Goal: Information Seeking & Learning: Learn about a topic

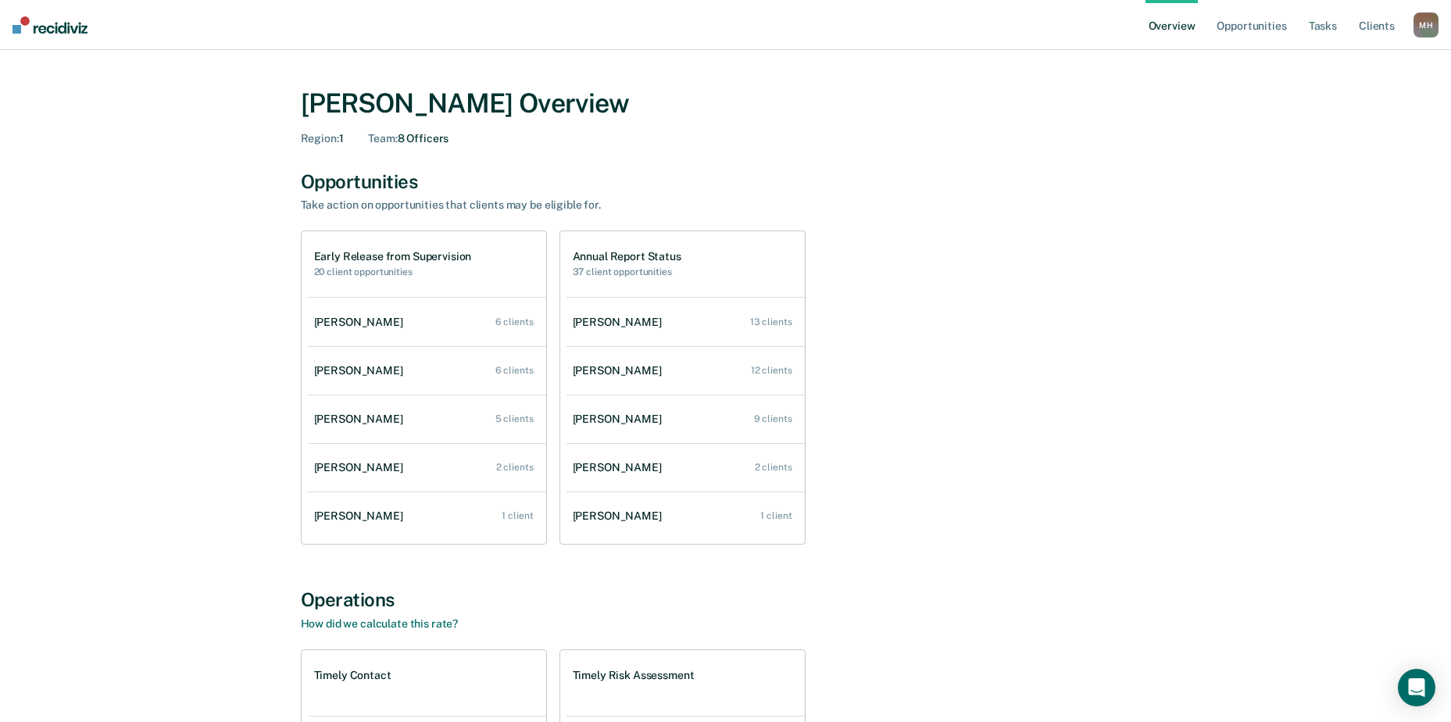
click at [1434, 31] on div "M H" at bounding box center [1426, 25] width 25 height 25
click at [1163, 112] on div "Megan Harper Overview Region : 1 Team : 8 Officers Opportunities Take action on…" at bounding box center [726, 532] width 938 height 926
click at [1376, 24] on link "Client s" at bounding box center [1377, 25] width 42 height 50
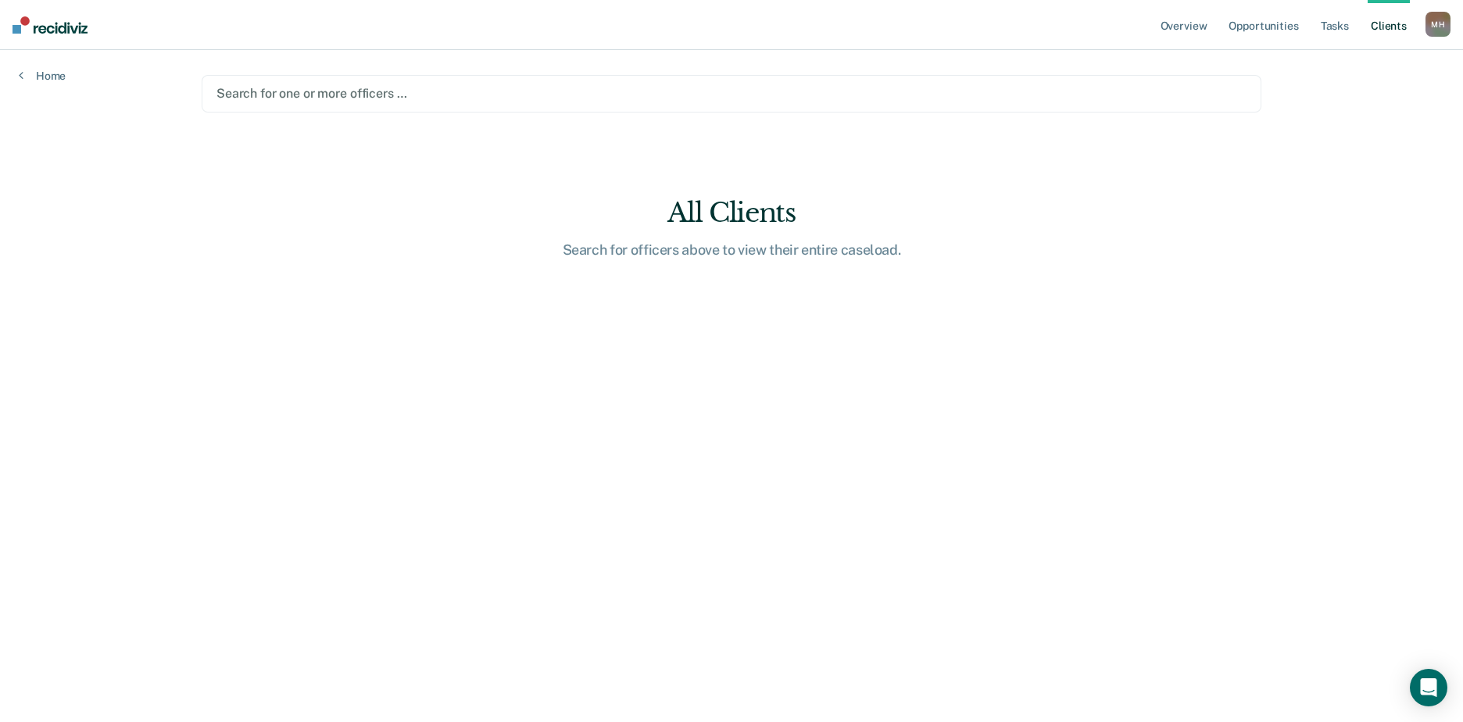
click at [417, 96] on div at bounding box center [731, 93] width 1030 height 18
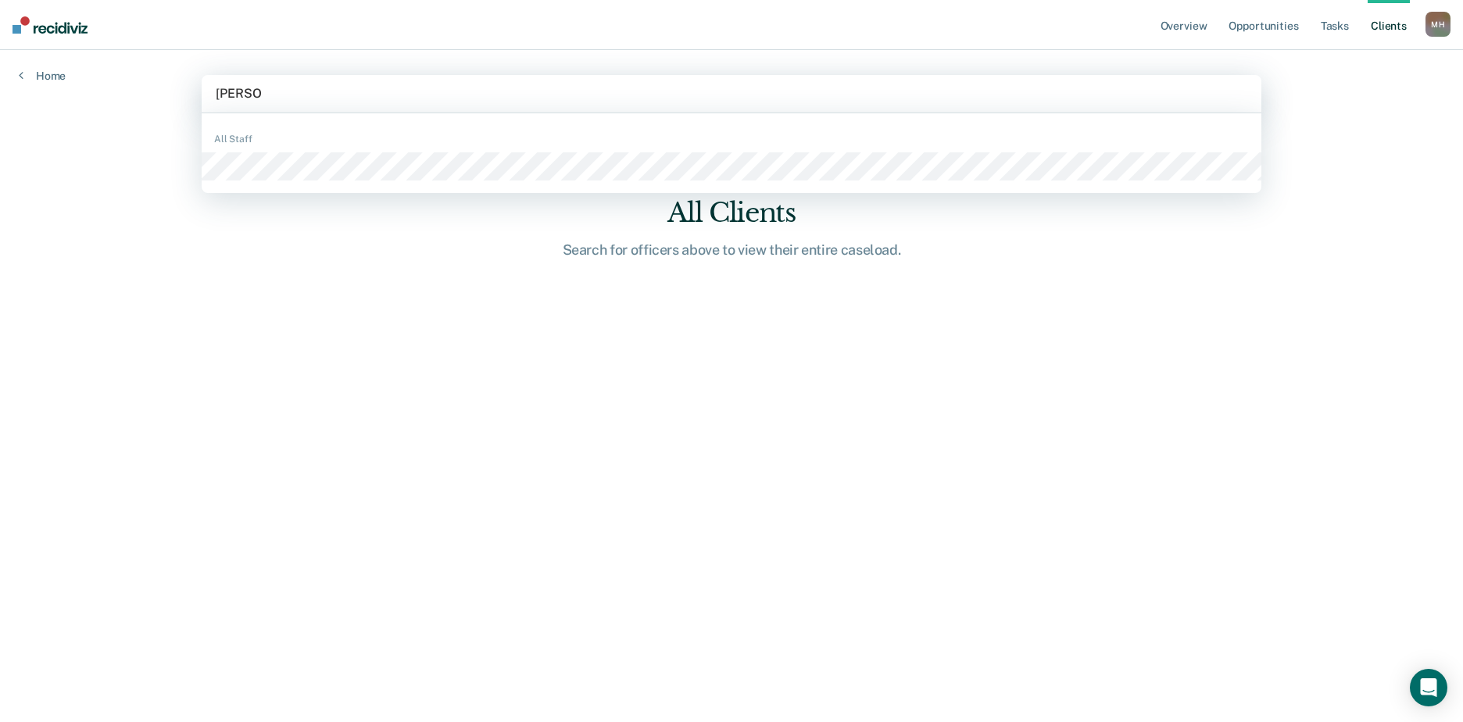
type input "clemons"
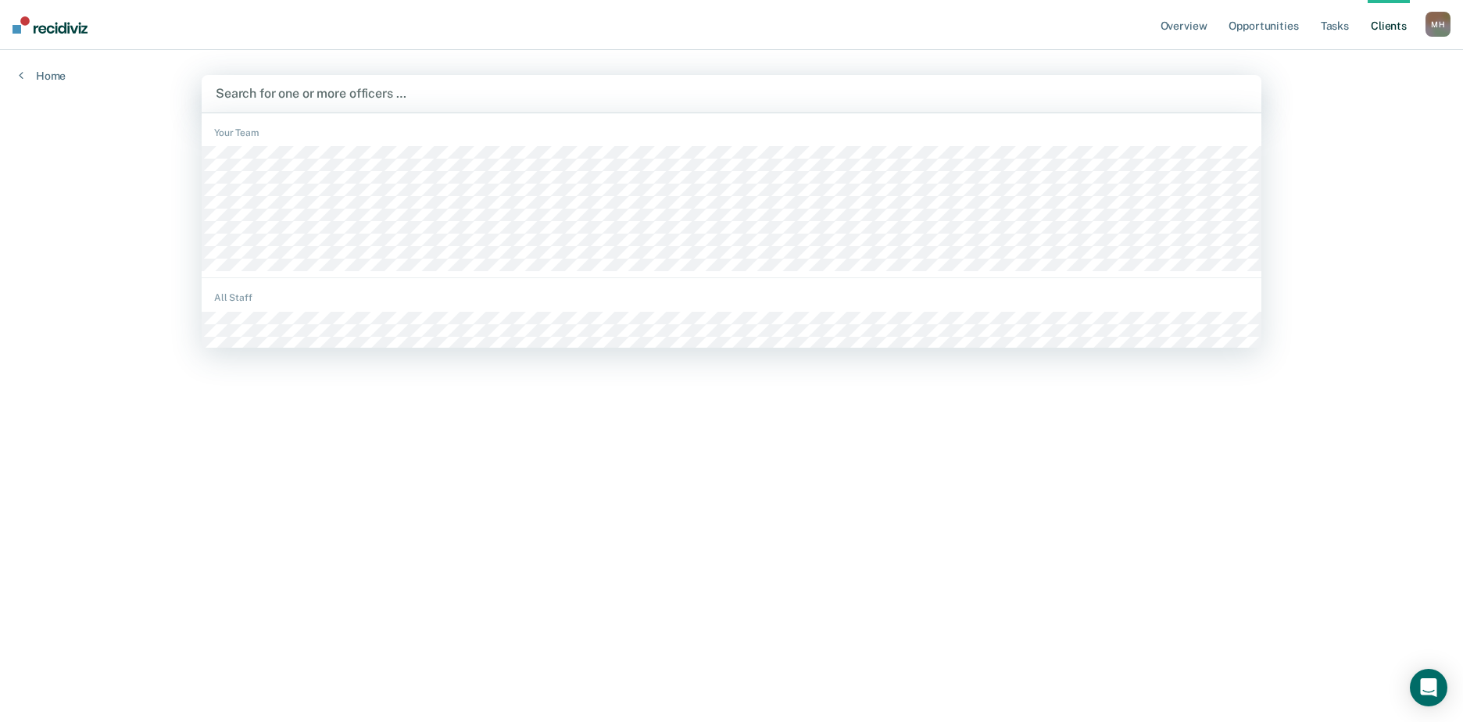
click at [317, 90] on div at bounding box center [732, 93] width 1032 height 18
type input "mashi"
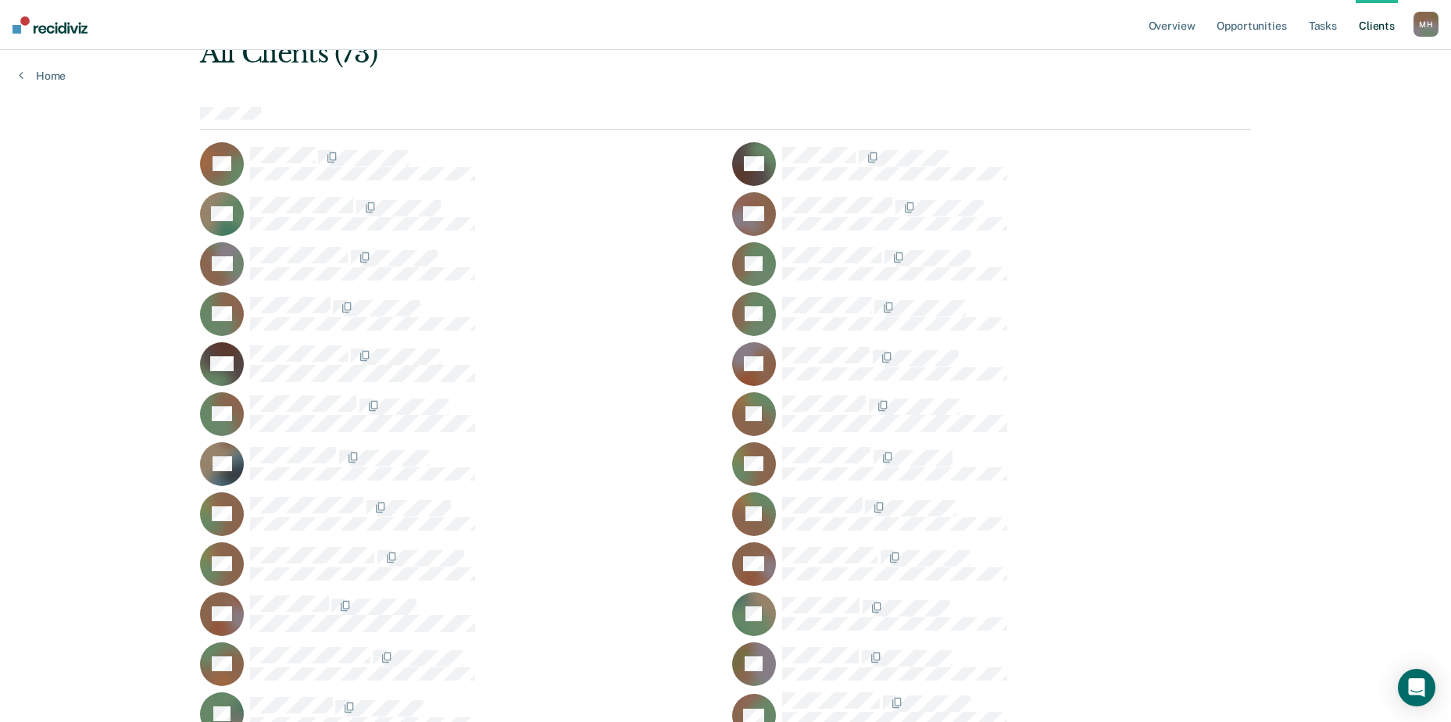
scroll to position [91, 0]
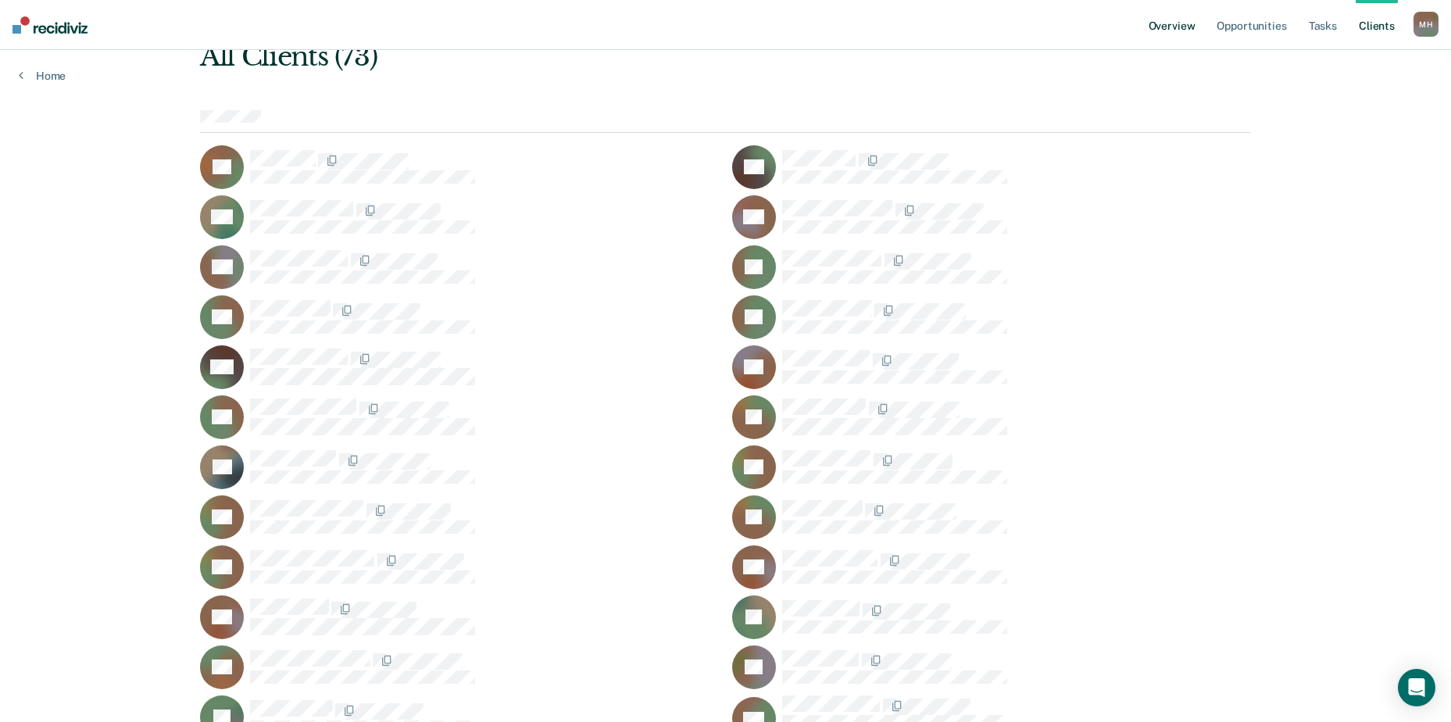
click at [1183, 23] on link "Overview" at bounding box center [1172, 25] width 53 height 50
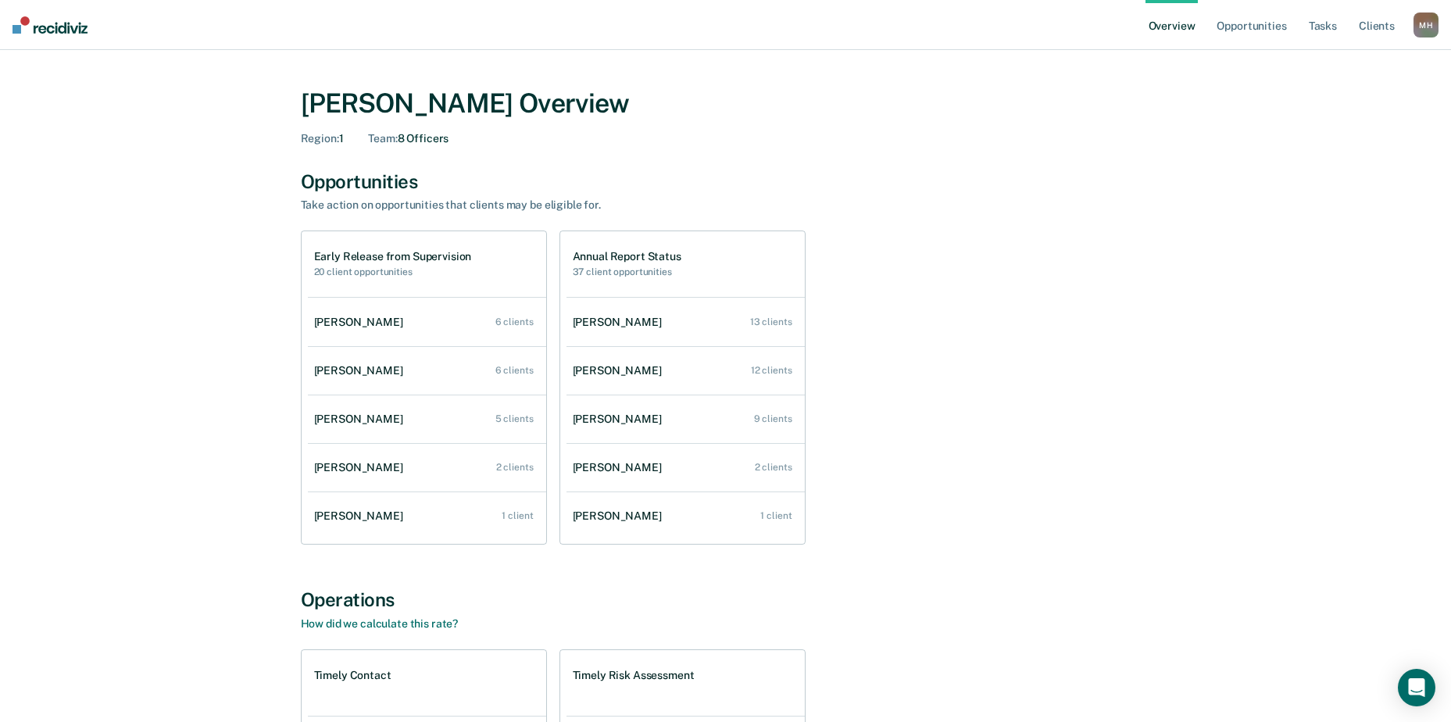
click at [1432, 26] on div "M H" at bounding box center [1426, 25] width 25 height 25
click at [1318, 62] on link "Profile" at bounding box center [1364, 62] width 126 height 13
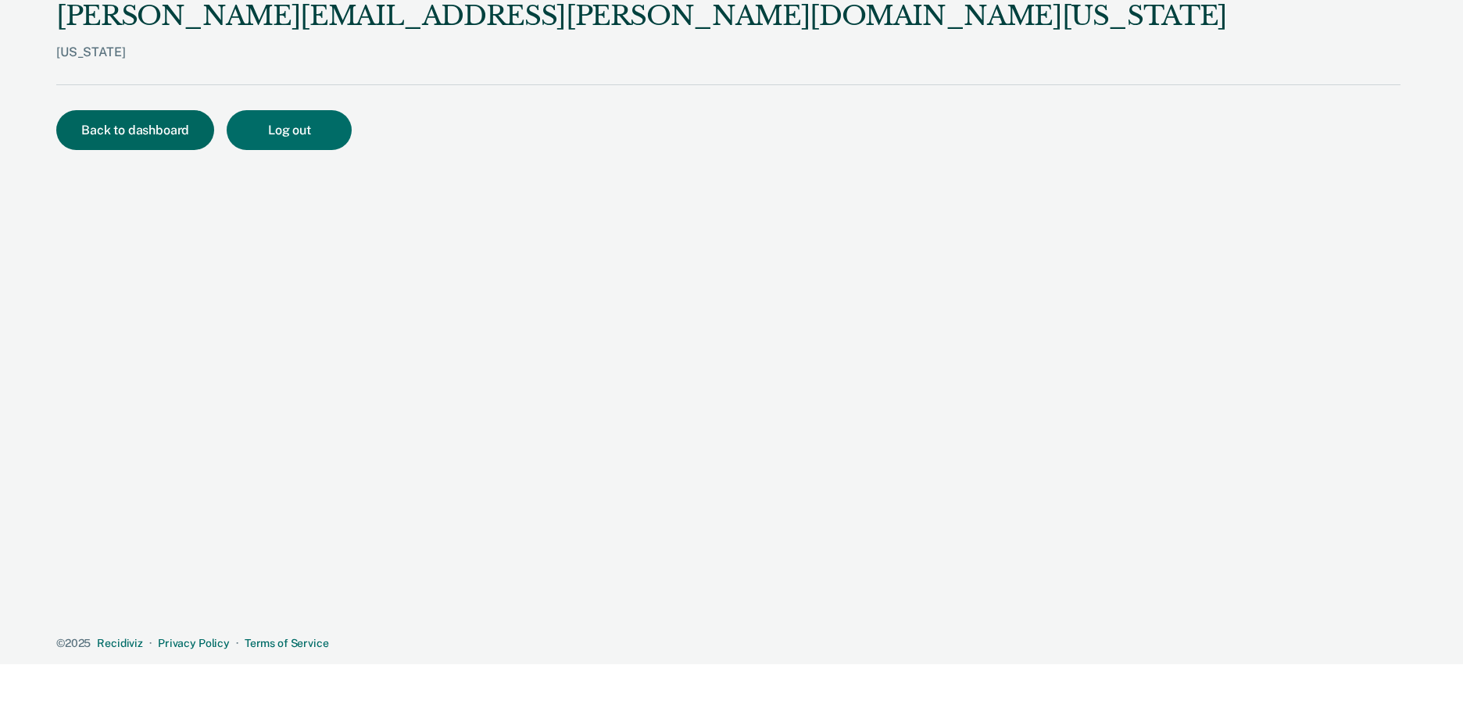
click at [132, 126] on button "Back to dashboard" at bounding box center [135, 130] width 158 height 40
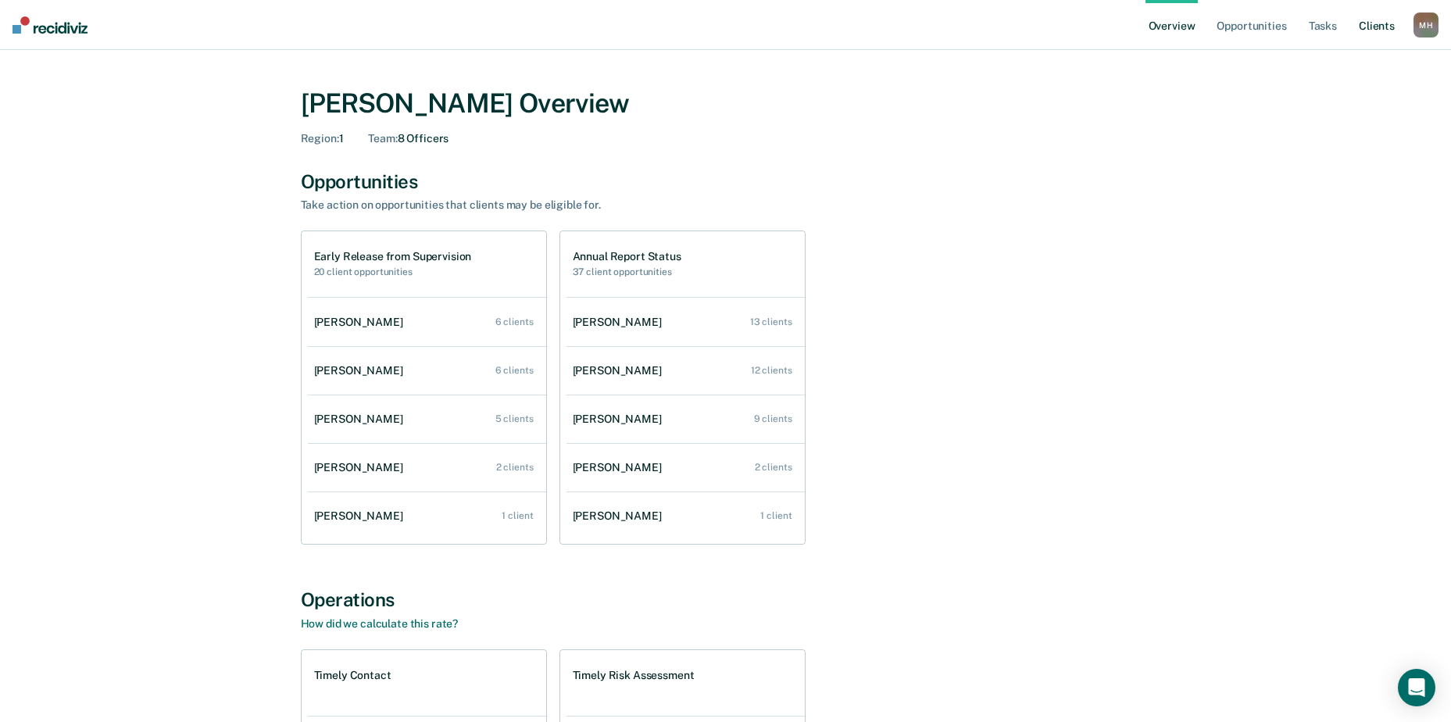
click at [1375, 20] on link "Client s" at bounding box center [1377, 25] width 42 height 50
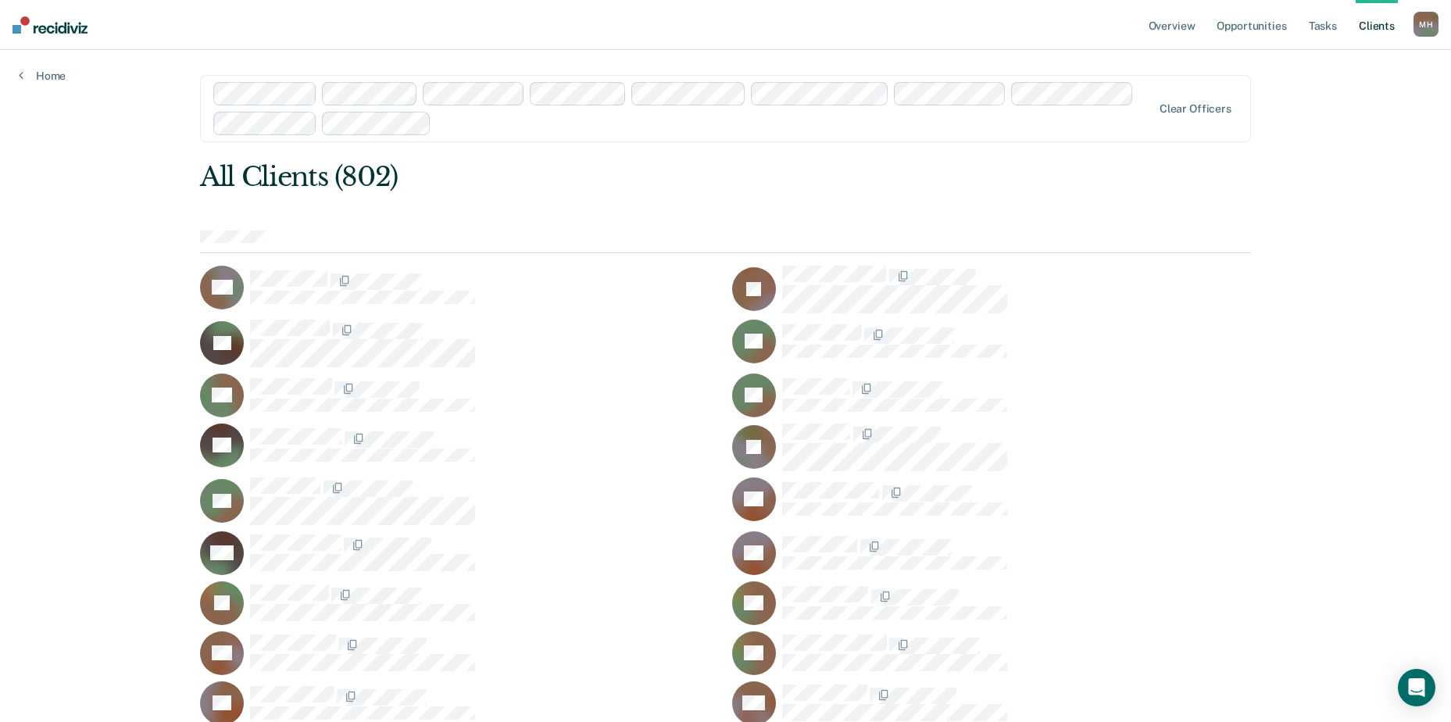
click at [1426, 23] on div "M H" at bounding box center [1426, 24] width 25 height 25
click at [1432, 26] on div "M H" at bounding box center [1426, 24] width 25 height 25
click at [1321, 51] on div "Profile How it works Log Out" at bounding box center [1363, 83] width 151 height 77
click at [1424, 28] on div "M H" at bounding box center [1426, 24] width 25 height 25
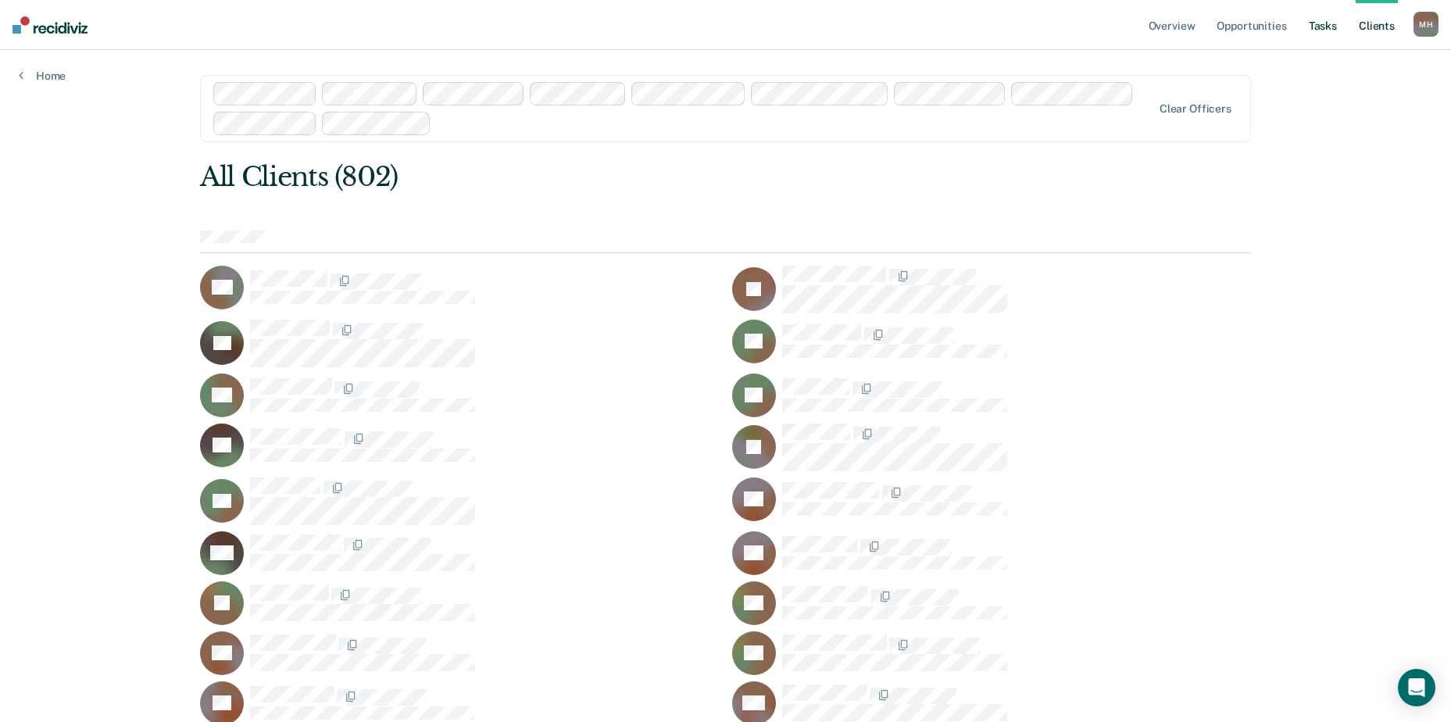
click at [1320, 22] on link "Tasks" at bounding box center [1323, 25] width 34 height 50
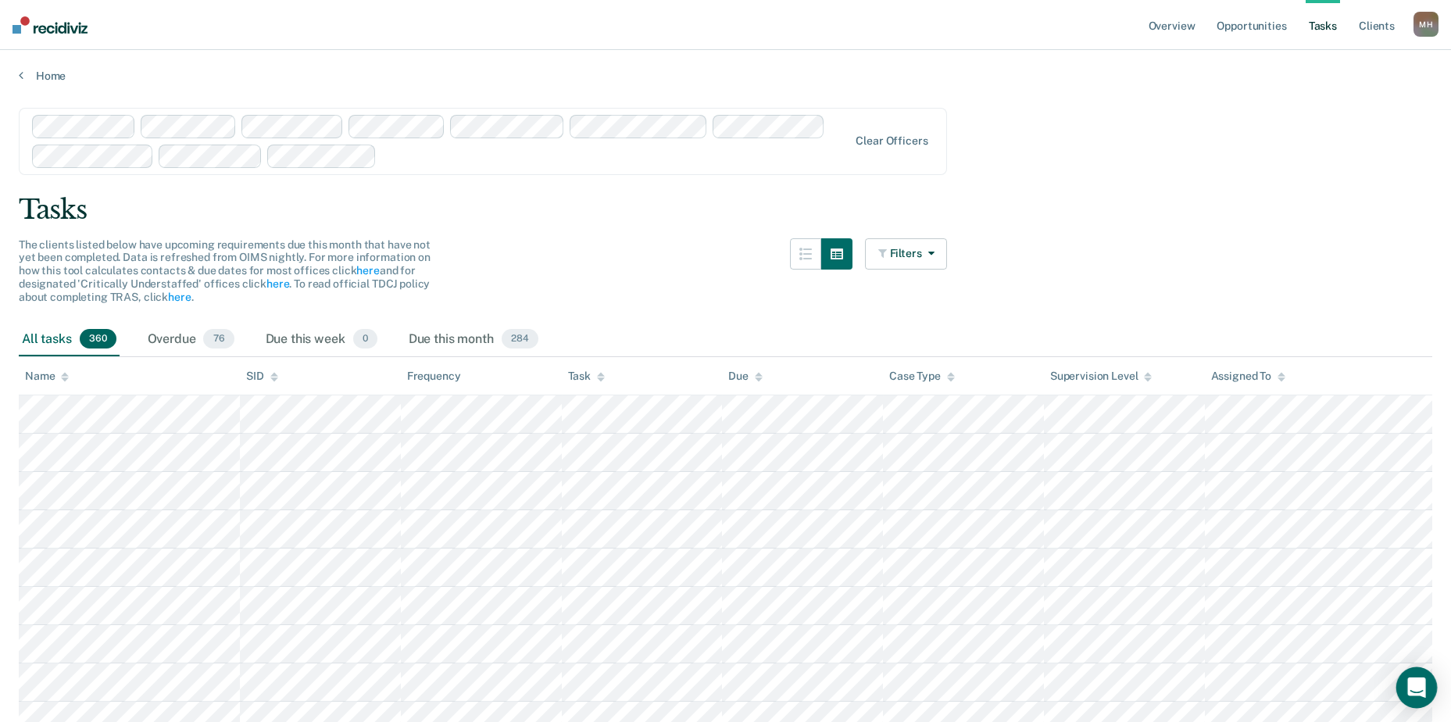
click at [1422, 696] on icon "Open Intercom Messenger" at bounding box center [1417, 688] width 20 height 20
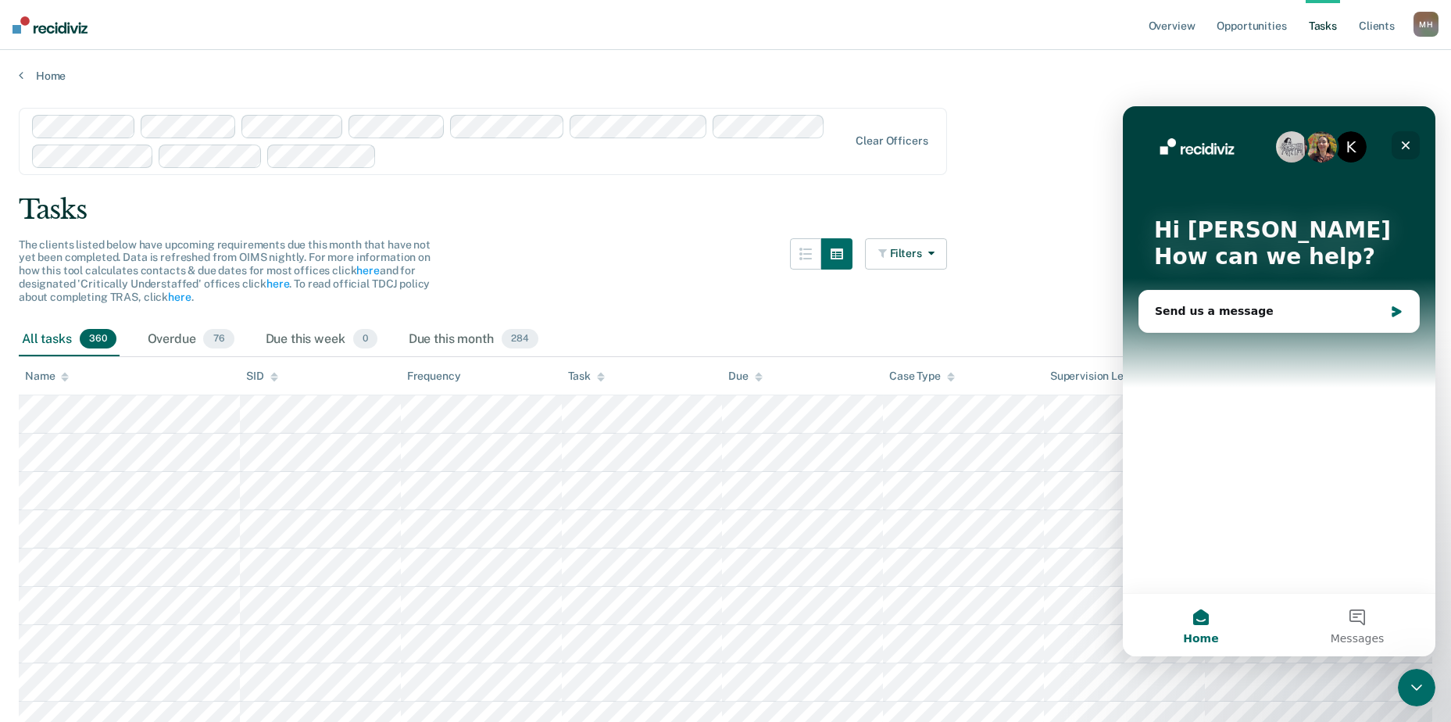
click at [1408, 145] on icon "Close" at bounding box center [1406, 145] width 13 height 13
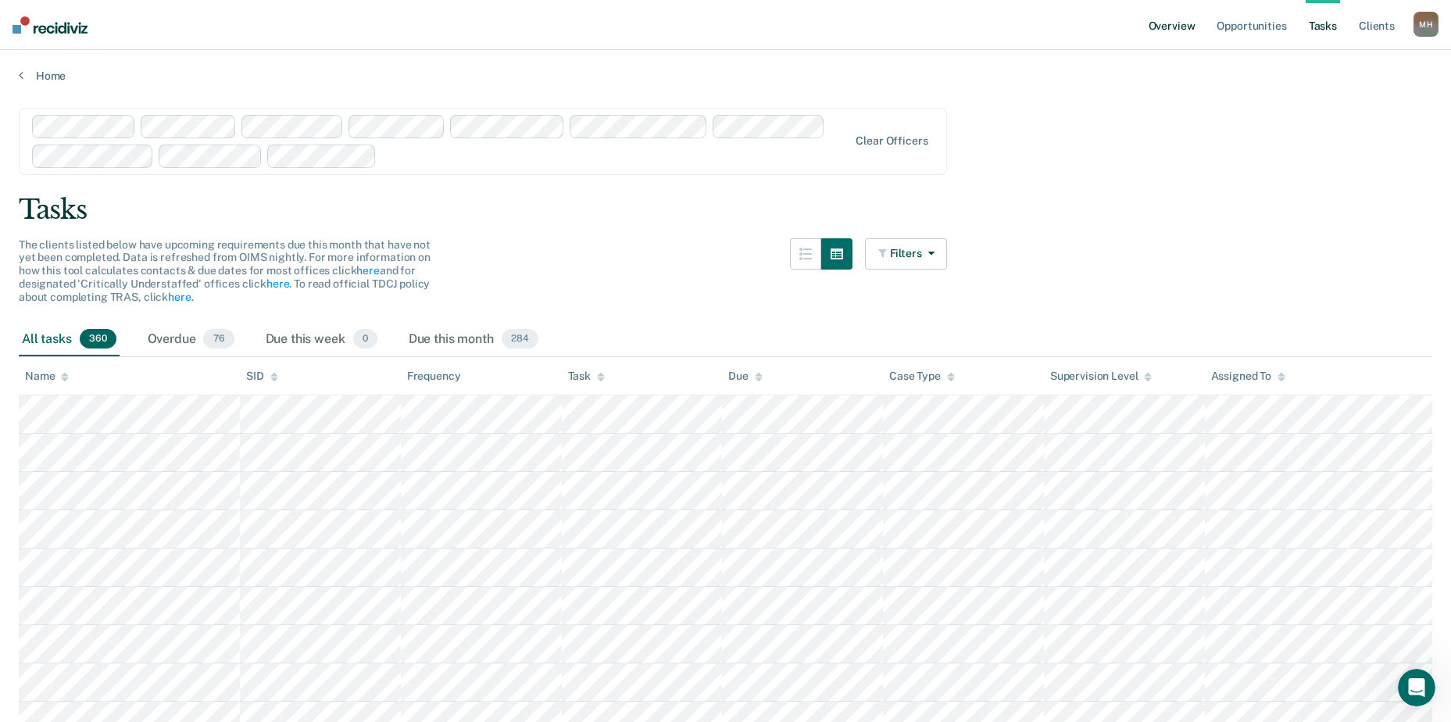
click at [1182, 26] on link "Overview" at bounding box center [1172, 25] width 53 height 50
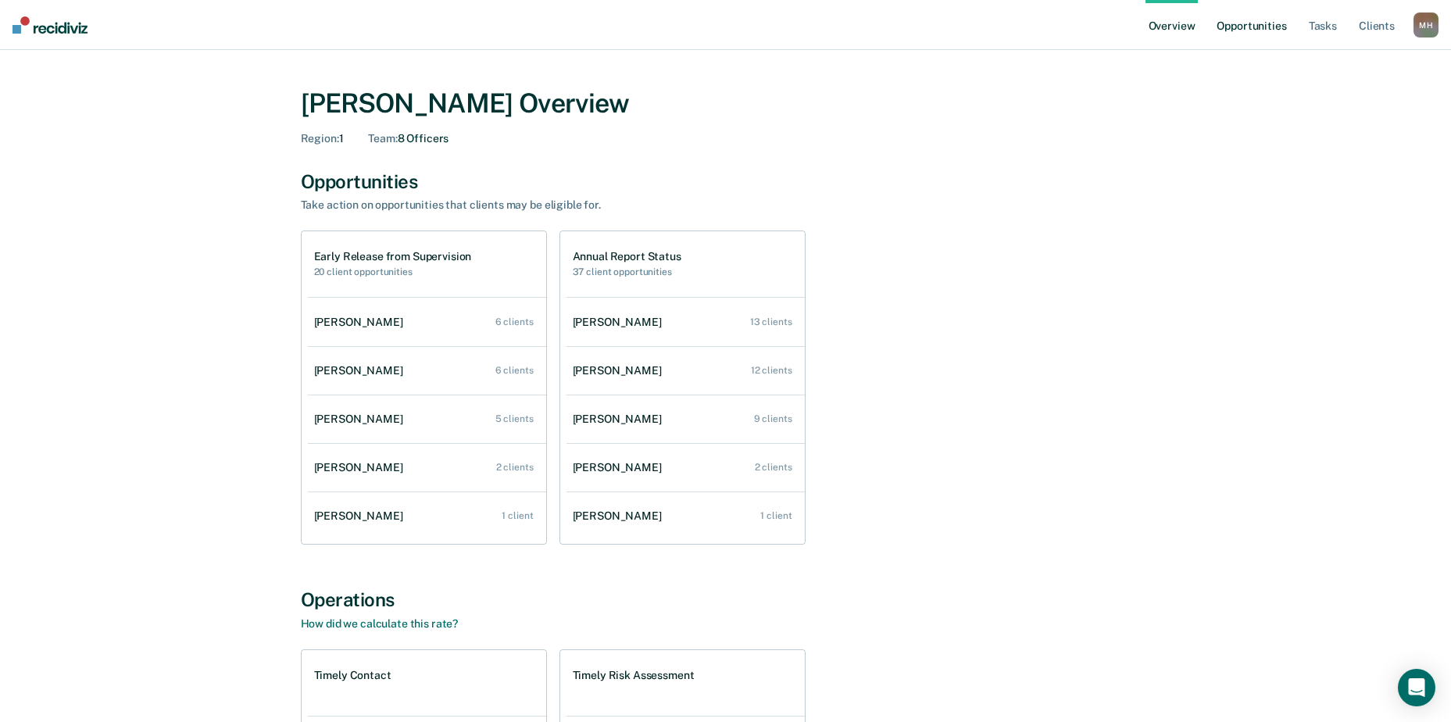
click at [1253, 25] on link "Opportunities" at bounding box center [1252, 25] width 76 height 50
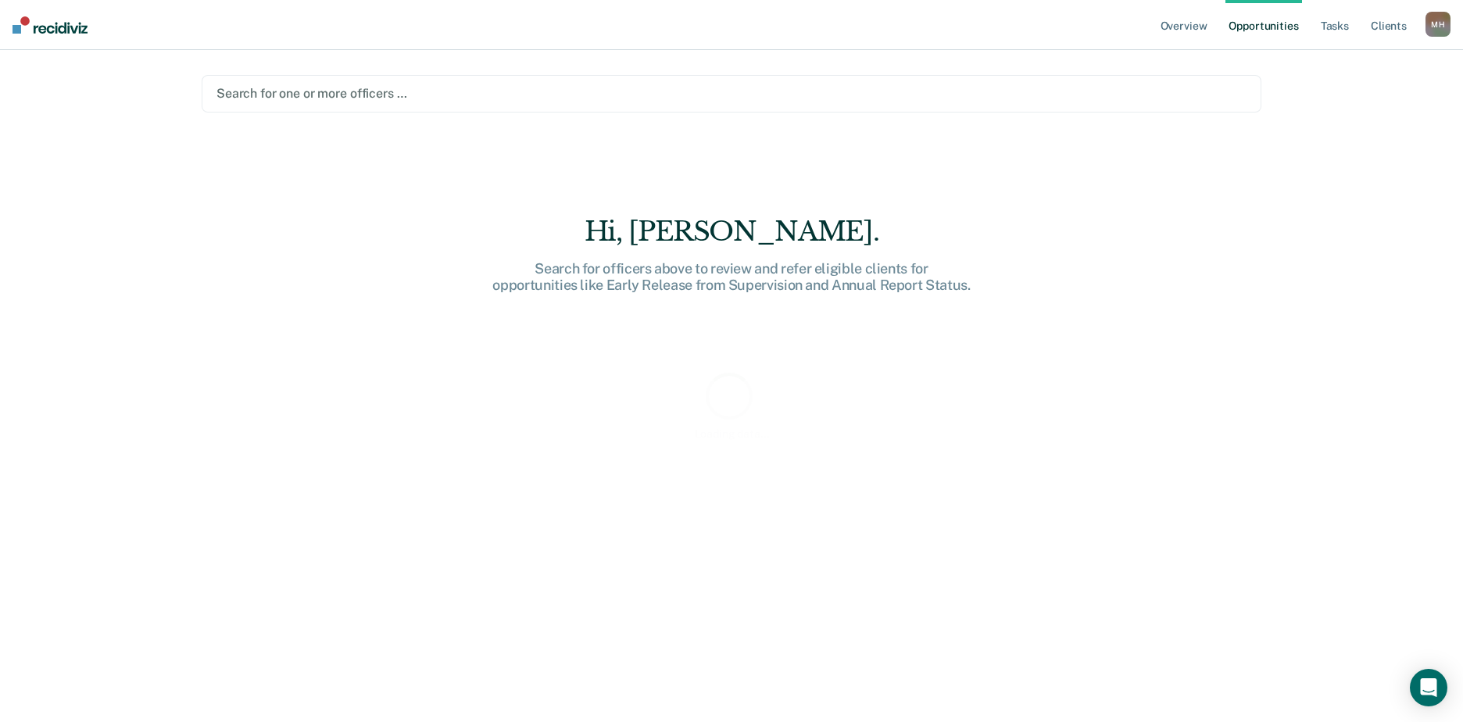
click at [423, 94] on div at bounding box center [731, 93] width 1030 height 18
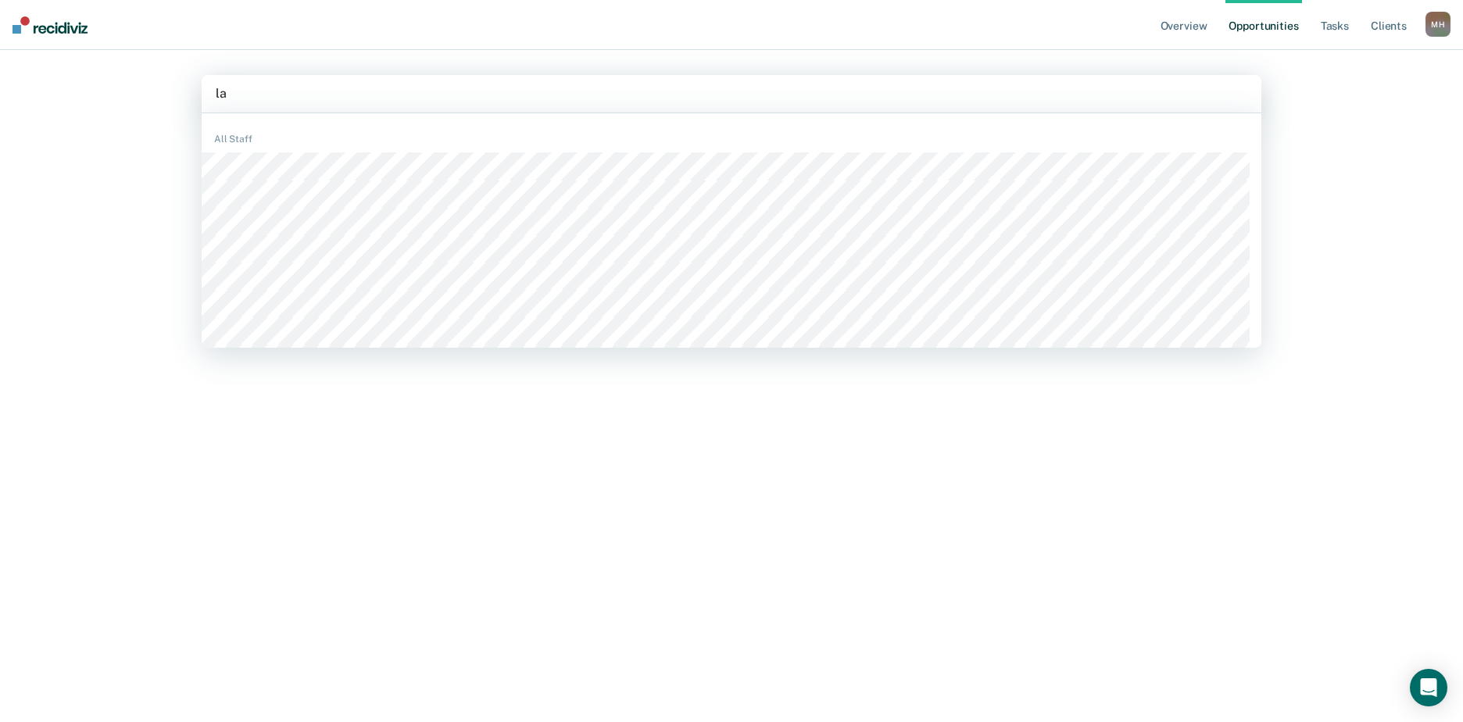
type input "l"
type input "[PERSON_NAME]"
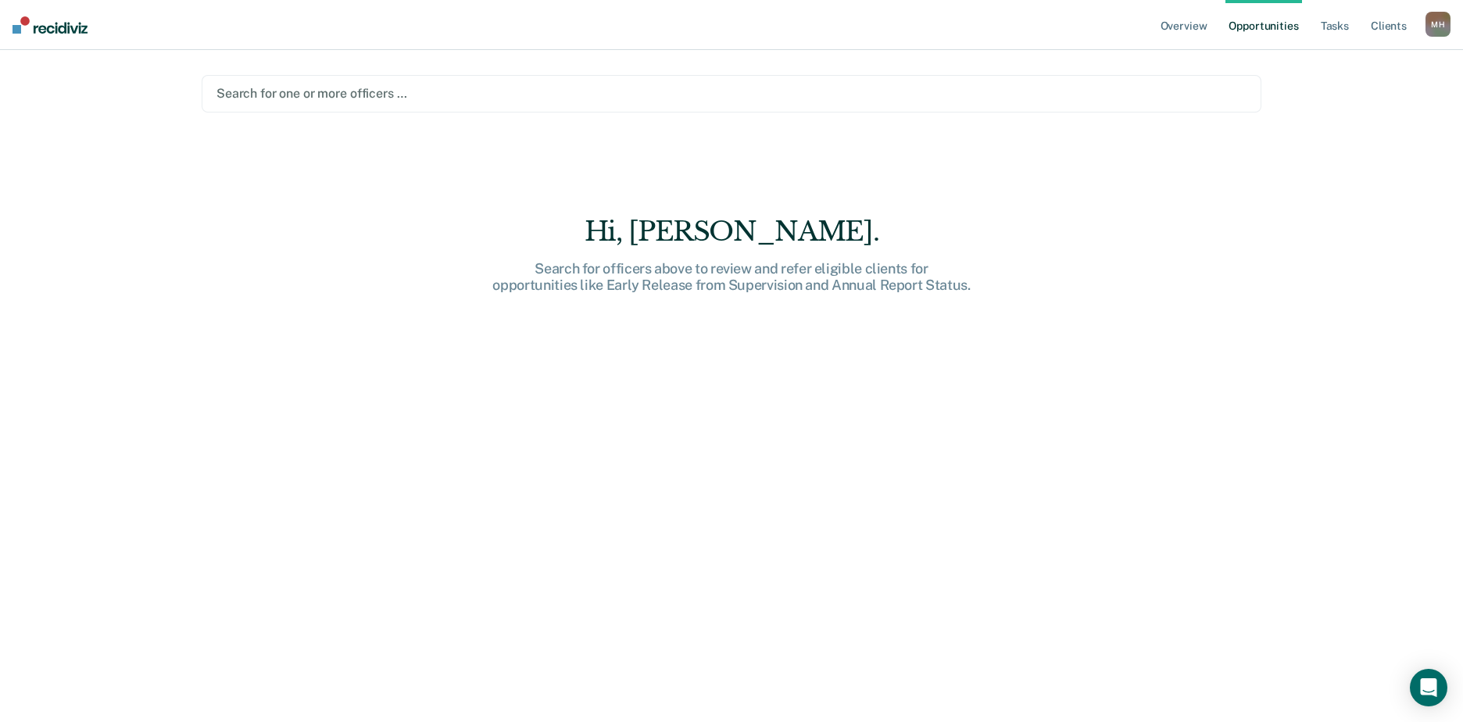
drag, startPoint x: 407, startPoint y: 94, endPoint x: 242, endPoint y: 94, distance: 164.9
click at [242, 94] on div at bounding box center [731, 93] width 1030 height 18
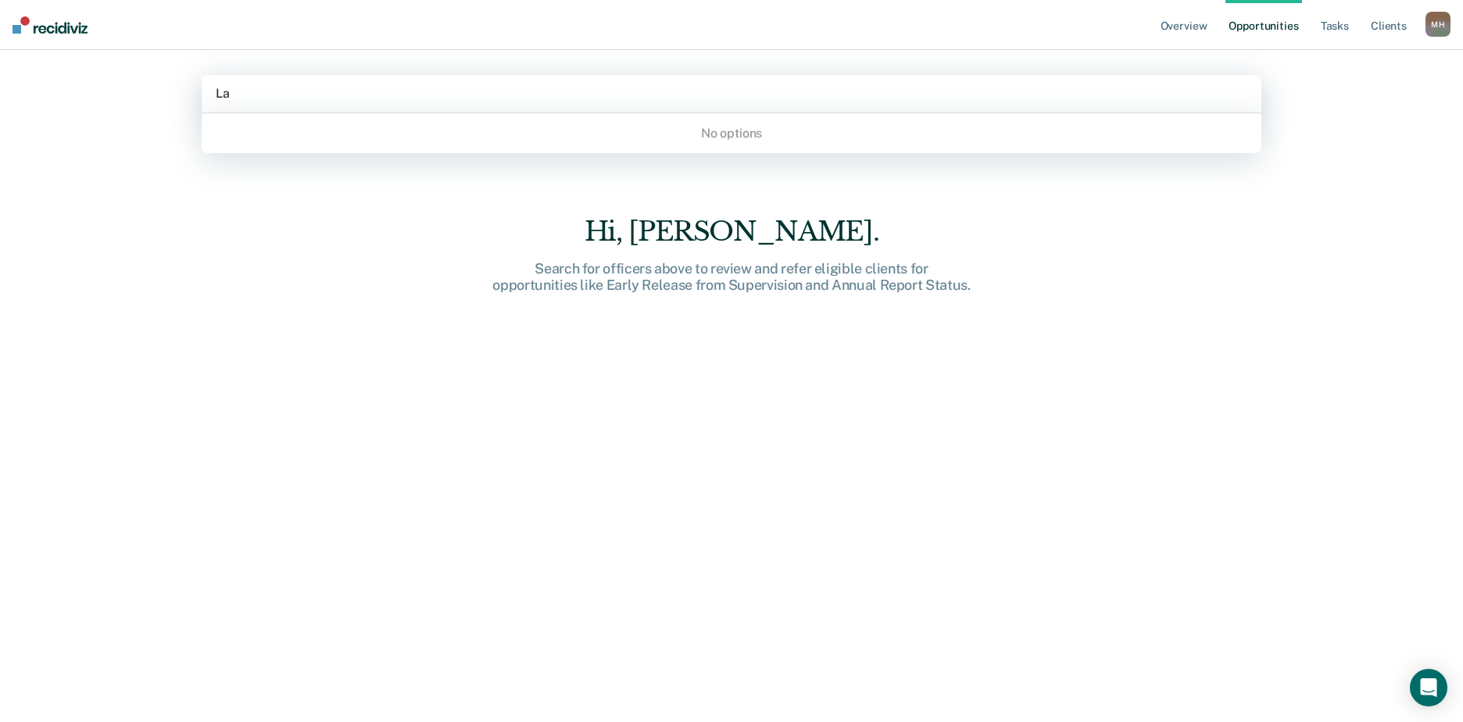
type input "L"
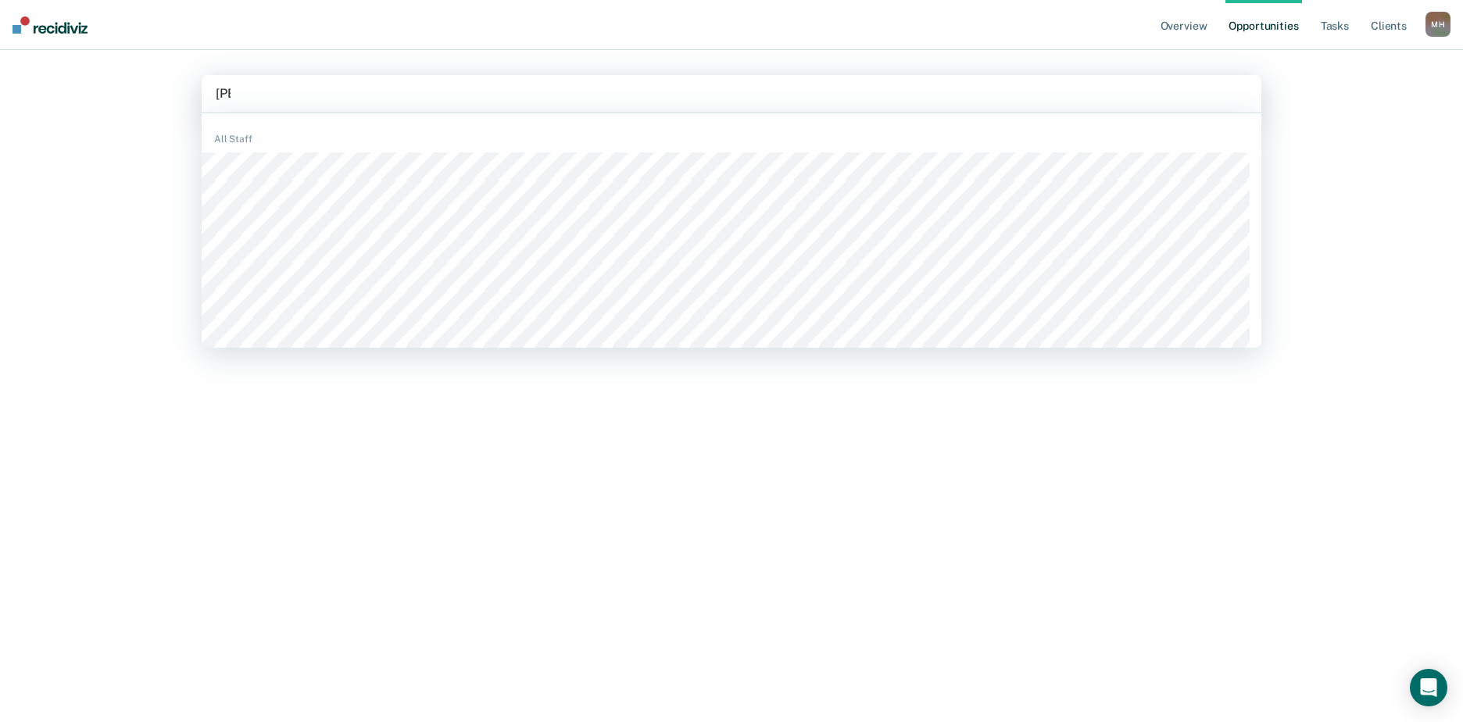
type input "Jones"
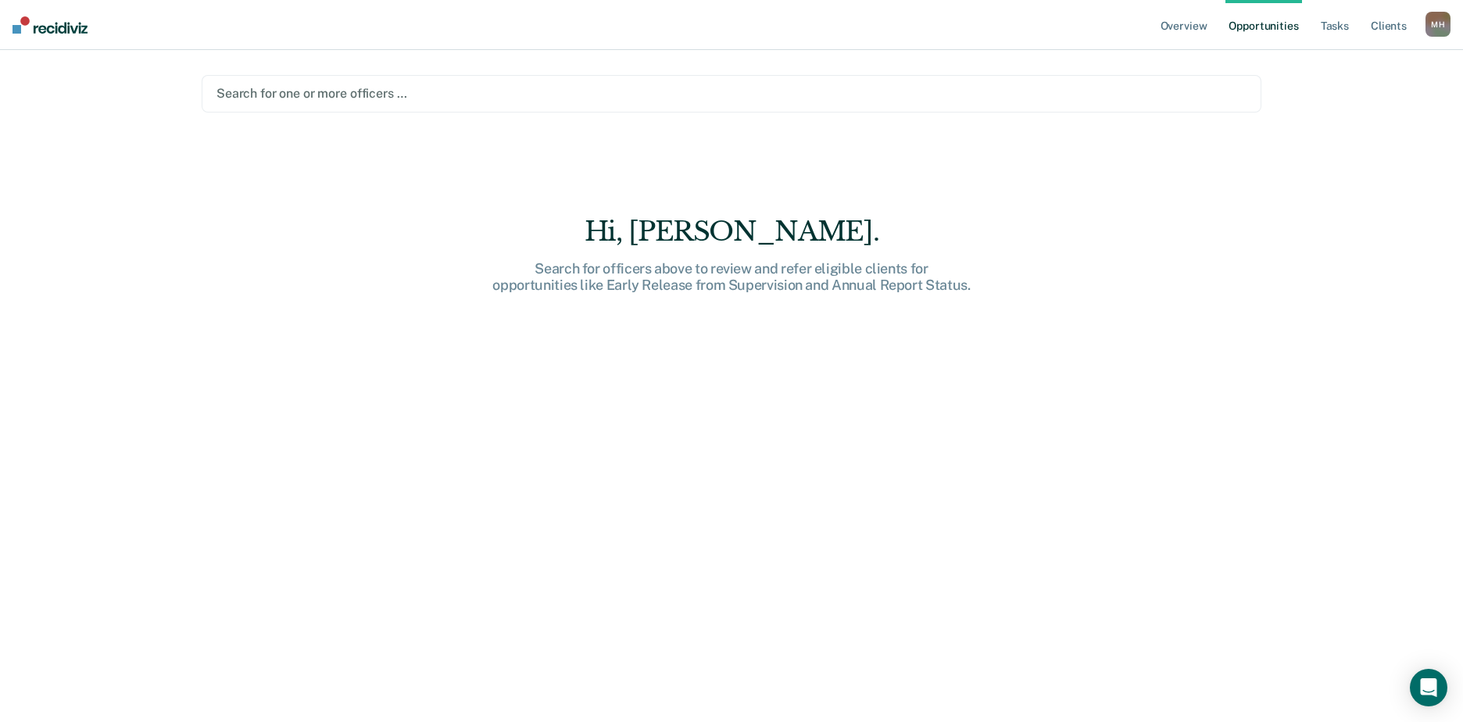
drag, startPoint x: 253, startPoint y: 91, endPoint x: 216, endPoint y: 94, distance: 37.6
click at [216, 94] on div "Search for one or more officers …" at bounding box center [731, 93] width 1033 height 21
click at [219, 95] on input "text" at bounding box center [217, 93] width 3 height 15
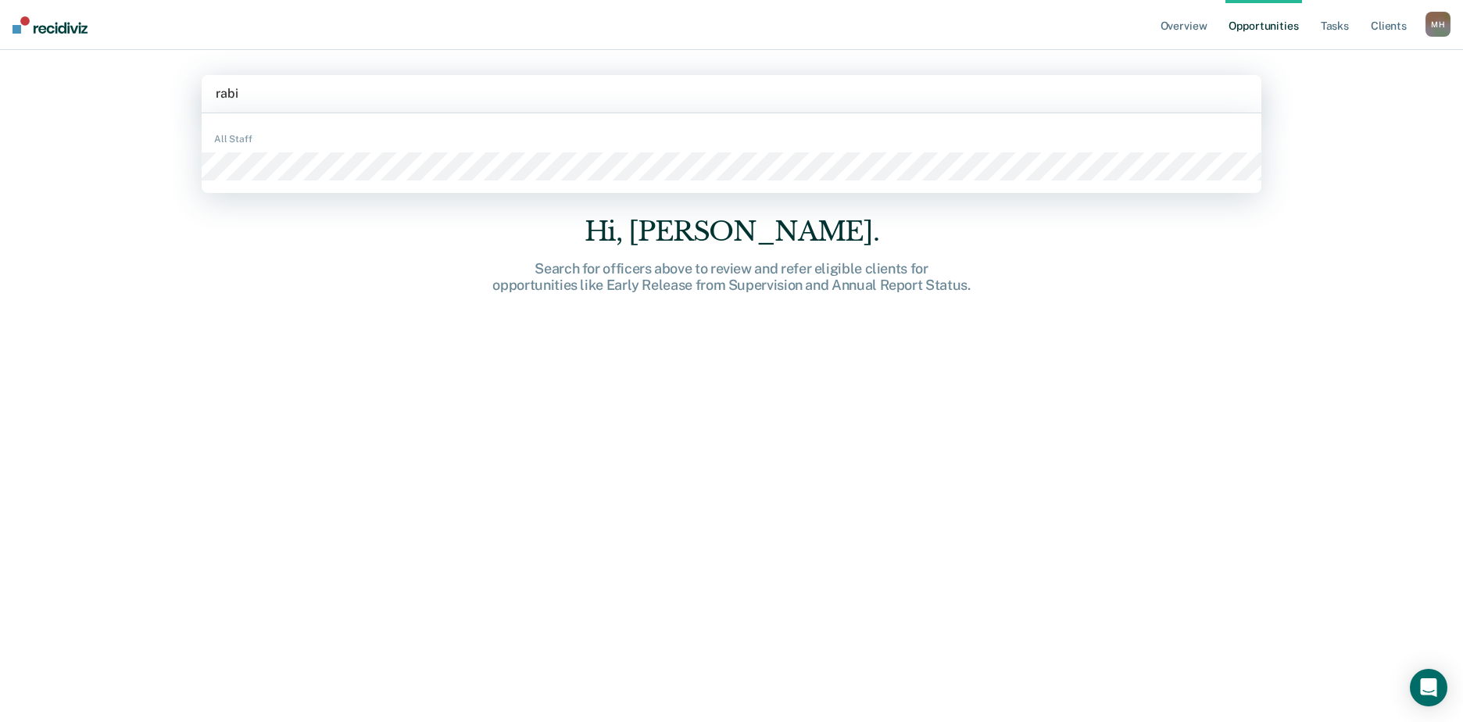
type input "rabie"
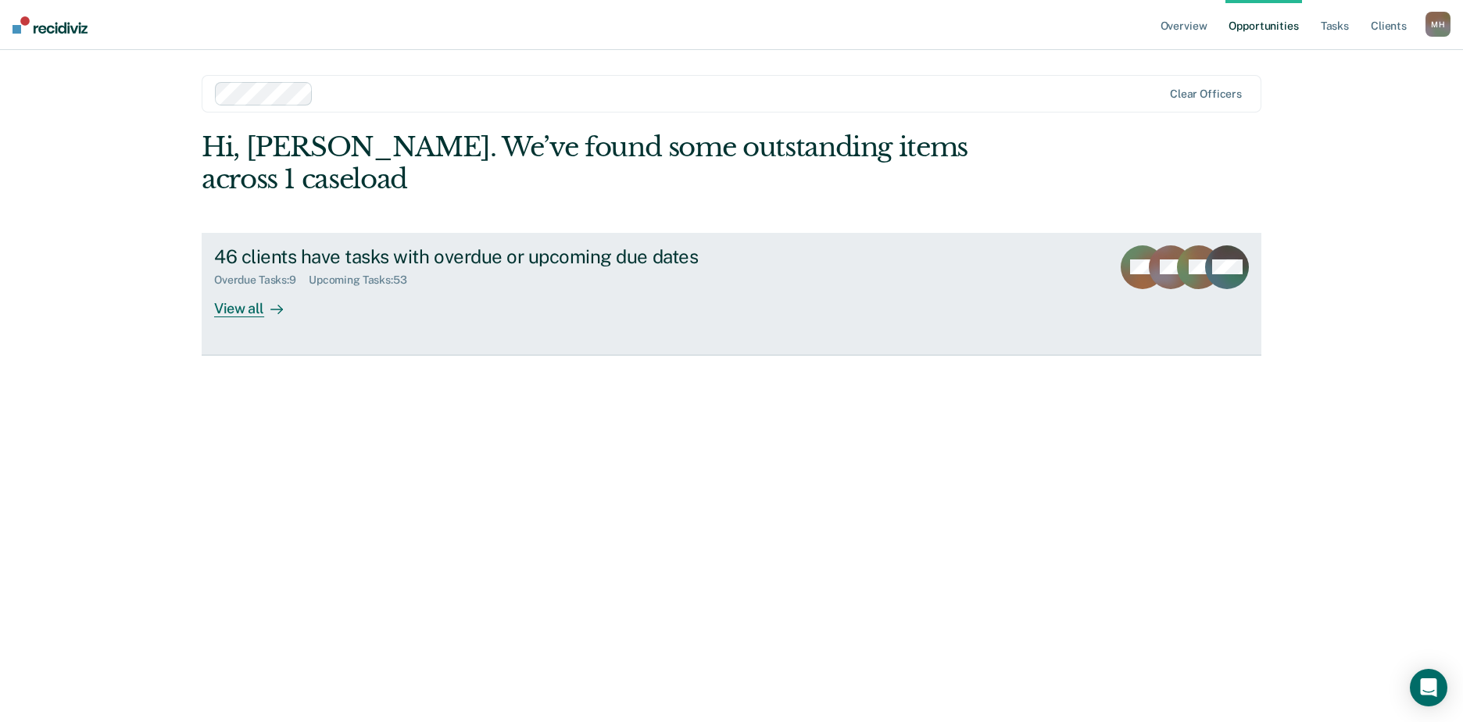
click at [221, 287] on div "View all" at bounding box center [258, 302] width 88 height 30
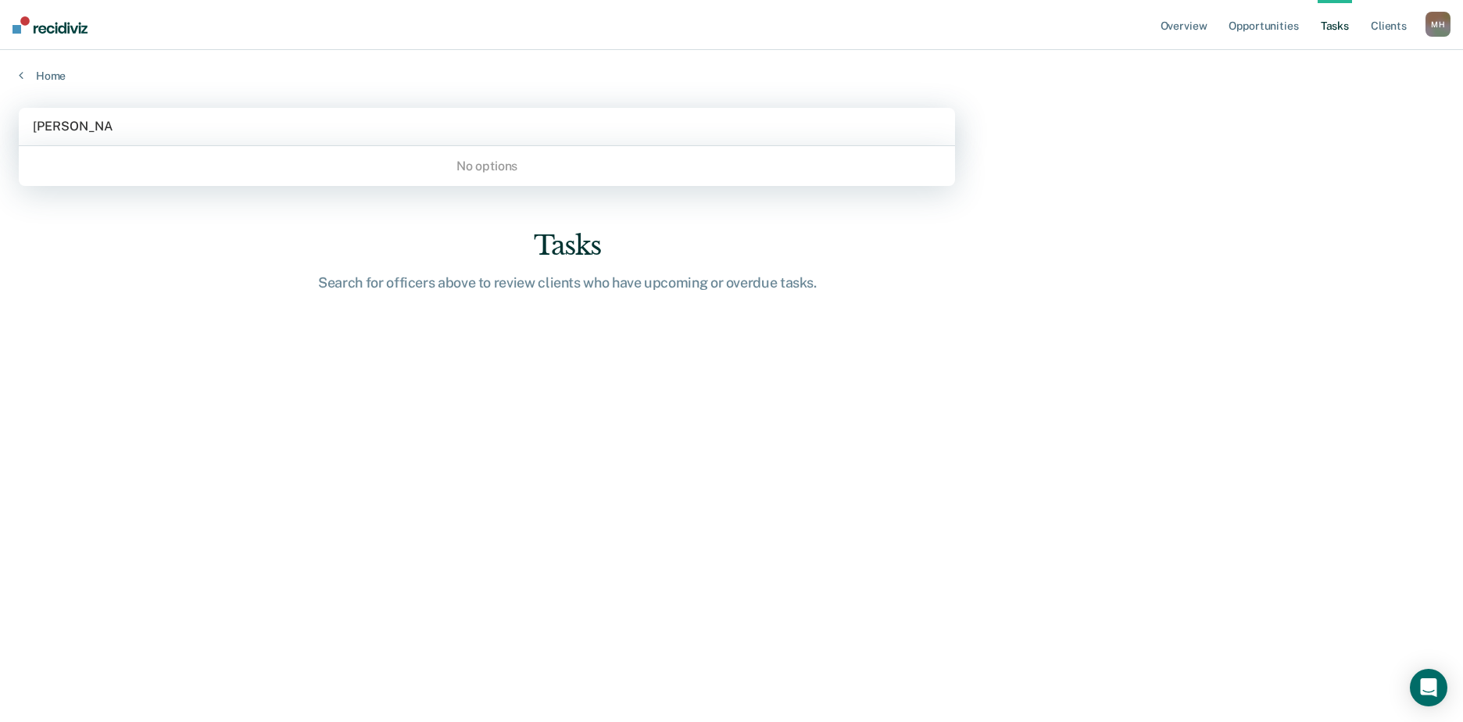
type input "LaTisha Jones"
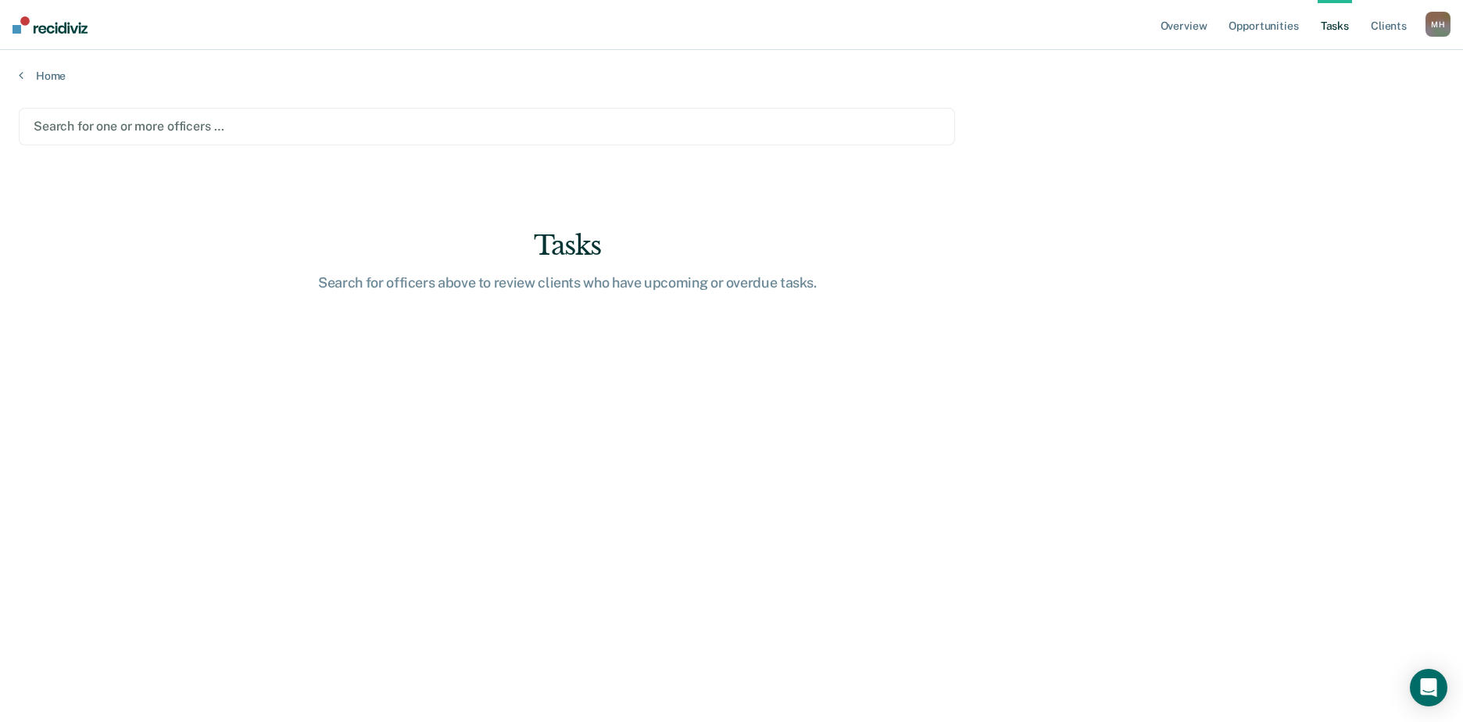
drag, startPoint x: 134, startPoint y: 122, endPoint x: -54, endPoint y: 121, distance: 188.4
click at [0, 121] on html "Looks like you’re using Internet Explorer 11. For faster loading and a better e…" at bounding box center [731, 361] width 1463 height 722
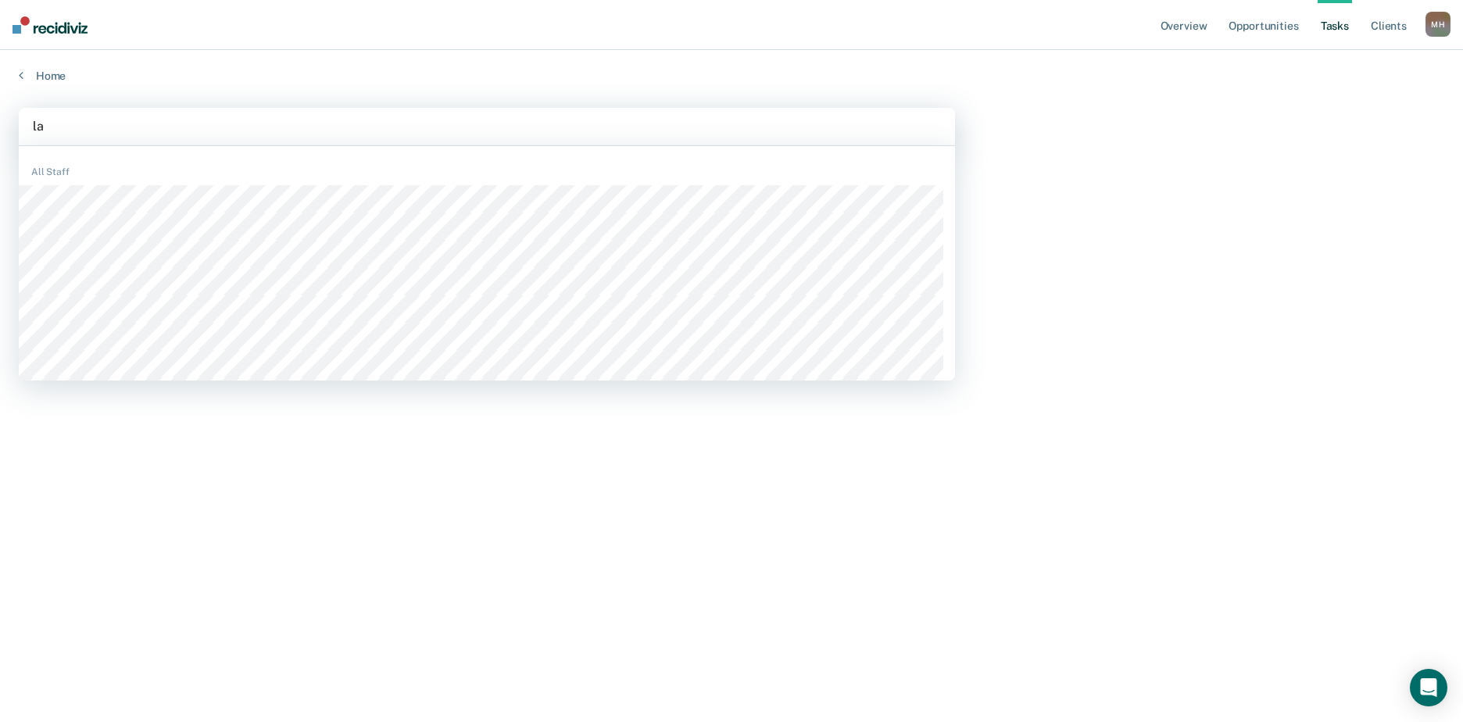
type input "l"
type input "L"
type input "J"
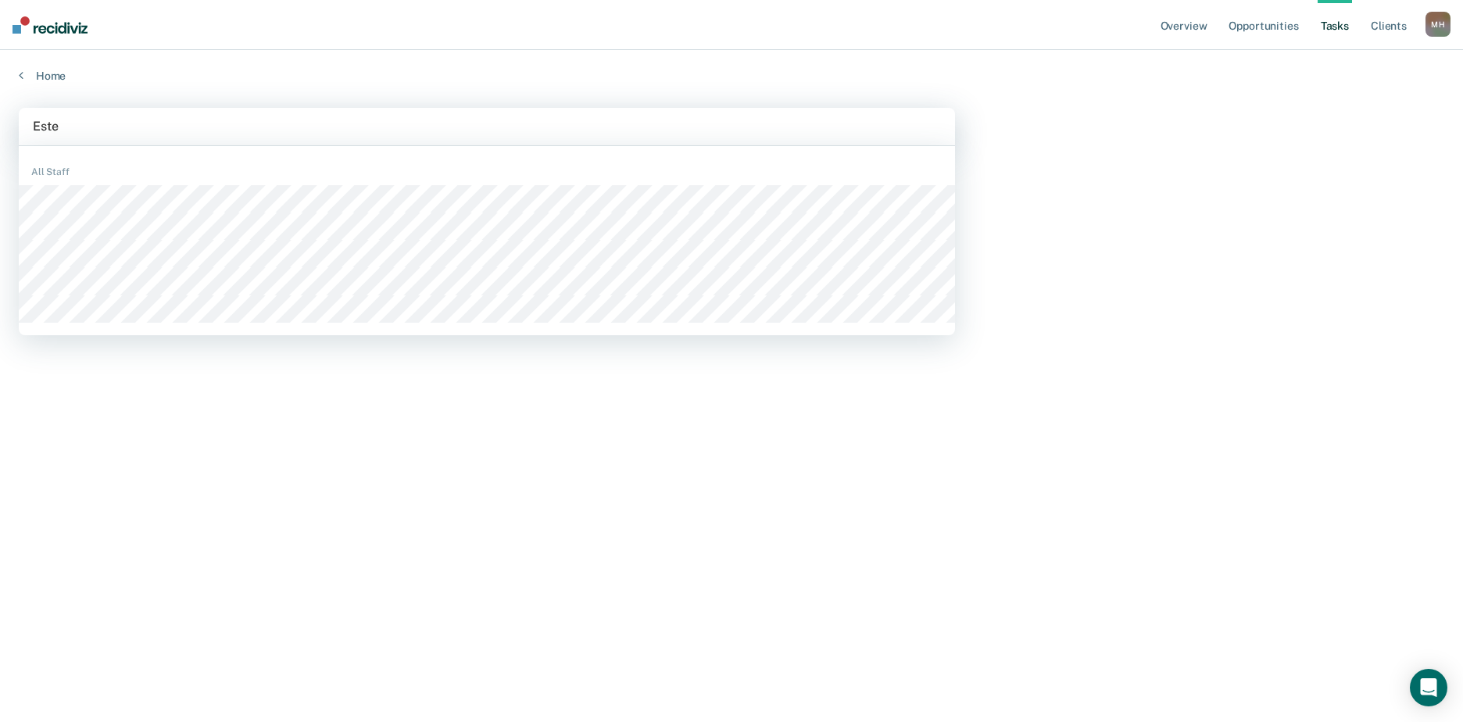
type input "Esteb"
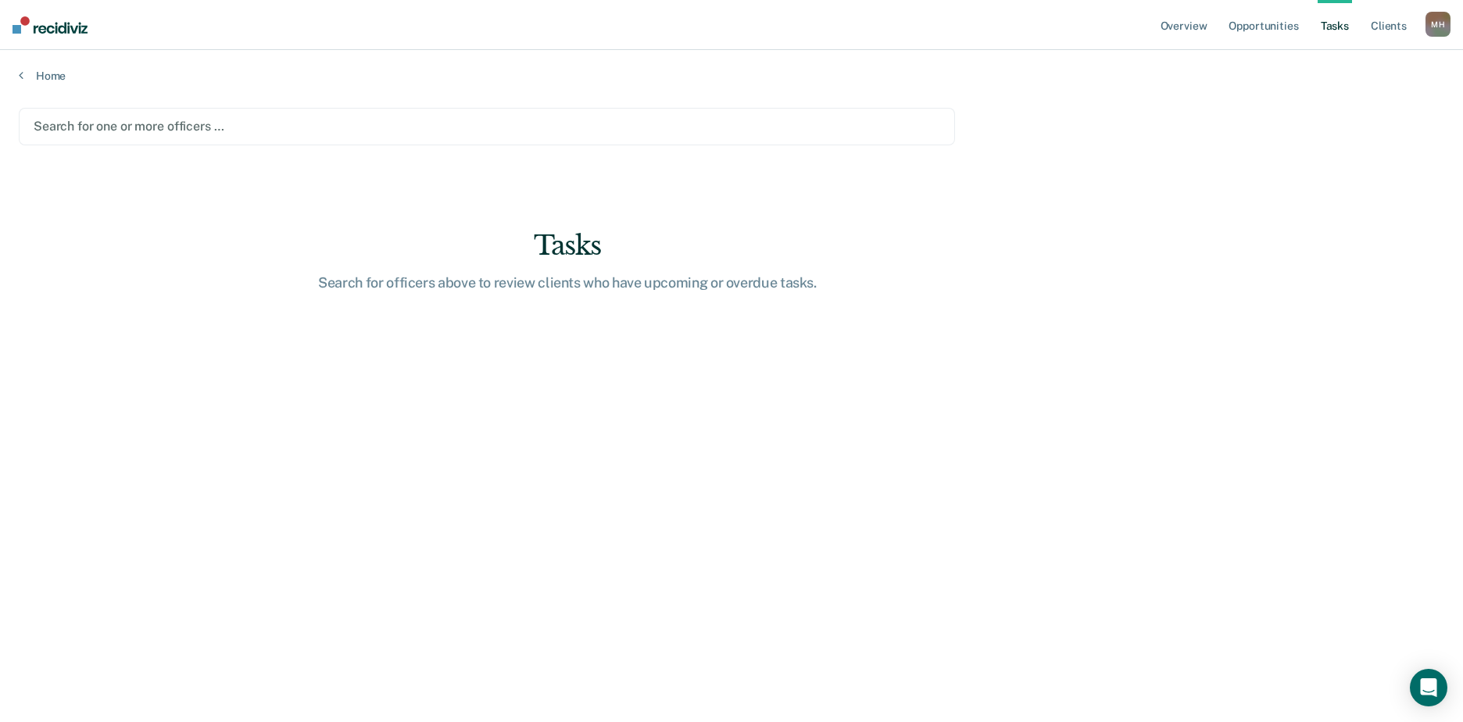
drag, startPoint x: 76, startPoint y: 129, endPoint x: 10, endPoint y: 128, distance: 65.7
click at [10, 128] on main "option , deselected. Search for one or more officers … Tasks Search for officer…" at bounding box center [731, 400] width 1463 height 635
click at [61, 129] on div at bounding box center [487, 126] width 907 height 18
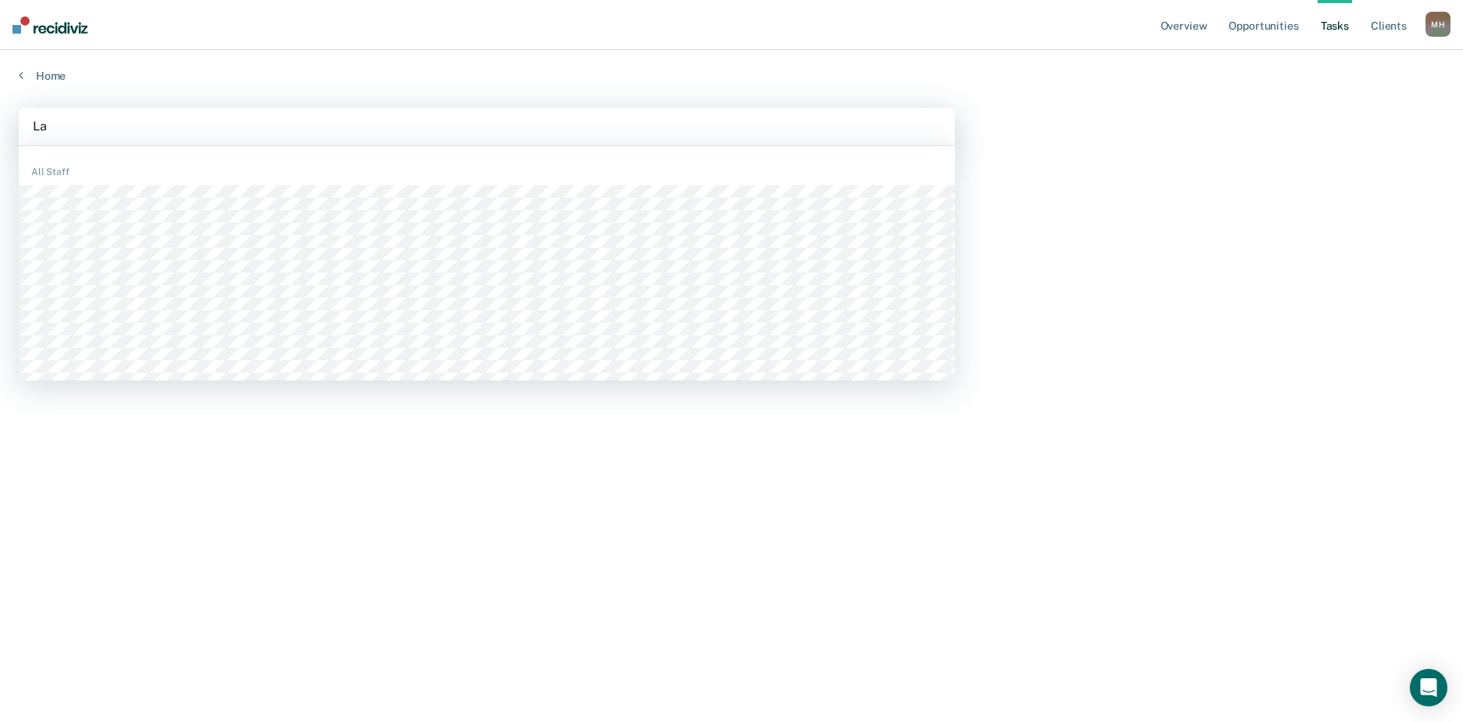
type input "L"
type input "jones"
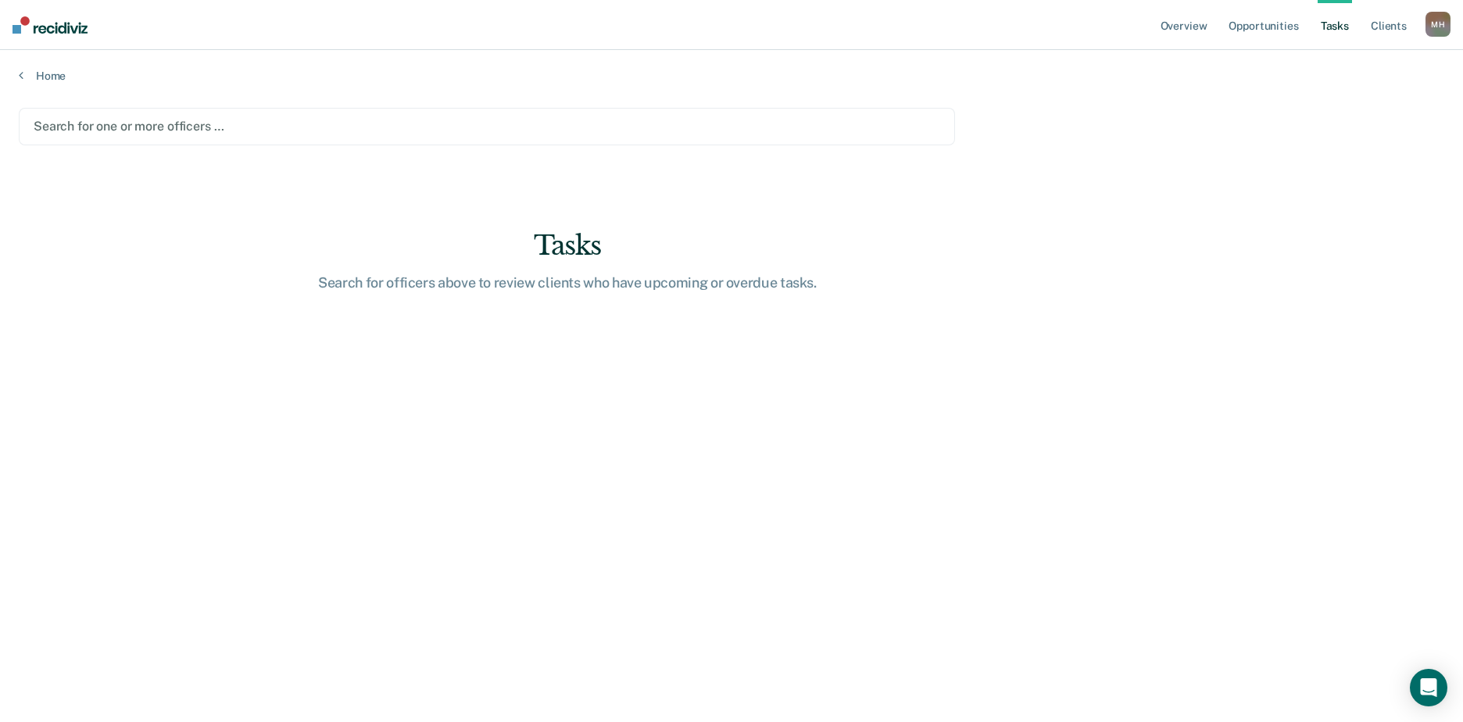
drag, startPoint x: 111, startPoint y: 122, endPoint x: -10, endPoint y: 127, distance: 121.2
click at [0, 127] on html "Looks like you’re using Internet Explorer 11. For faster loading and a better e…" at bounding box center [731, 361] width 1463 height 722
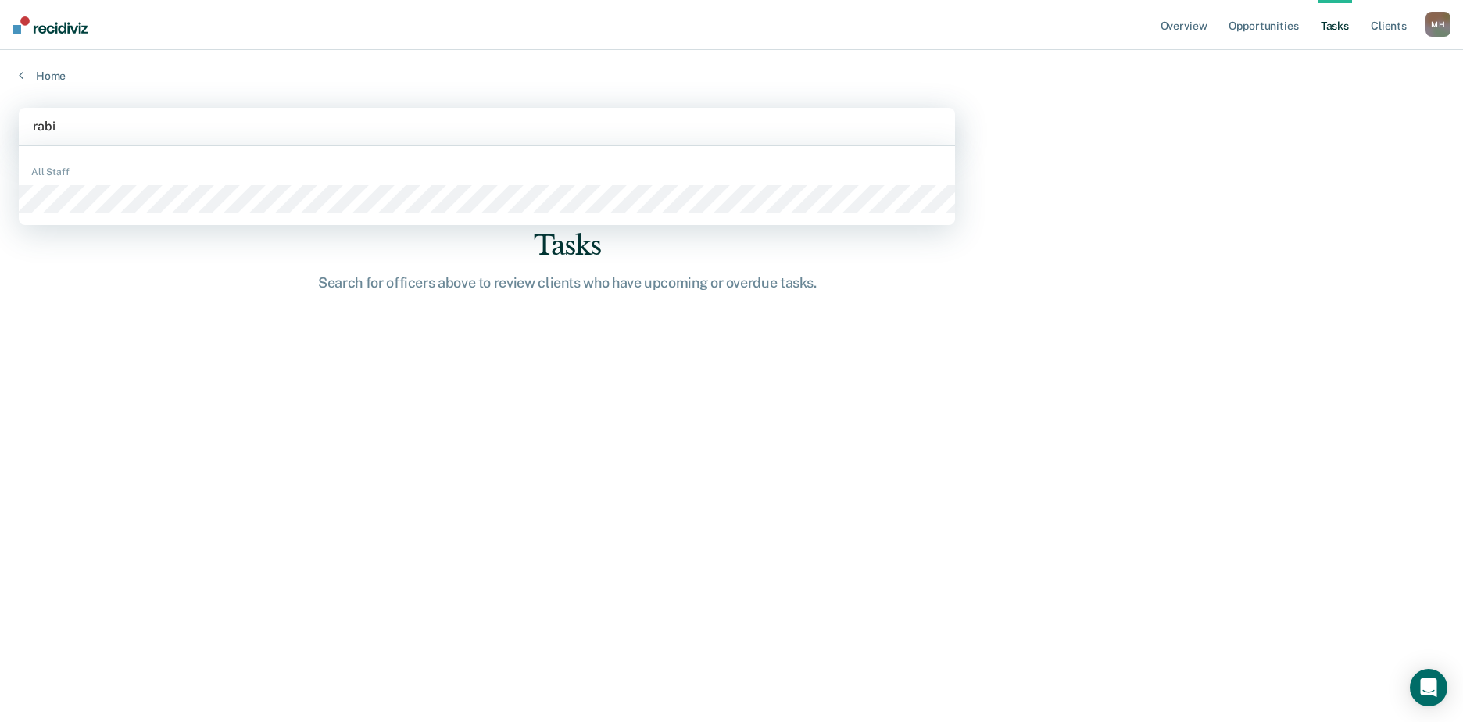
type input "rabie"
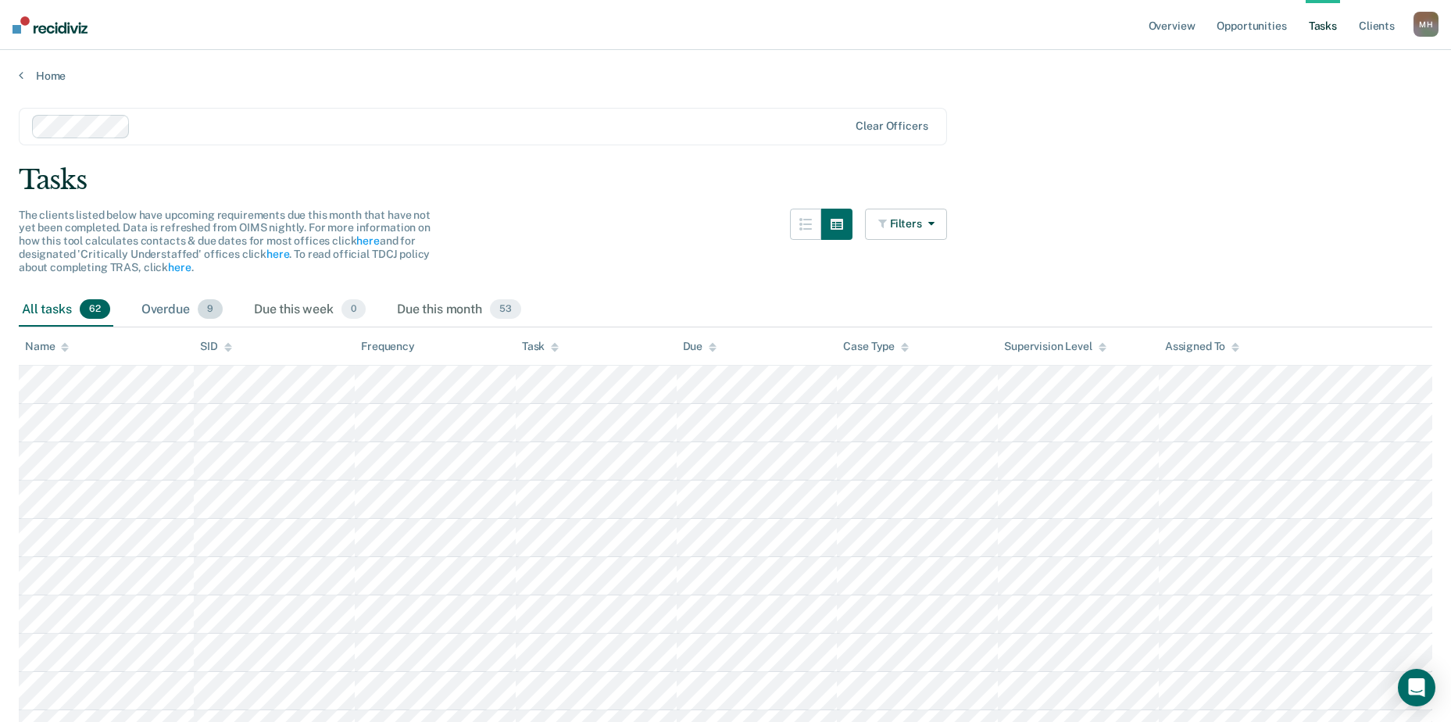
click at [177, 309] on div "Overdue 9" at bounding box center [182, 310] width 88 height 34
click at [284, 304] on div "Due this week 0" at bounding box center [310, 310] width 118 height 34
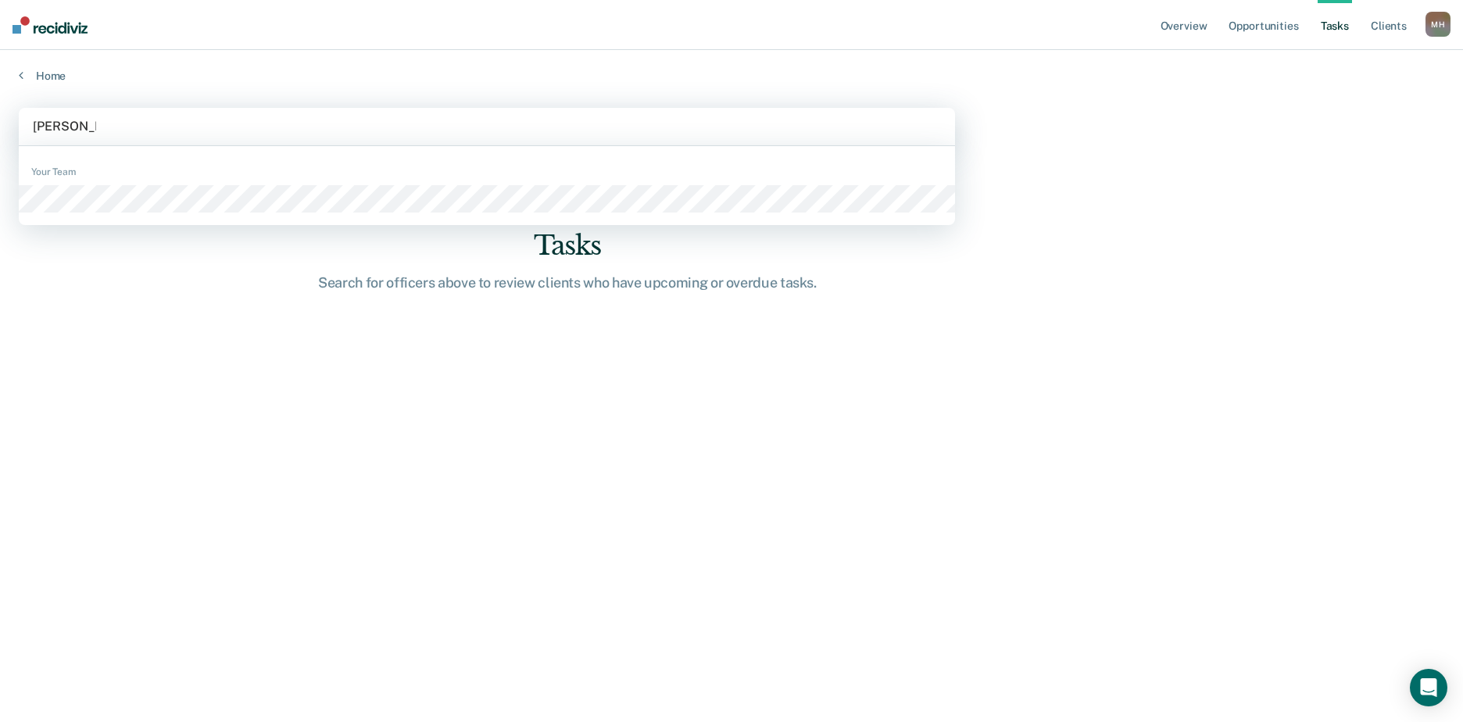
type input "megan cole"
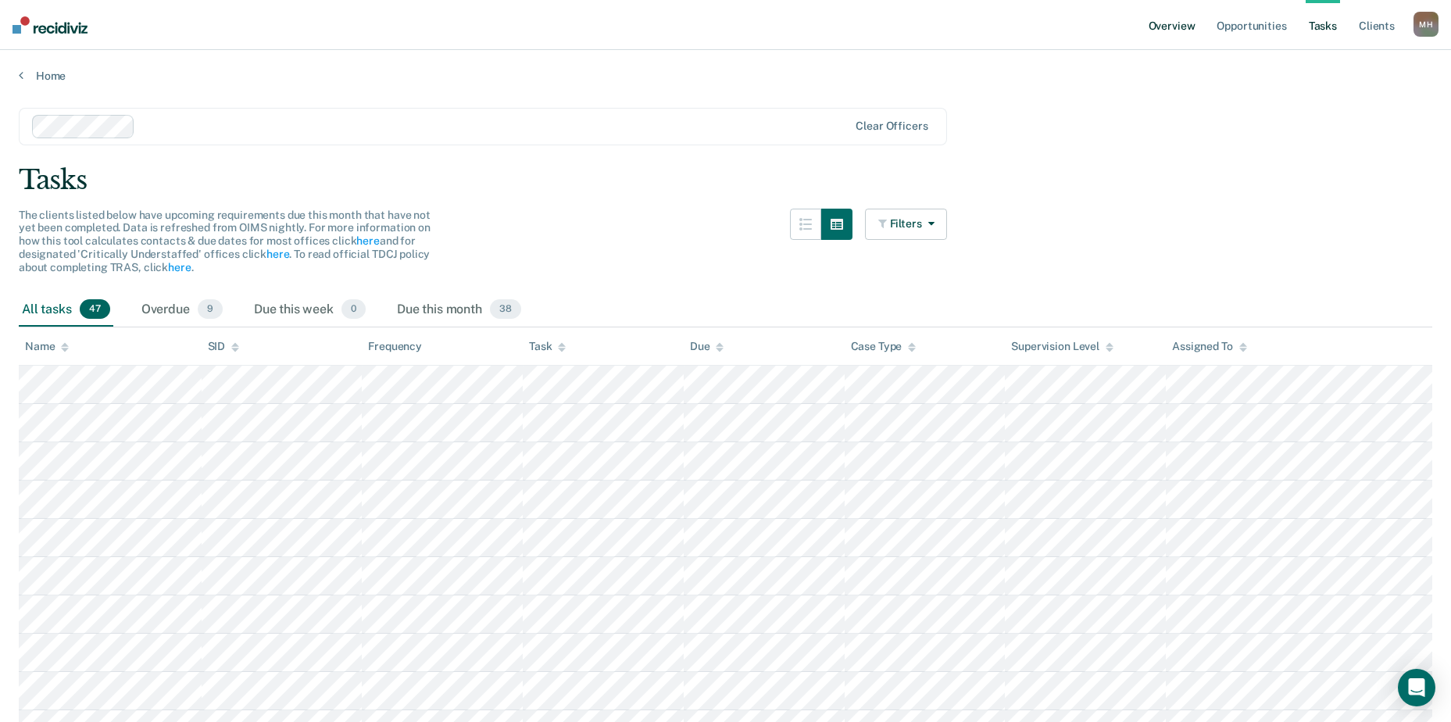
click at [1169, 27] on link "Overview" at bounding box center [1172, 25] width 53 height 50
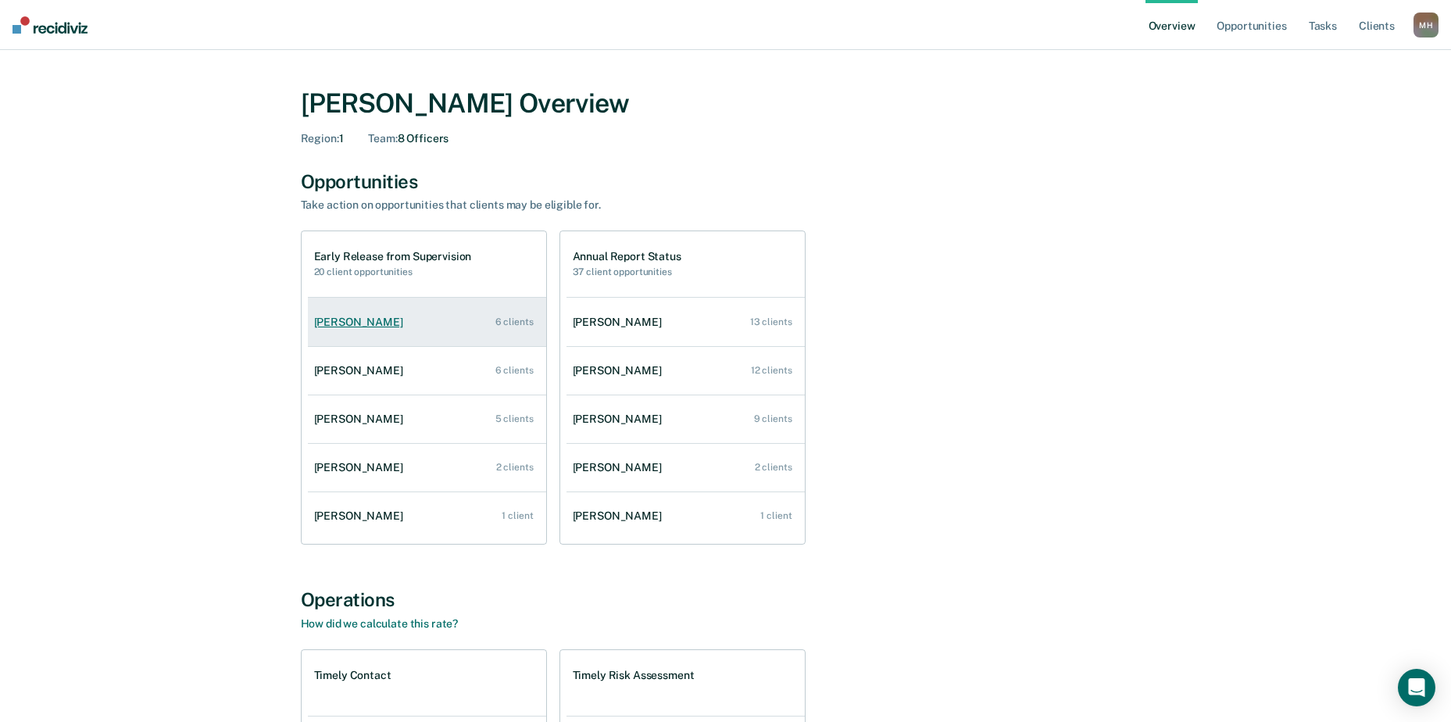
click at [347, 321] on div "Garrett Sweeney" at bounding box center [361, 322] width 95 height 13
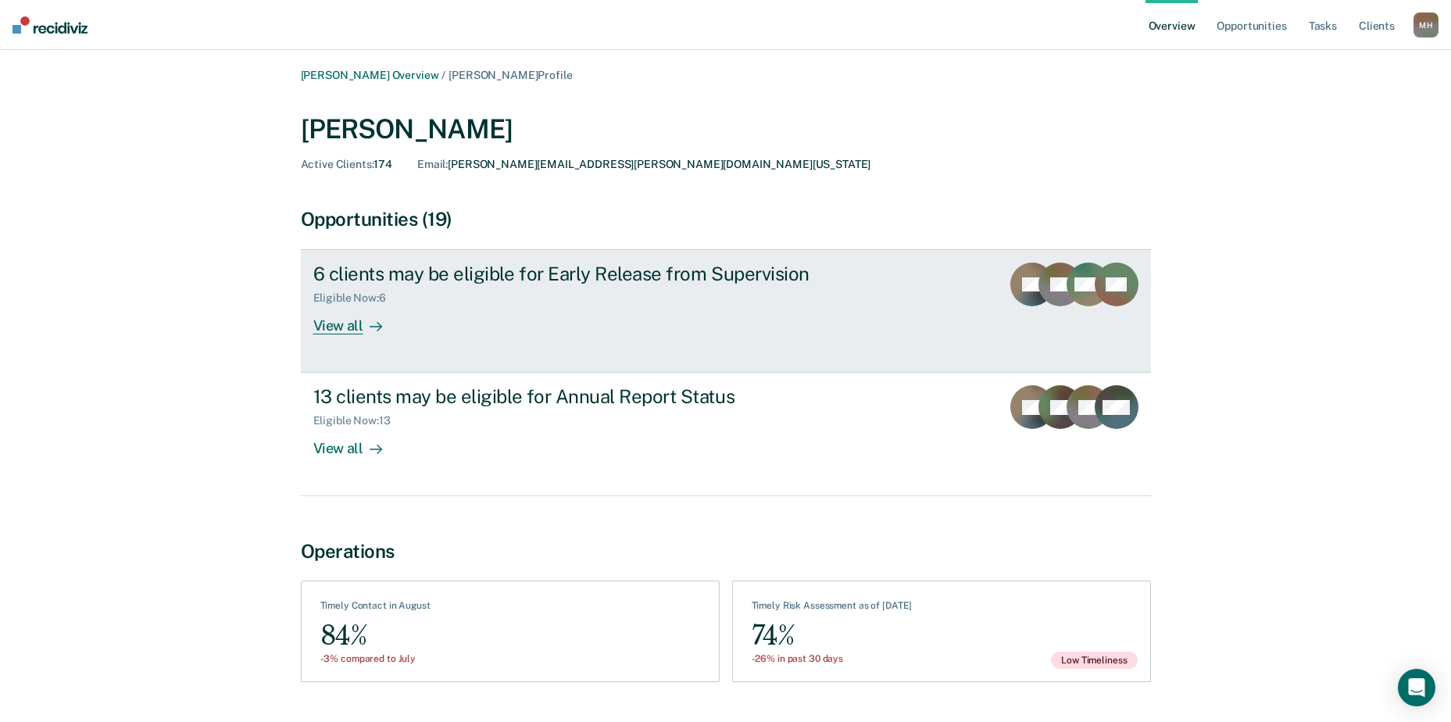
click at [439, 259] on link "6 clients may be eligible for Early Release from Supervision Eligible Now : 6 V…" at bounding box center [726, 310] width 850 height 123
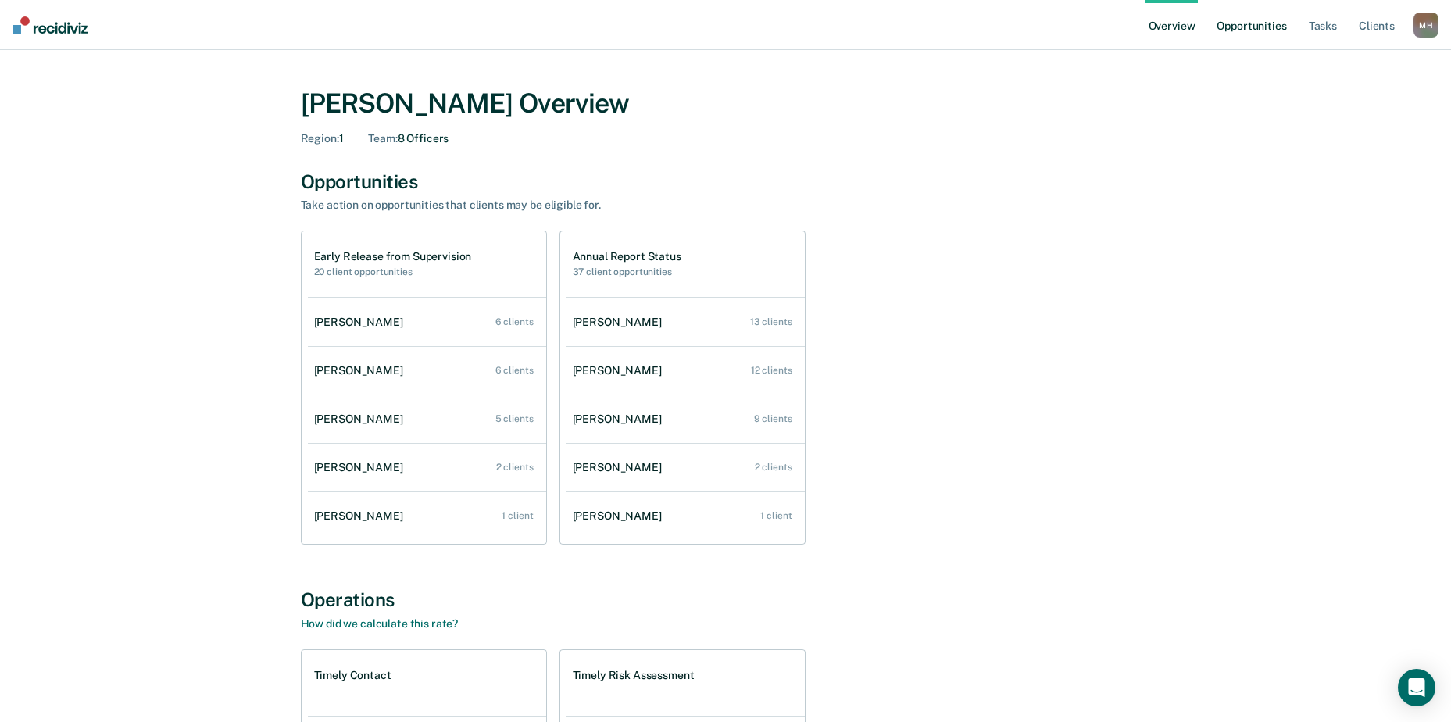
click at [1276, 34] on link "Opportunities" at bounding box center [1252, 25] width 76 height 50
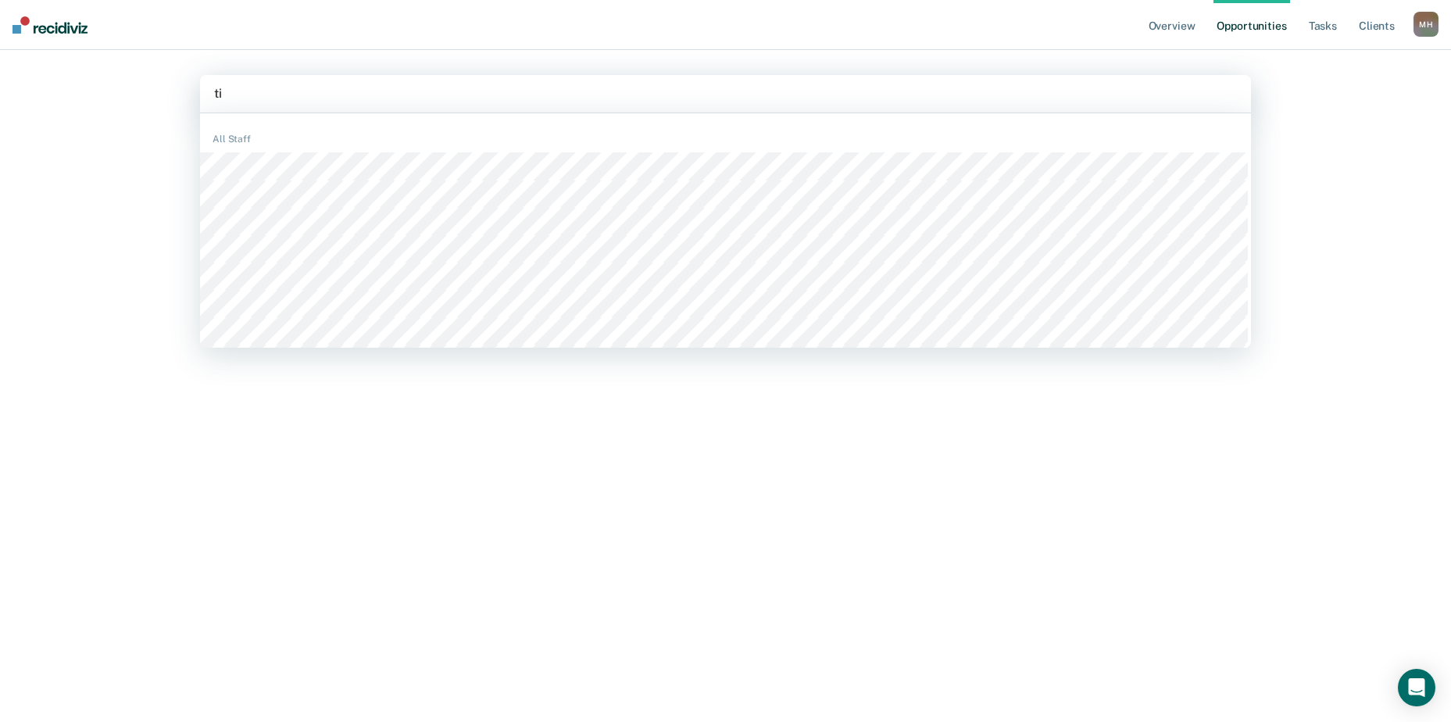
type input "t"
type input "hill"
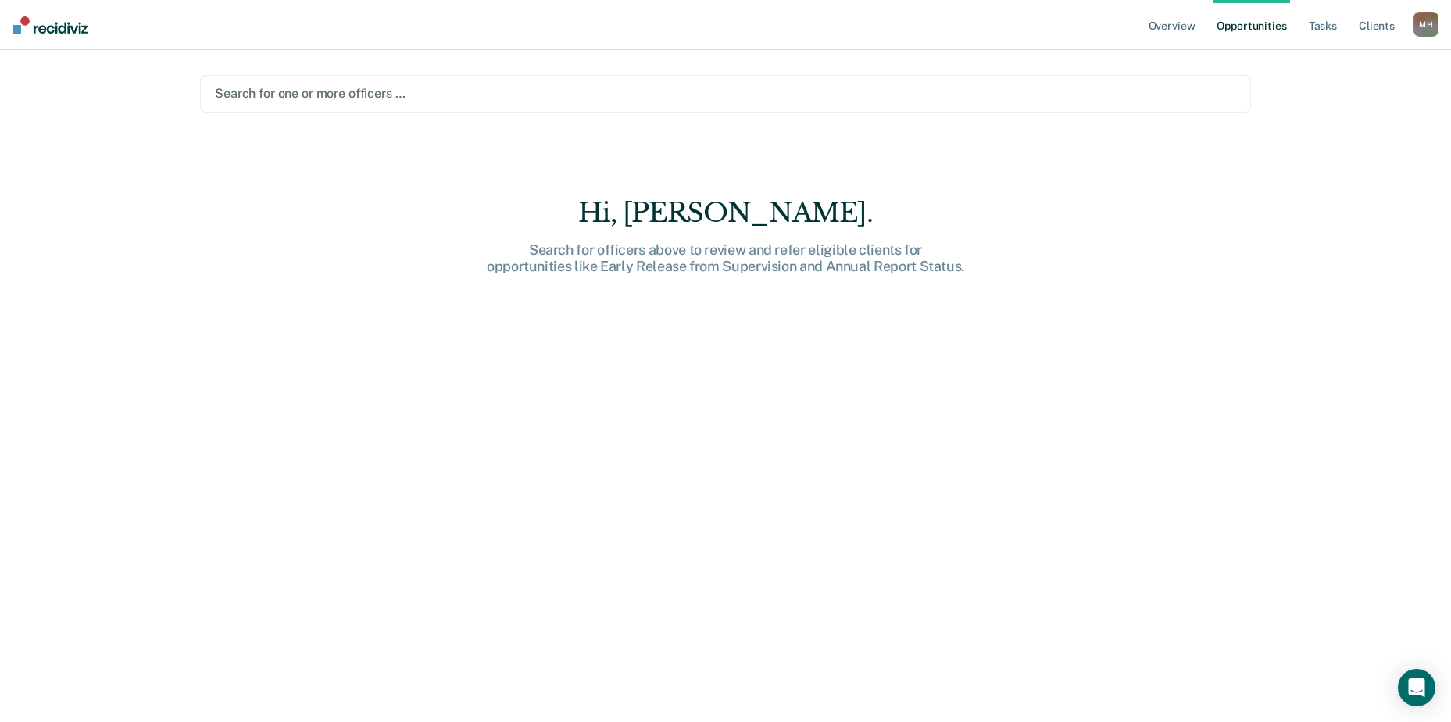
drag, startPoint x: 200, startPoint y: 102, endPoint x: 191, endPoint y: 102, distance: 8.6
click at [191, 102] on main "Search for one or more officers … Hi, Megan. Search for officers above to revie…" at bounding box center [725, 367] width 1089 height 635
click at [331, 94] on div at bounding box center [726, 93] width 1022 height 18
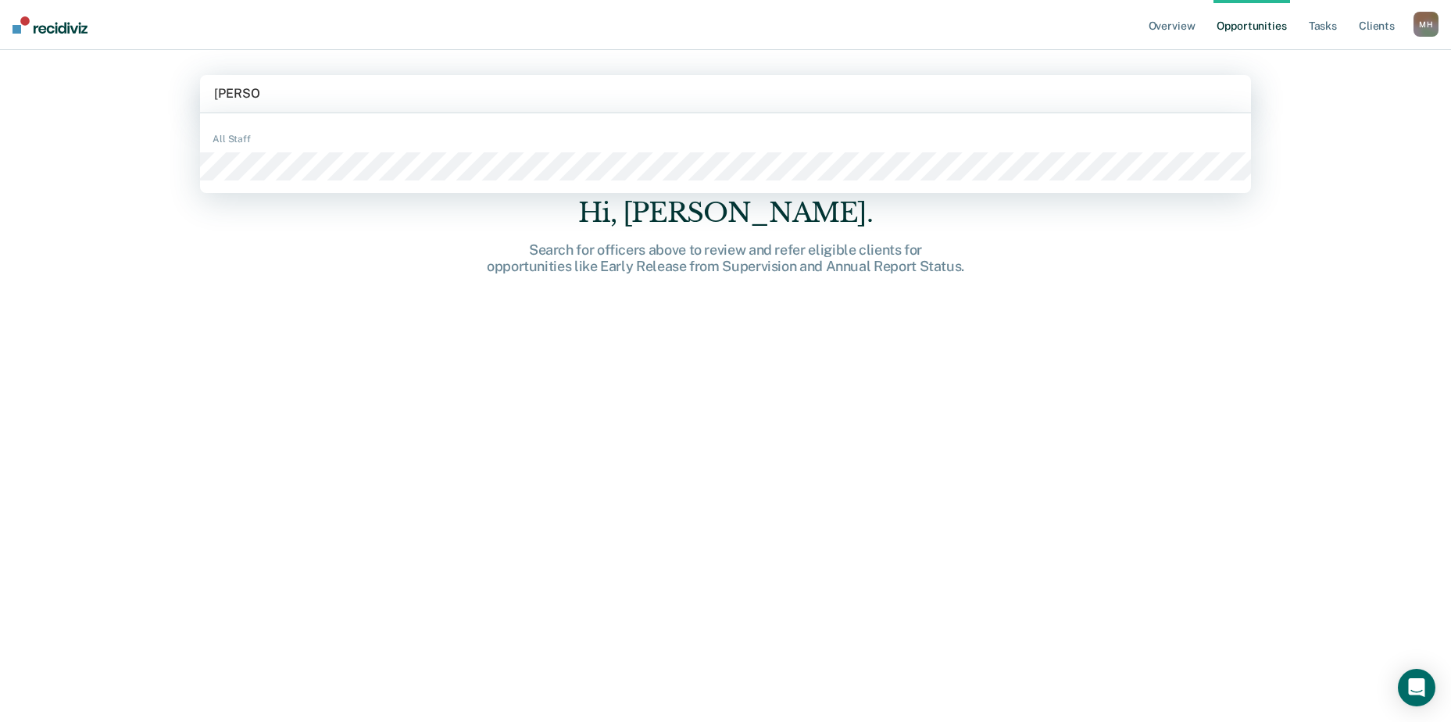
type input "clemons"
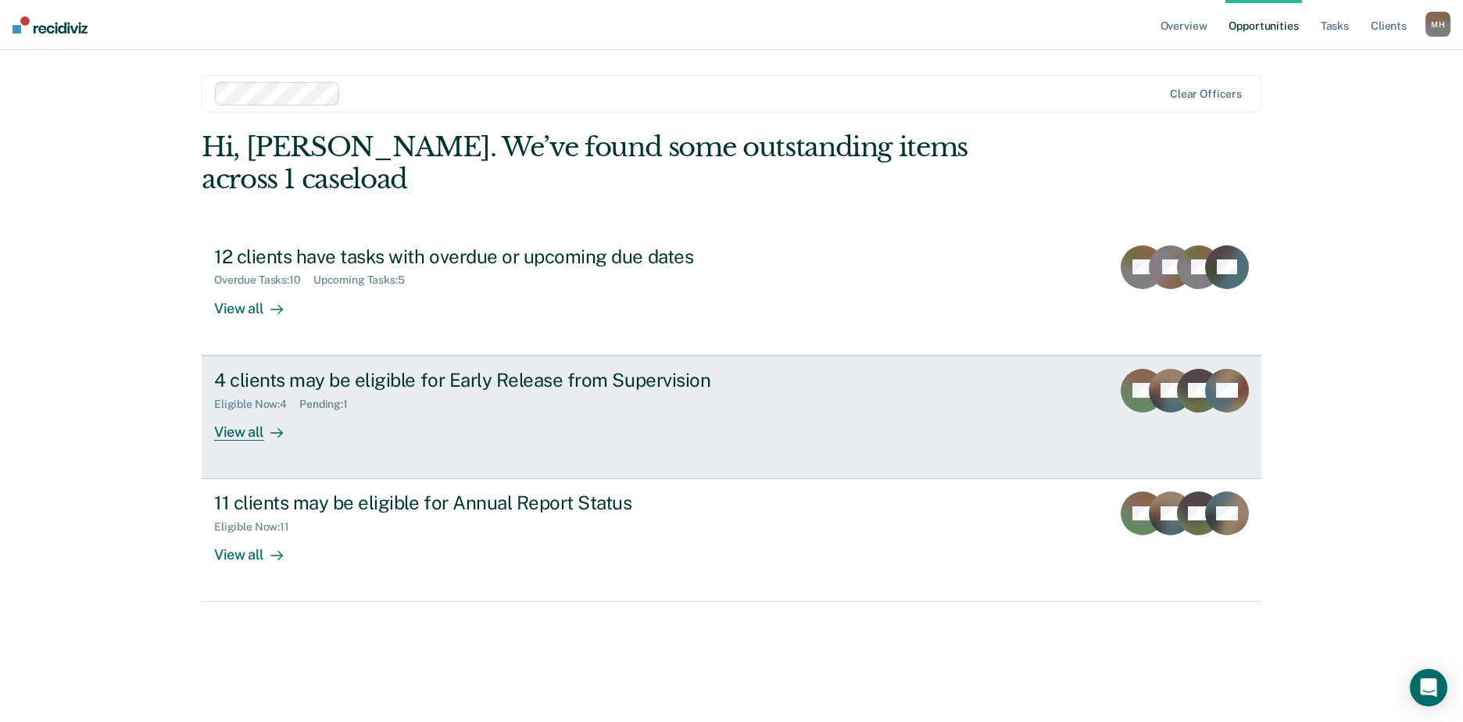
click at [371, 369] on div "4 clients may be eligible for Early Release from Supervision" at bounding box center [488, 380] width 549 height 23
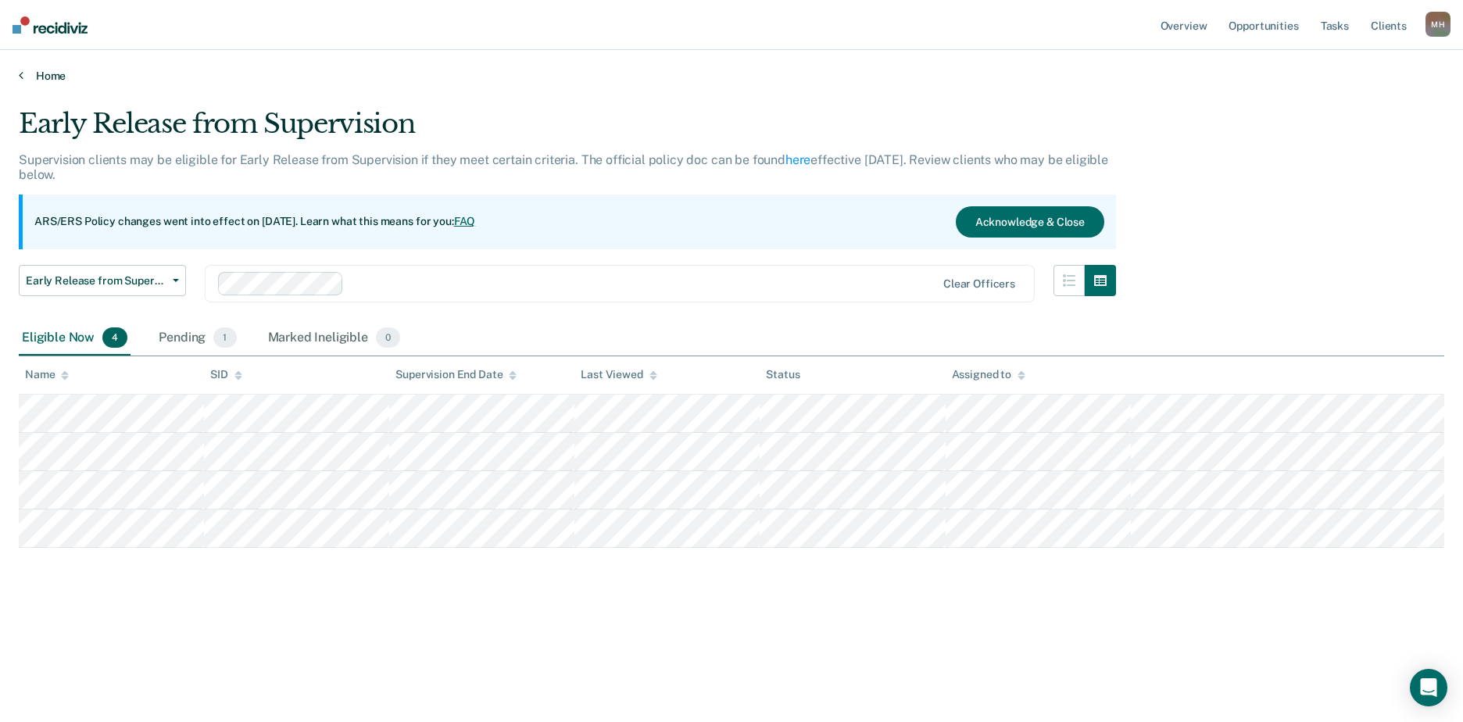
click at [31, 75] on link "Home" at bounding box center [732, 76] width 1426 height 14
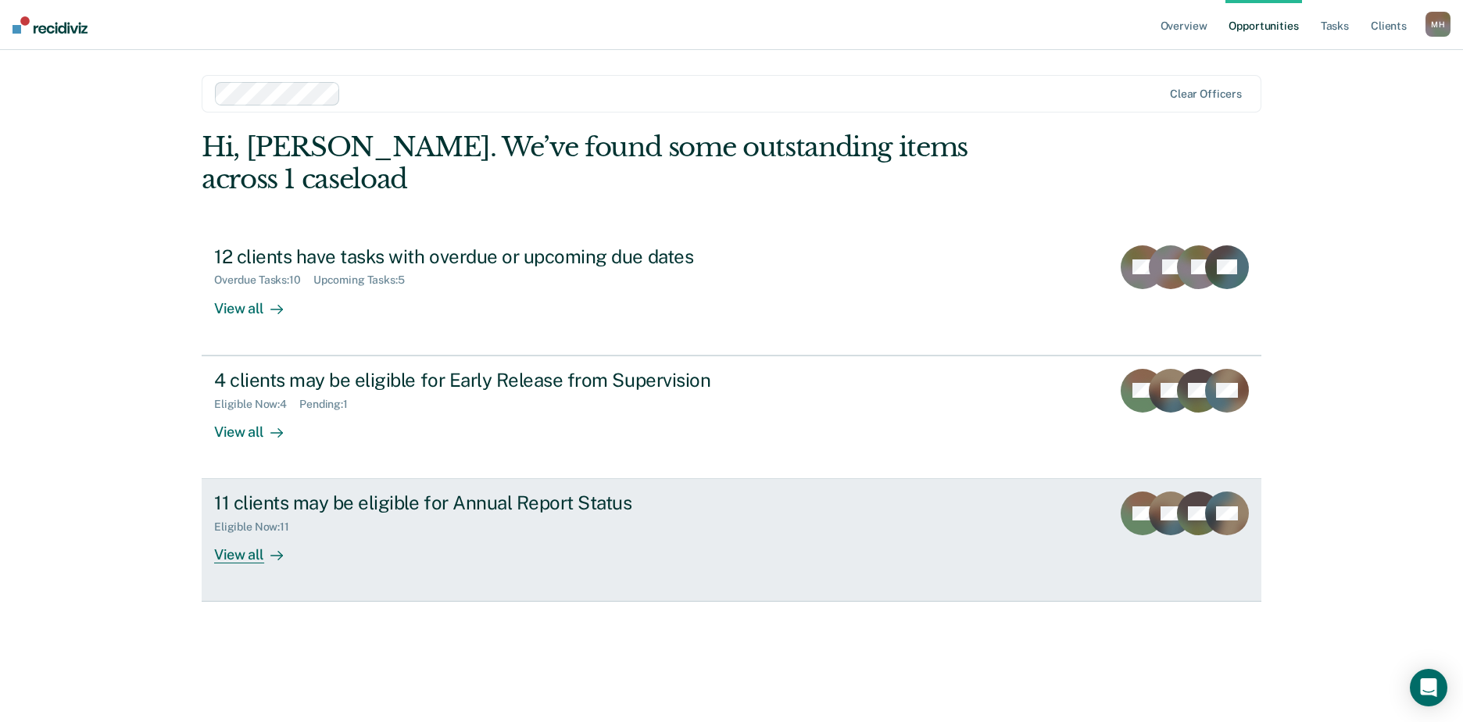
click at [421, 492] on div "11 clients may be eligible for Annual Report Status" at bounding box center [488, 503] width 549 height 23
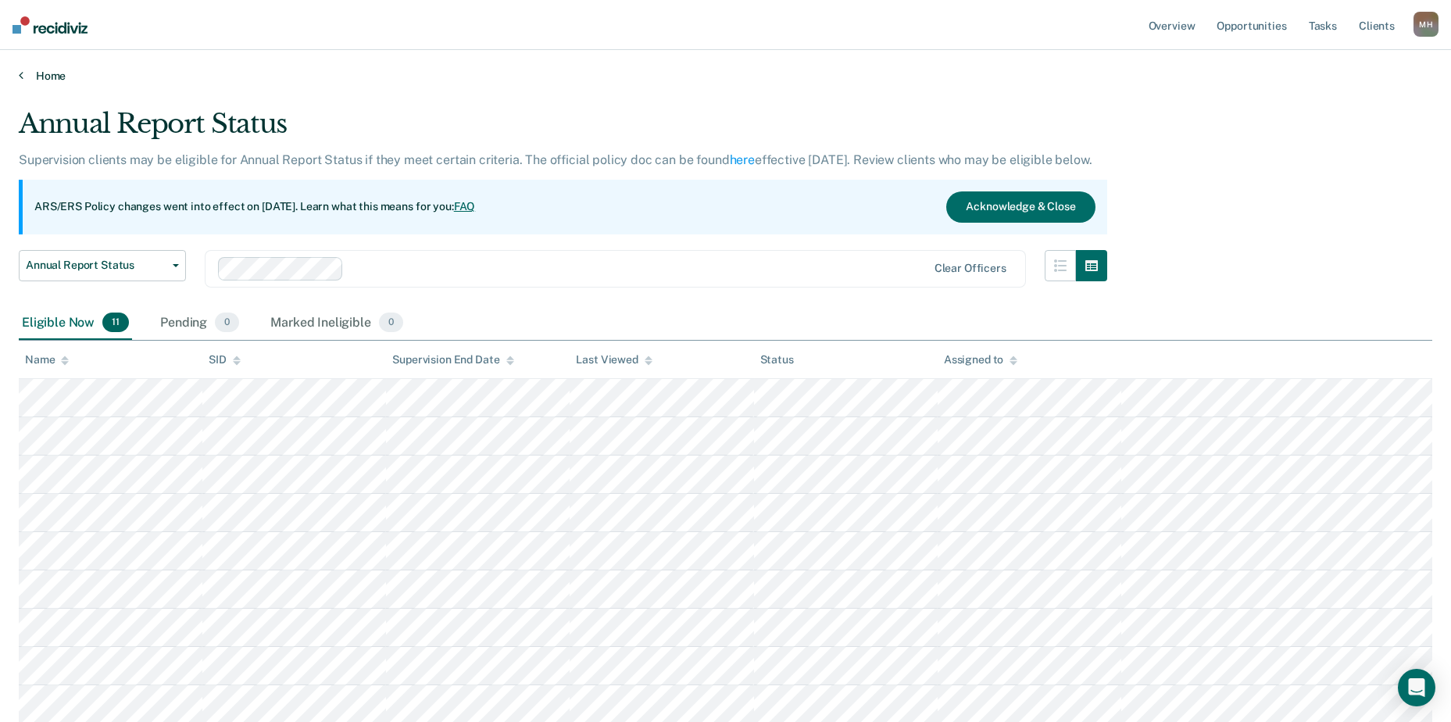
click at [32, 79] on link "Home" at bounding box center [726, 76] width 1414 height 14
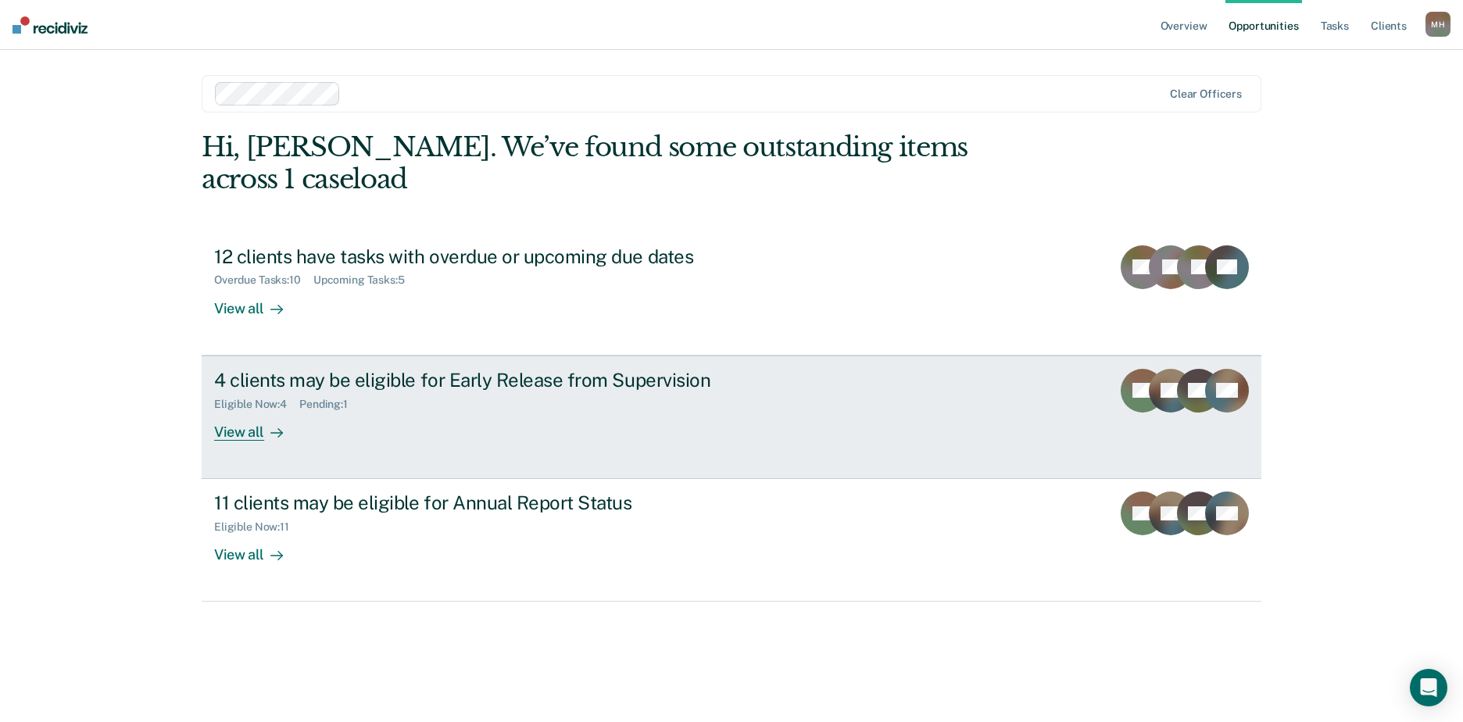
click at [515, 369] on div "4 clients may be eligible for Early Release from Supervision" at bounding box center [488, 380] width 549 height 23
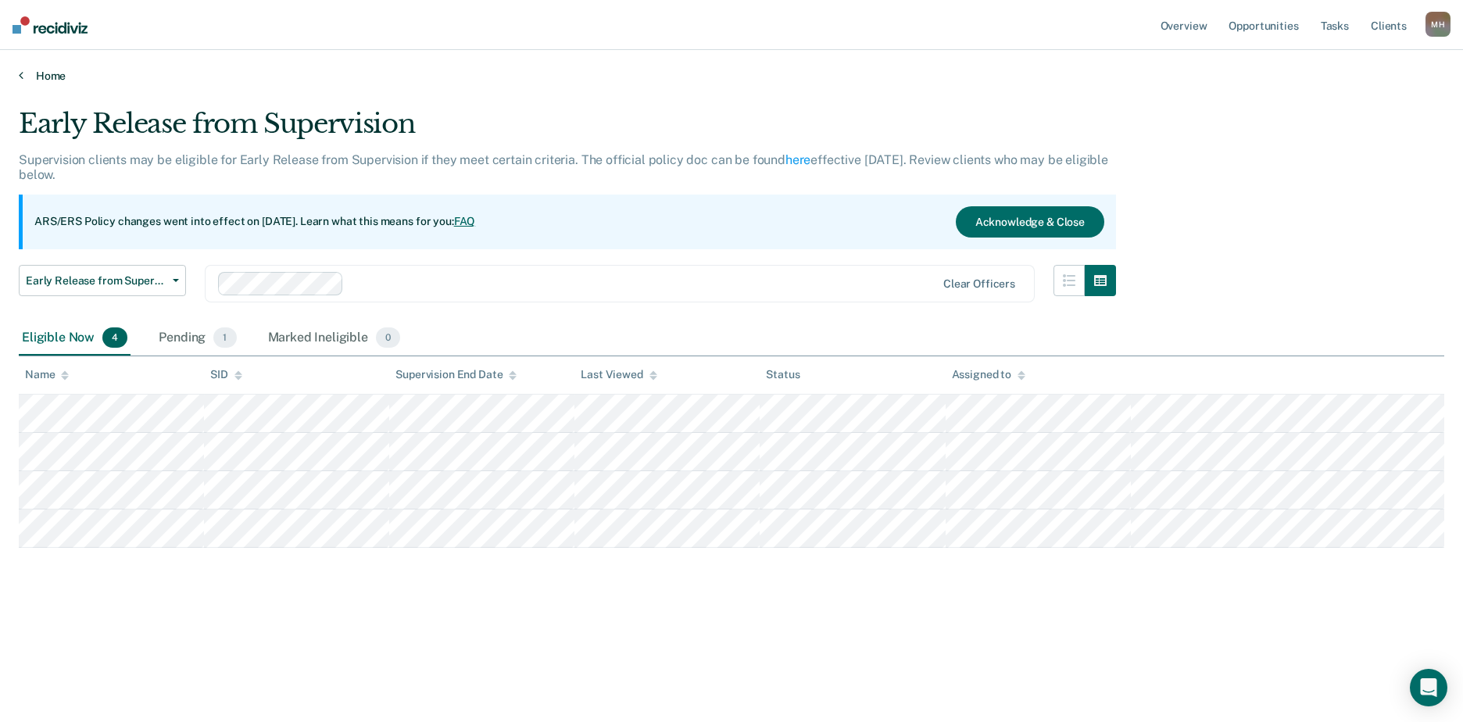
click at [40, 70] on link "Home" at bounding box center [732, 76] width 1426 height 14
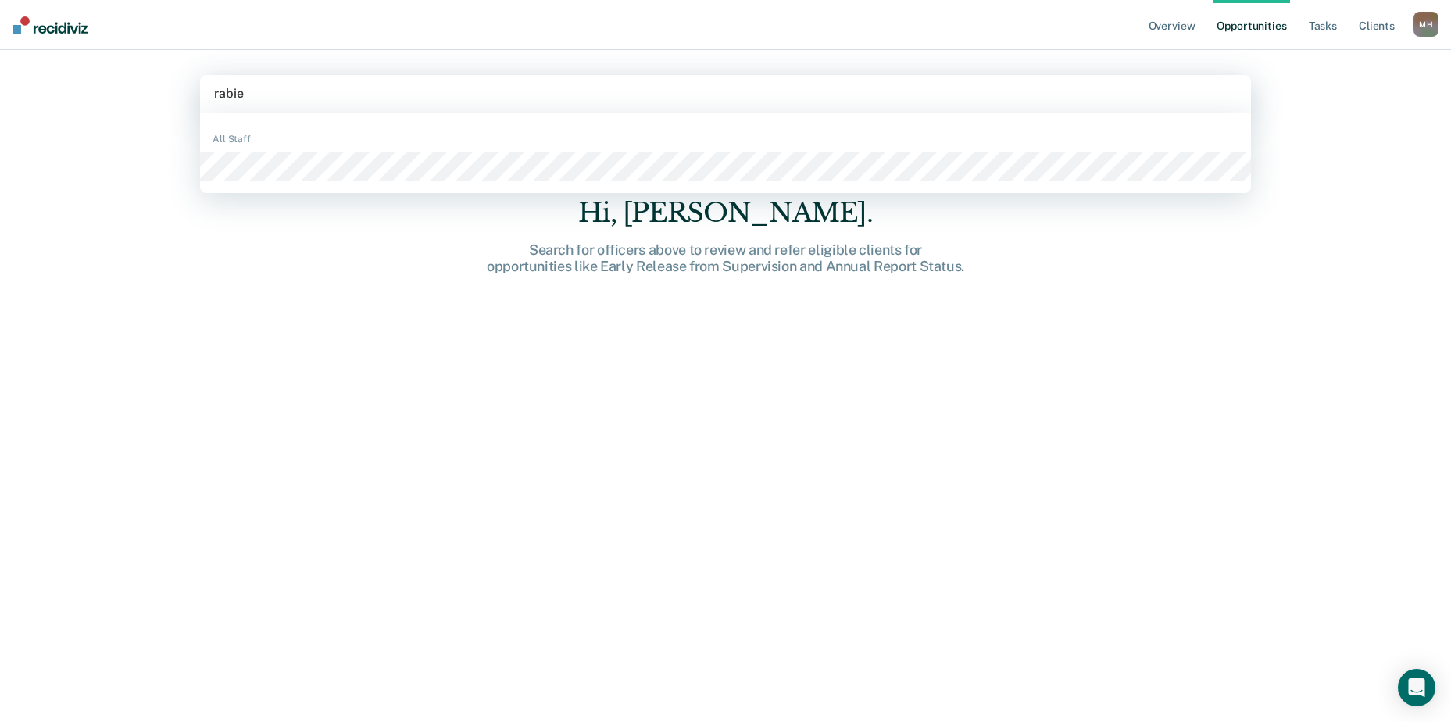
type input "rabie m"
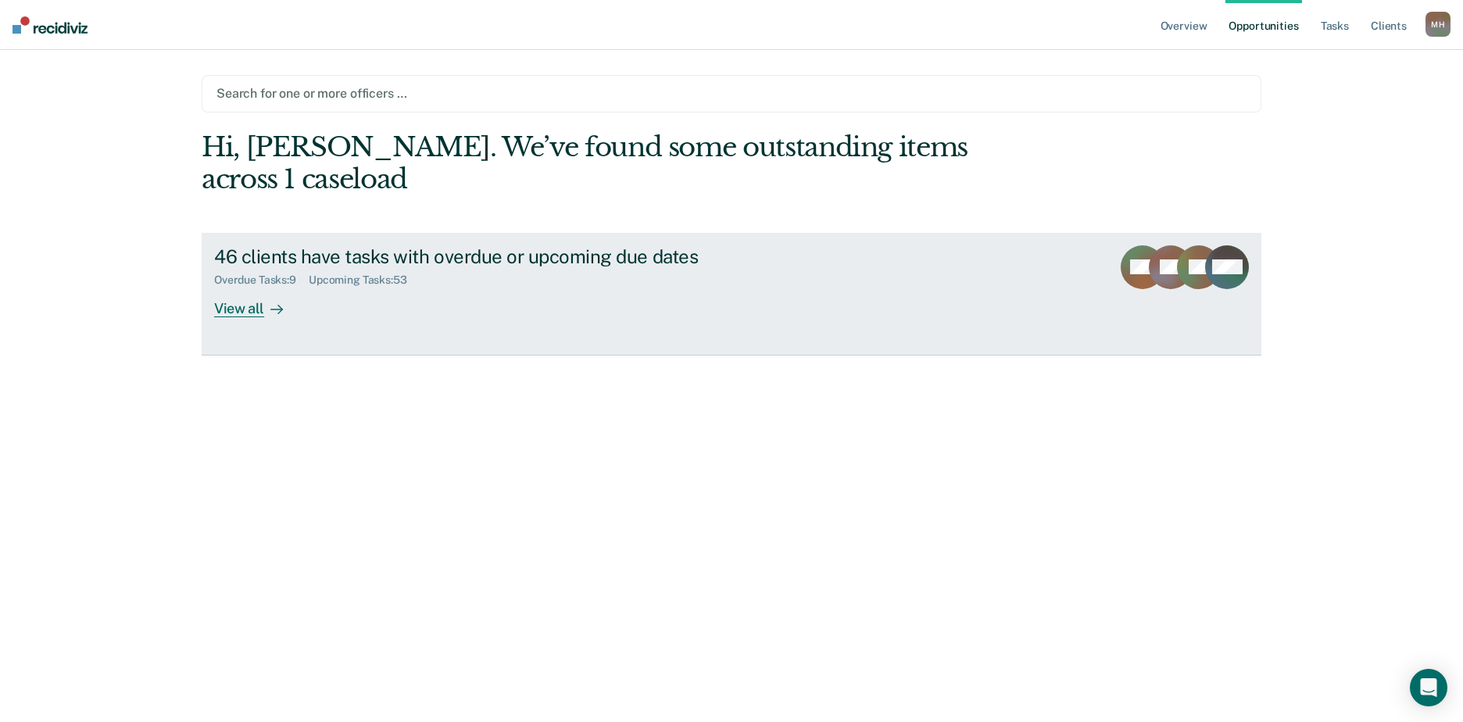
click at [730, 261] on div "46 clients have tasks with overdue or upcoming due dates Overdue Tasks : 9 Upco…" at bounding box center [507, 281] width 586 height 72
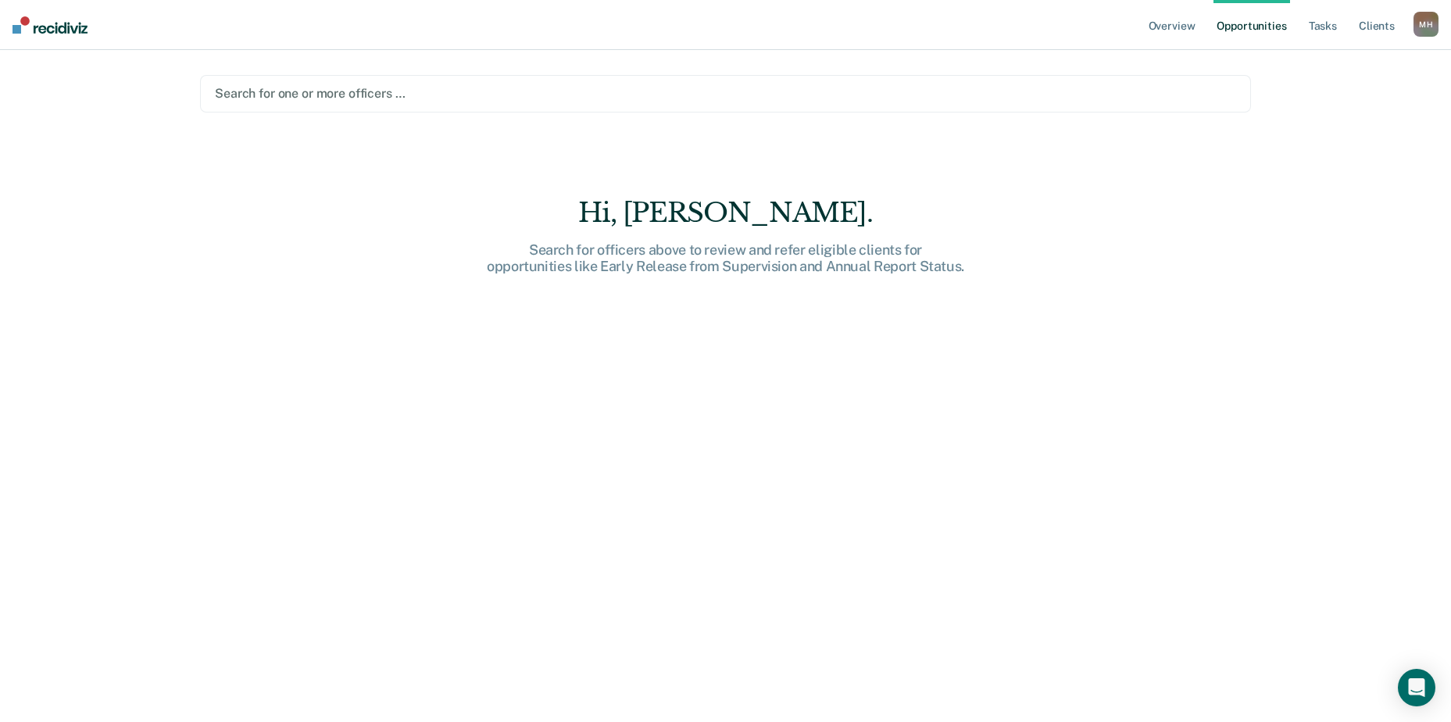
click at [299, 94] on div at bounding box center [726, 93] width 1022 height 18
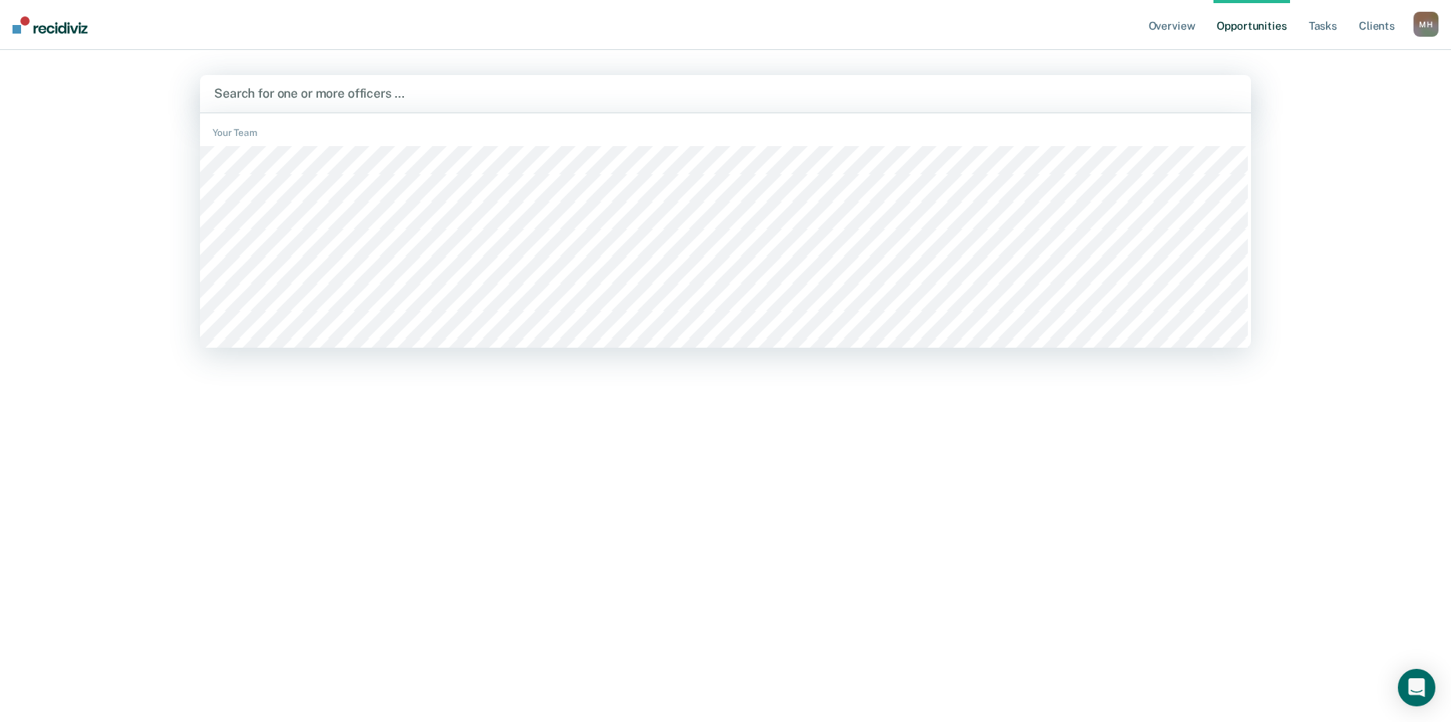
type input "j"
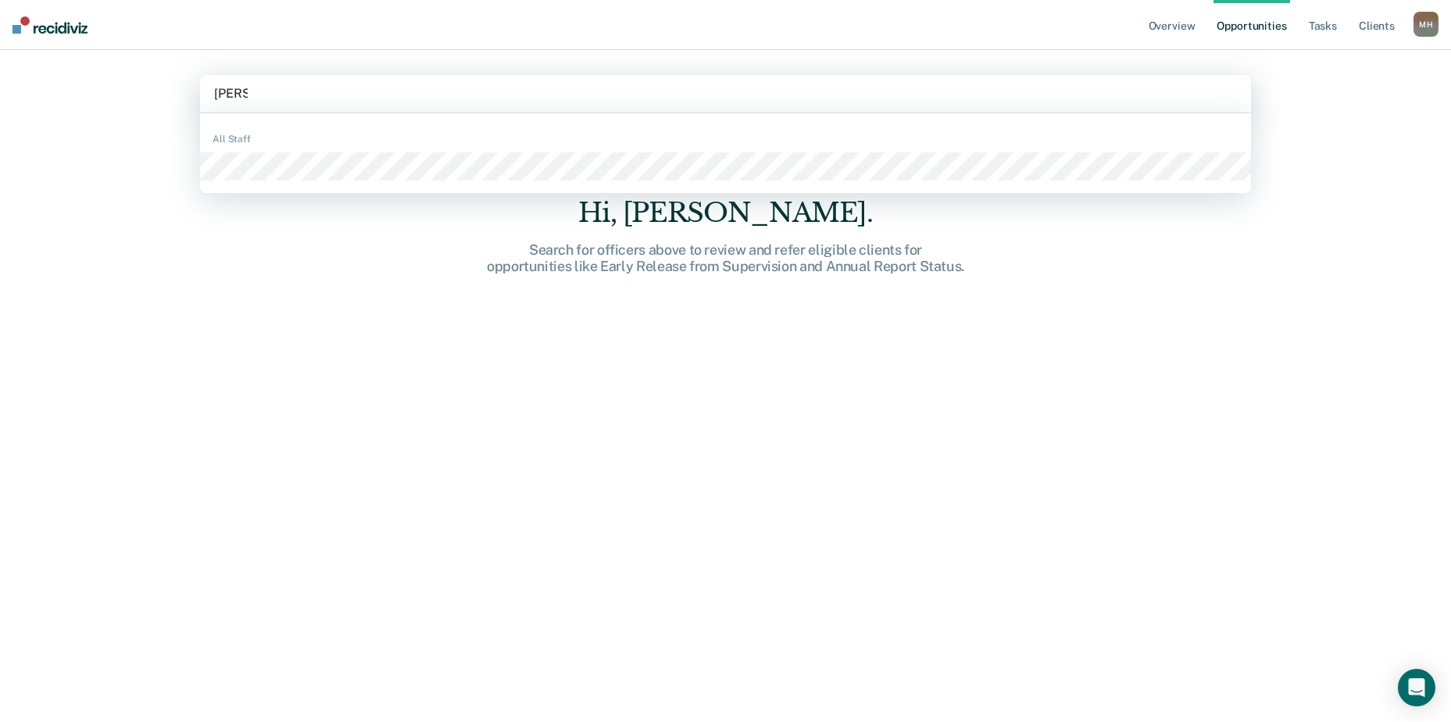
type input "brett j"
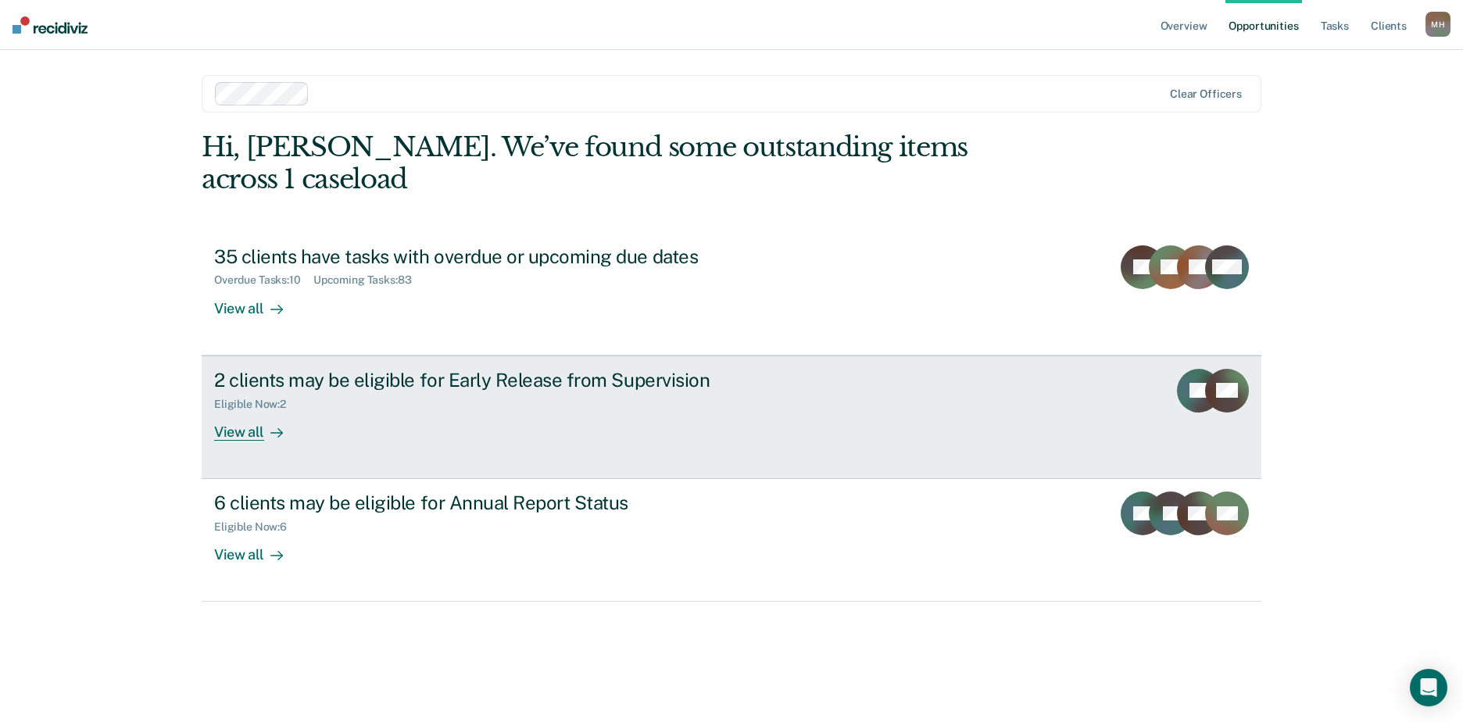
click at [416, 369] on div "2 clients may be eligible for Early Release from Supervision" at bounding box center [488, 380] width 549 height 23
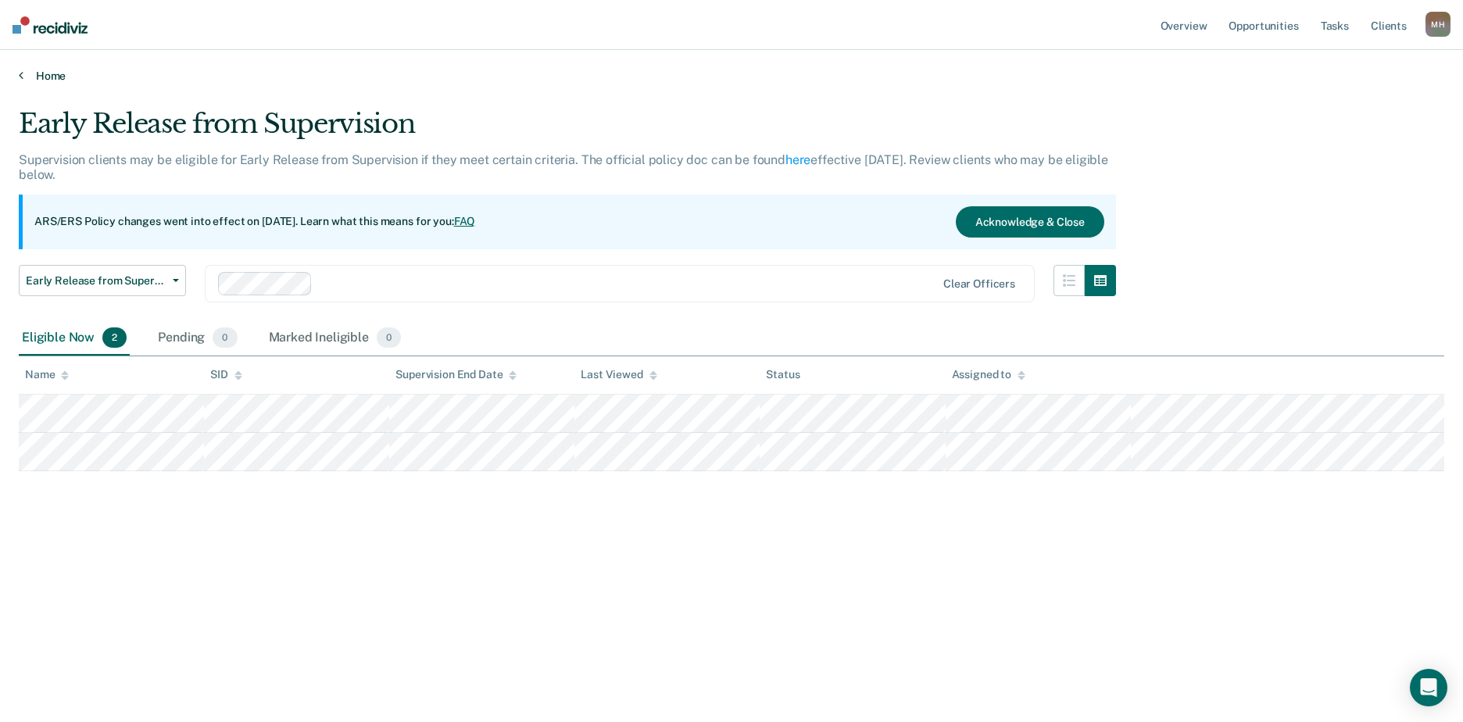
click at [48, 70] on link "Home" at bounding box center [732, 76] width 1426 height 14
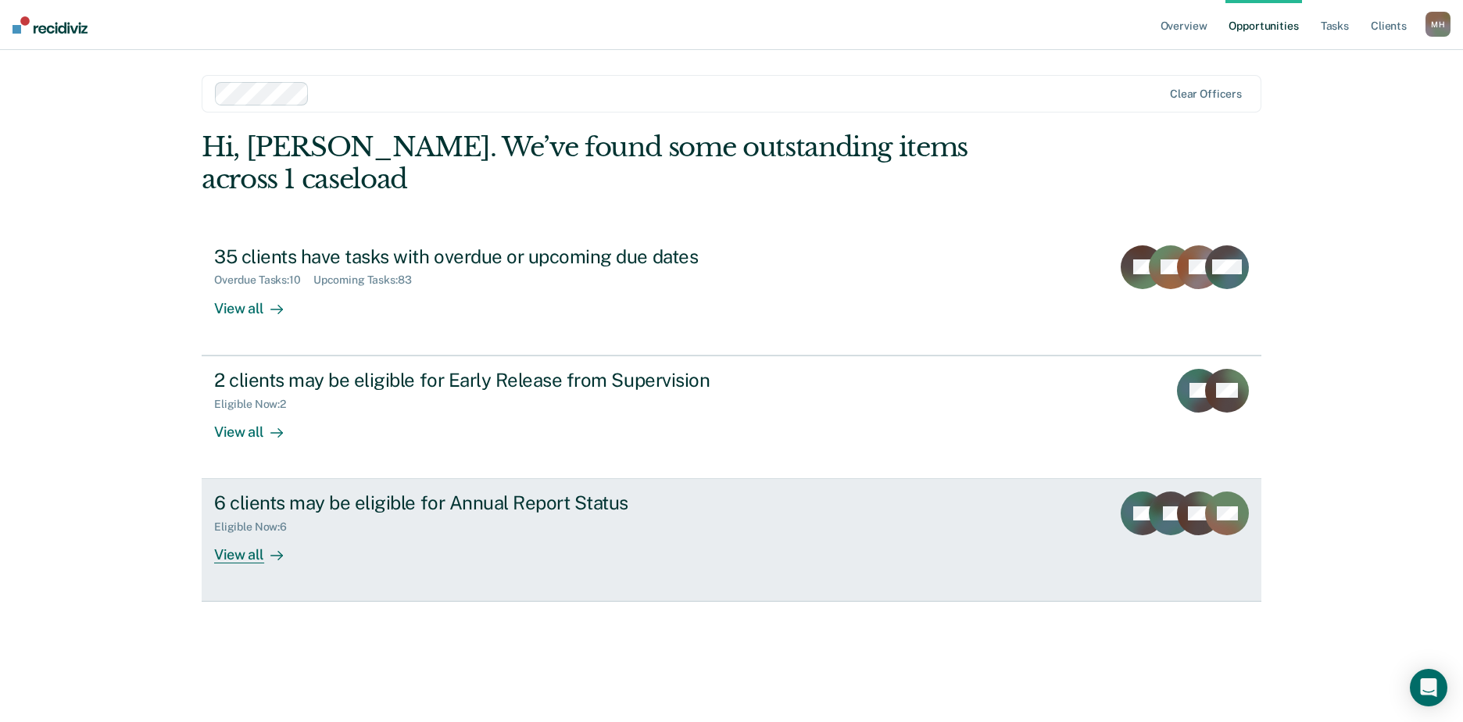
click at [294, 492] on div "6 clients may be eligible for Annual Report Status" at bounding box center [488, 503] width 549 height 23
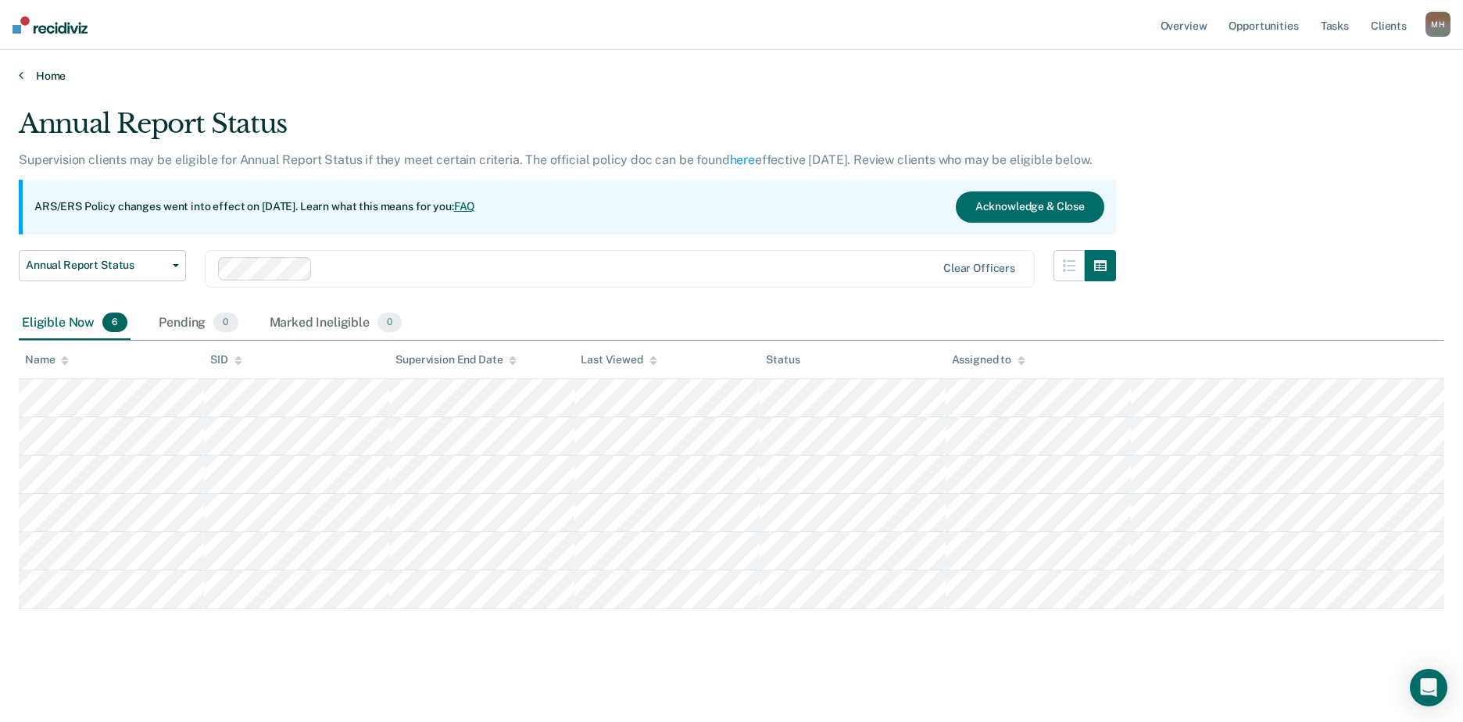
click at [45, 81] on link "Home" at bounding box center [732, 76] width 1426 height 14
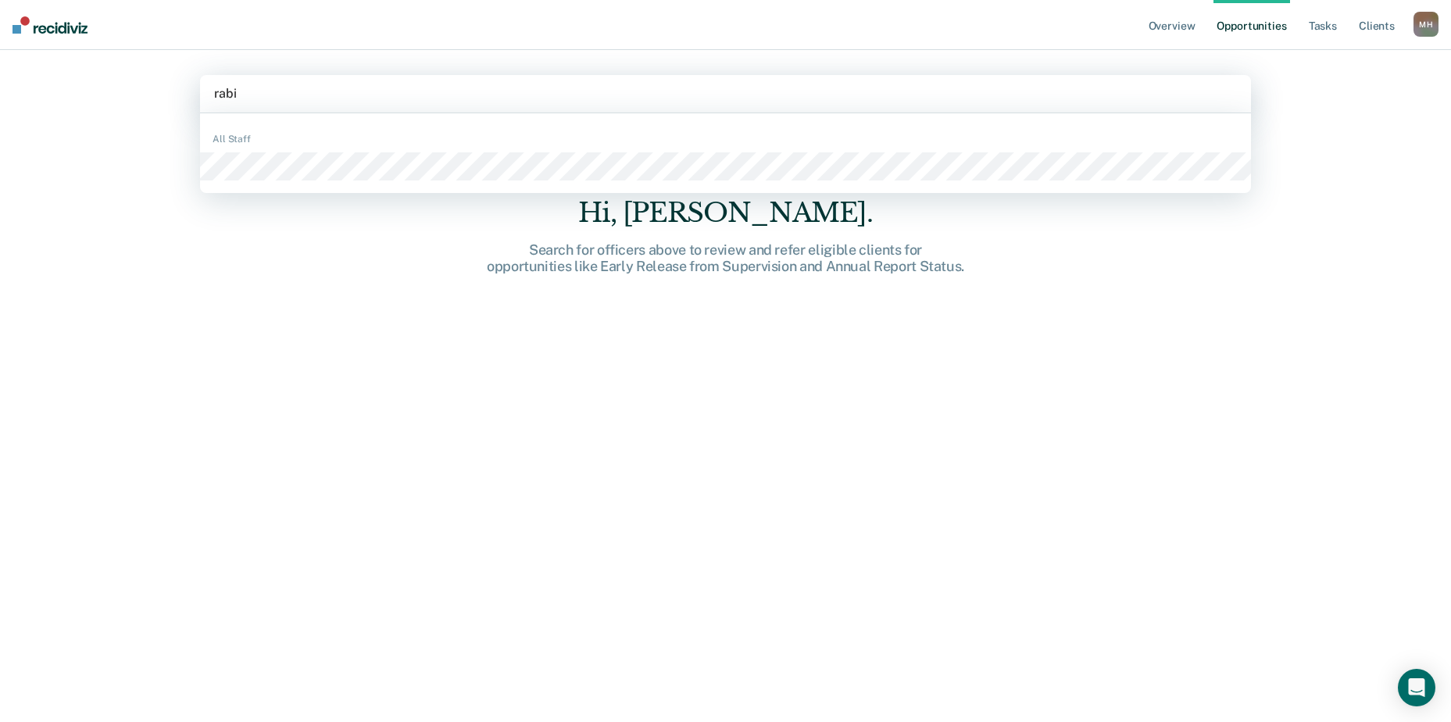
type input "rabie"
type input "camille"
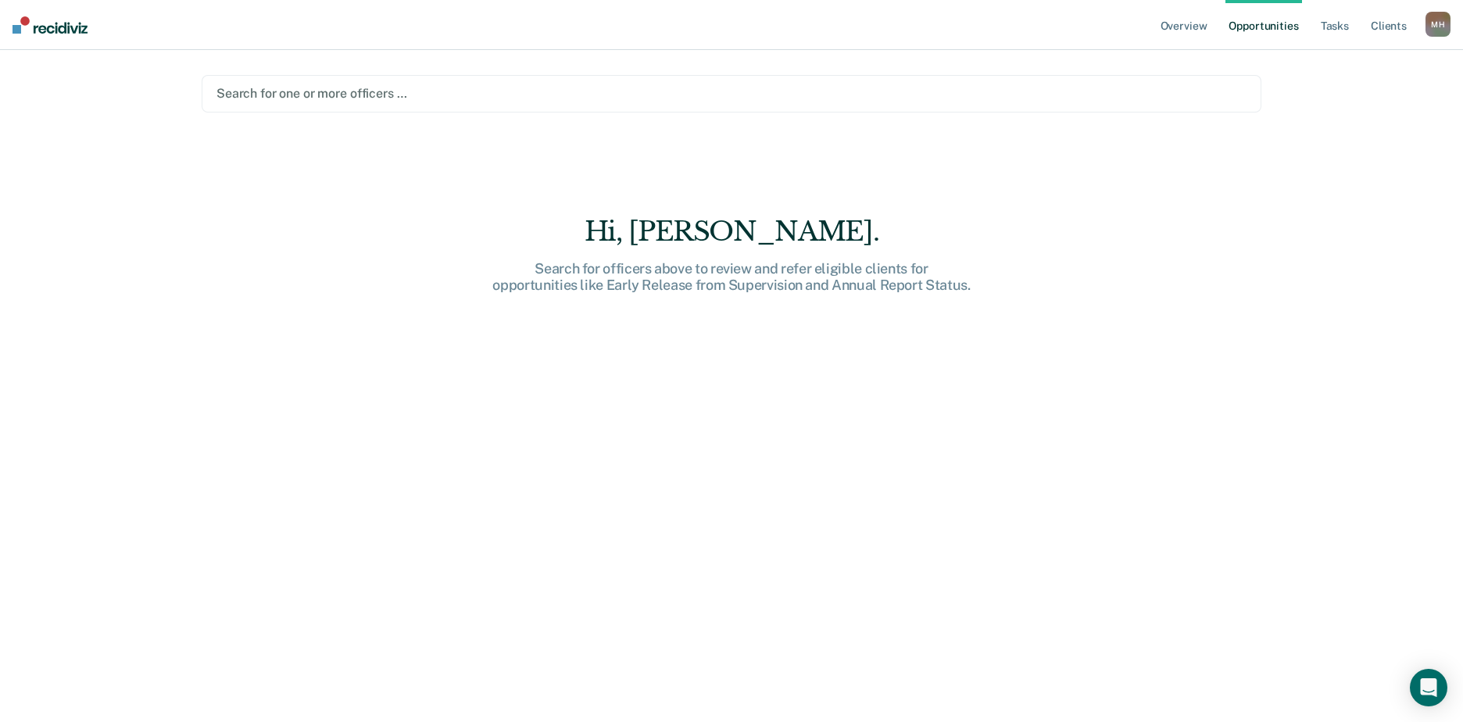
click at [308, 97] on div at bounding box center [731, 93] width 1030 height 18
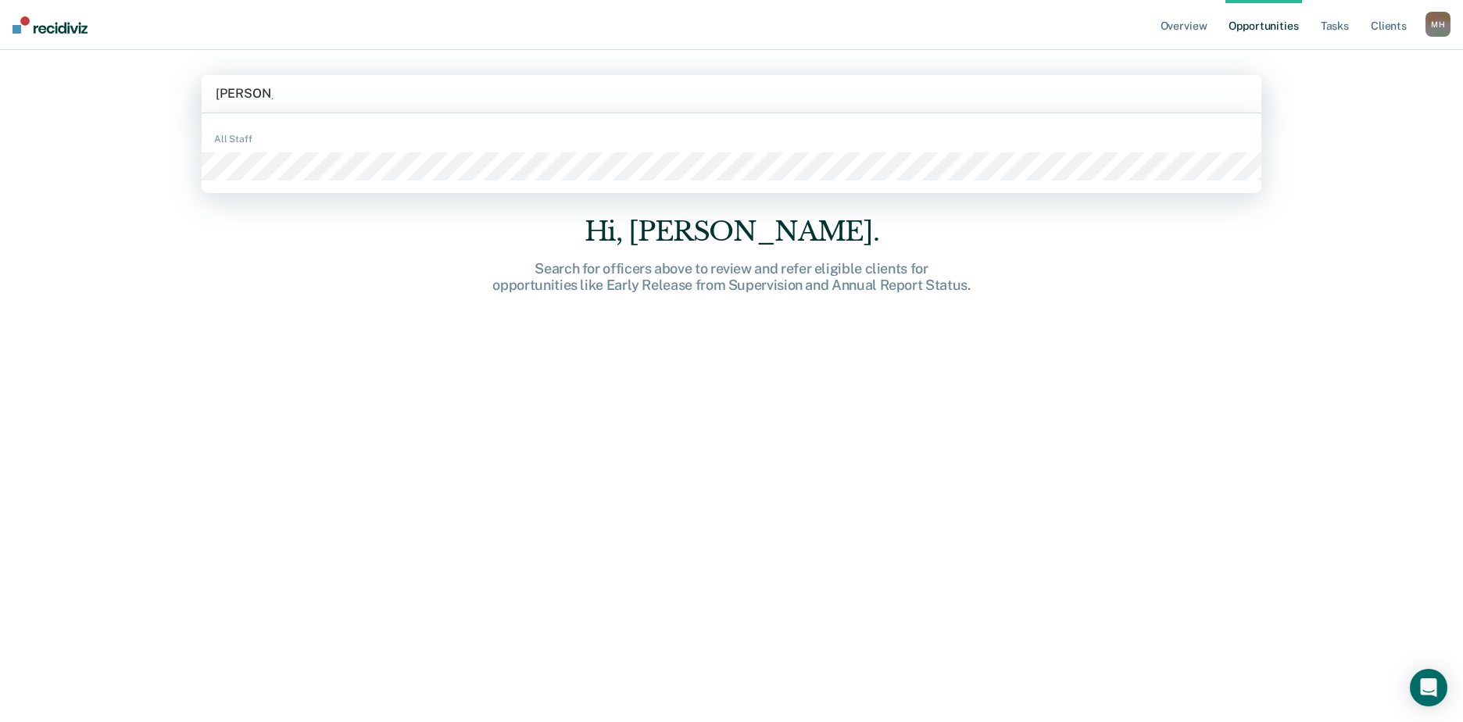
type input "sarah bernal"
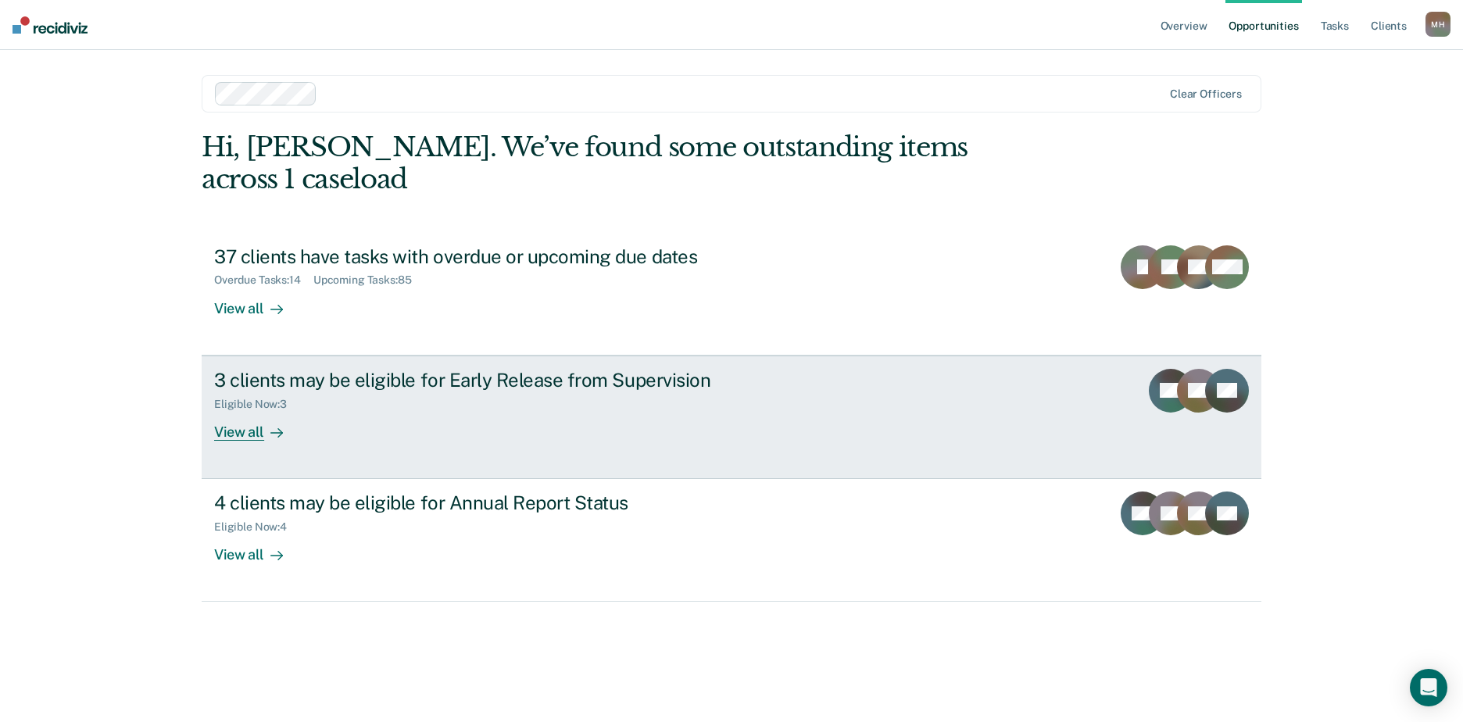
click at [377, 369] on div "3 clients may be eligible for Early Release from Supervision" at bounding box center [488, 380] width 549 height 23
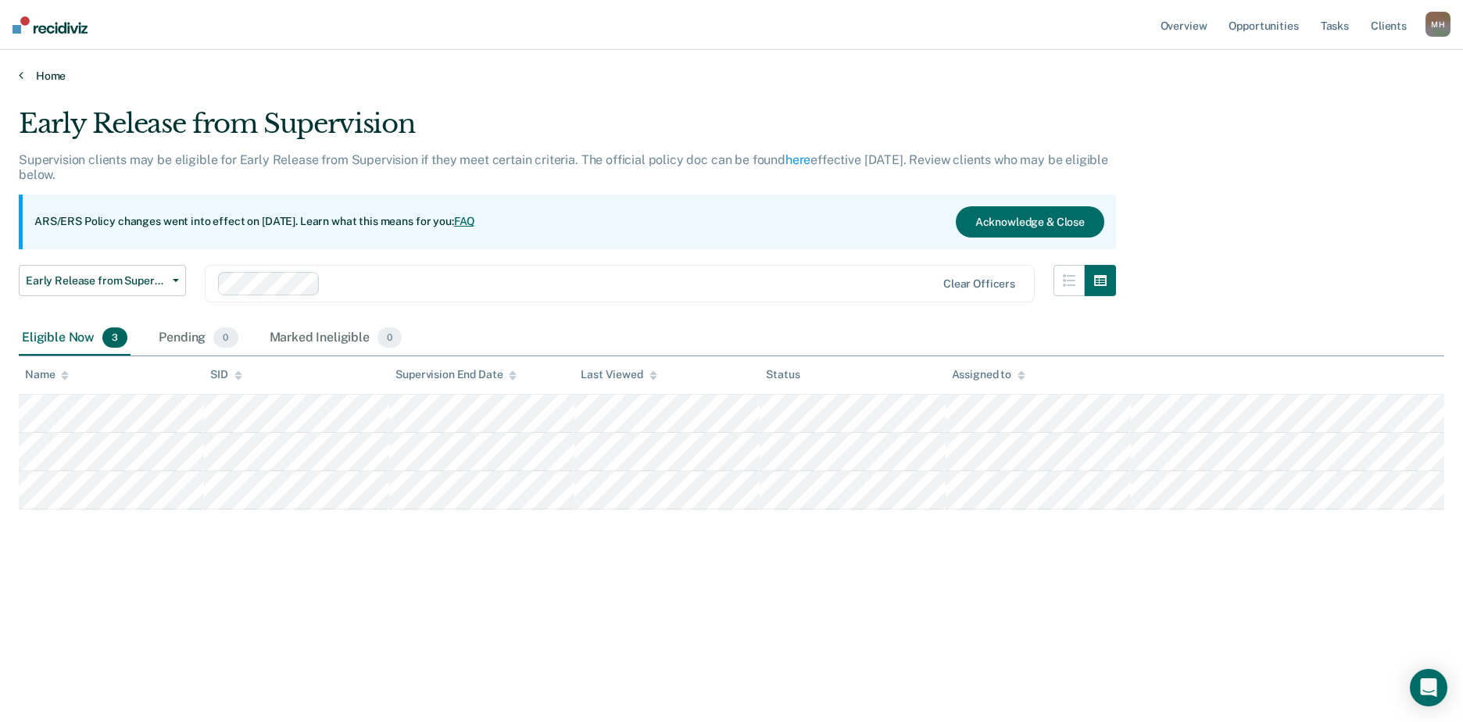
click at [49, 82] on link "Home" at bounding box center [732, 76] width 1426 height 14
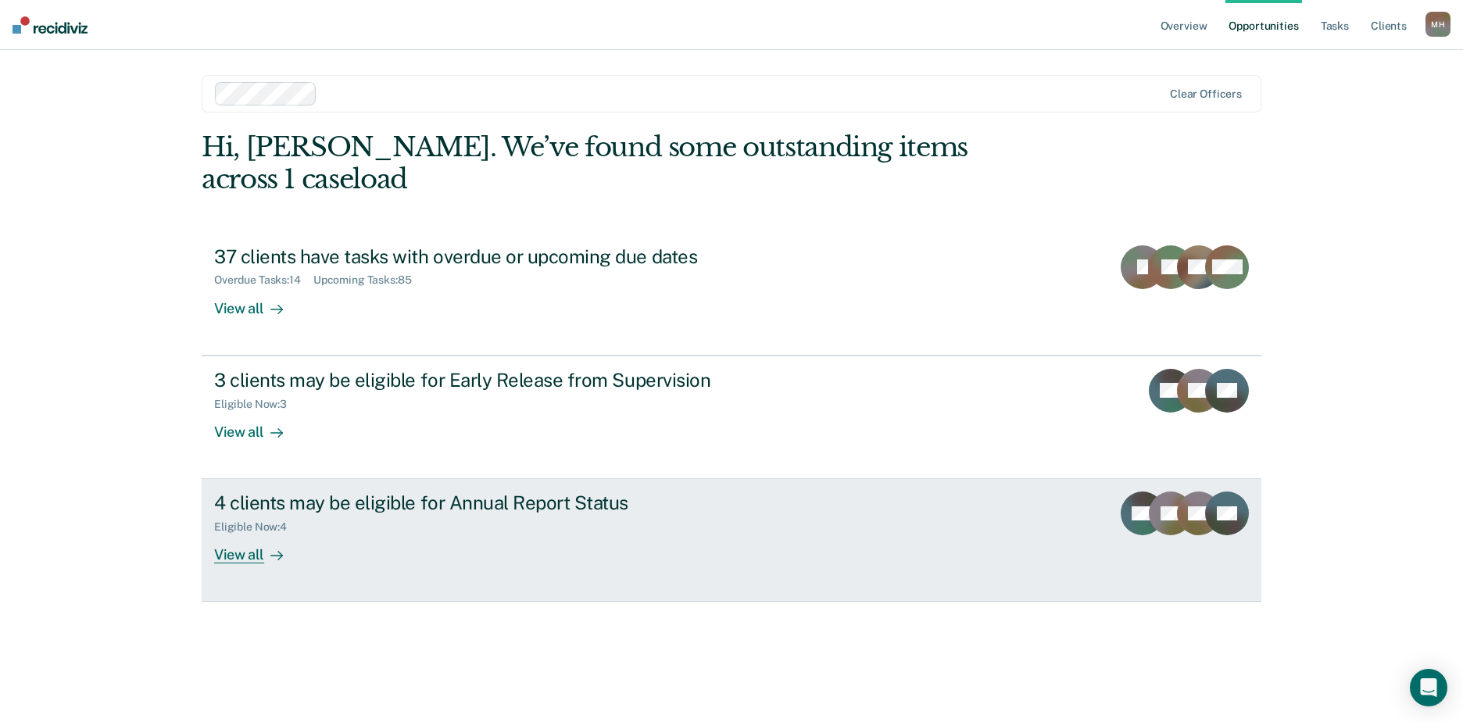
click at [520, 492] on div "4 clients may be eligible for Annual Report Status" at bounding box center [488, 503] width 549 height 23
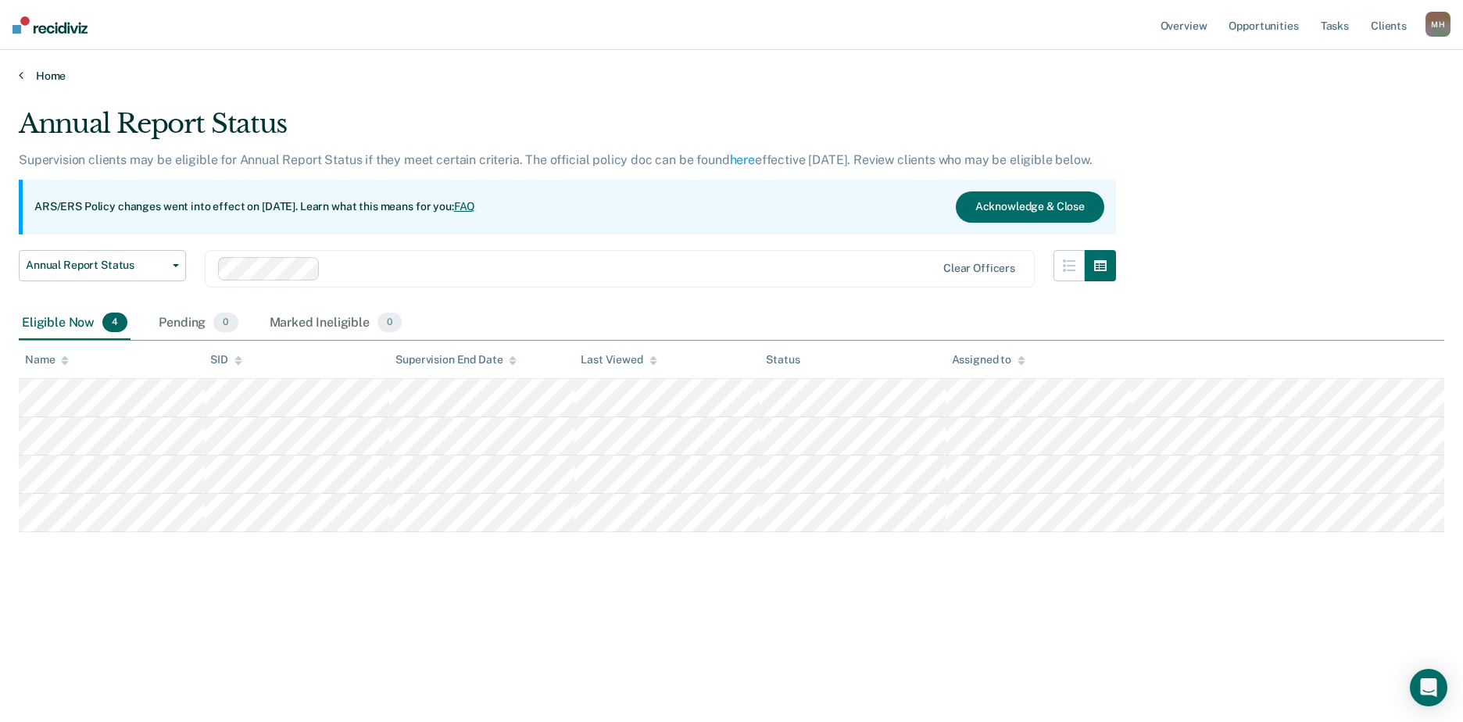
click at [42, 80] on link "Home" at bounding box center [732, 76] width 1426 height 14
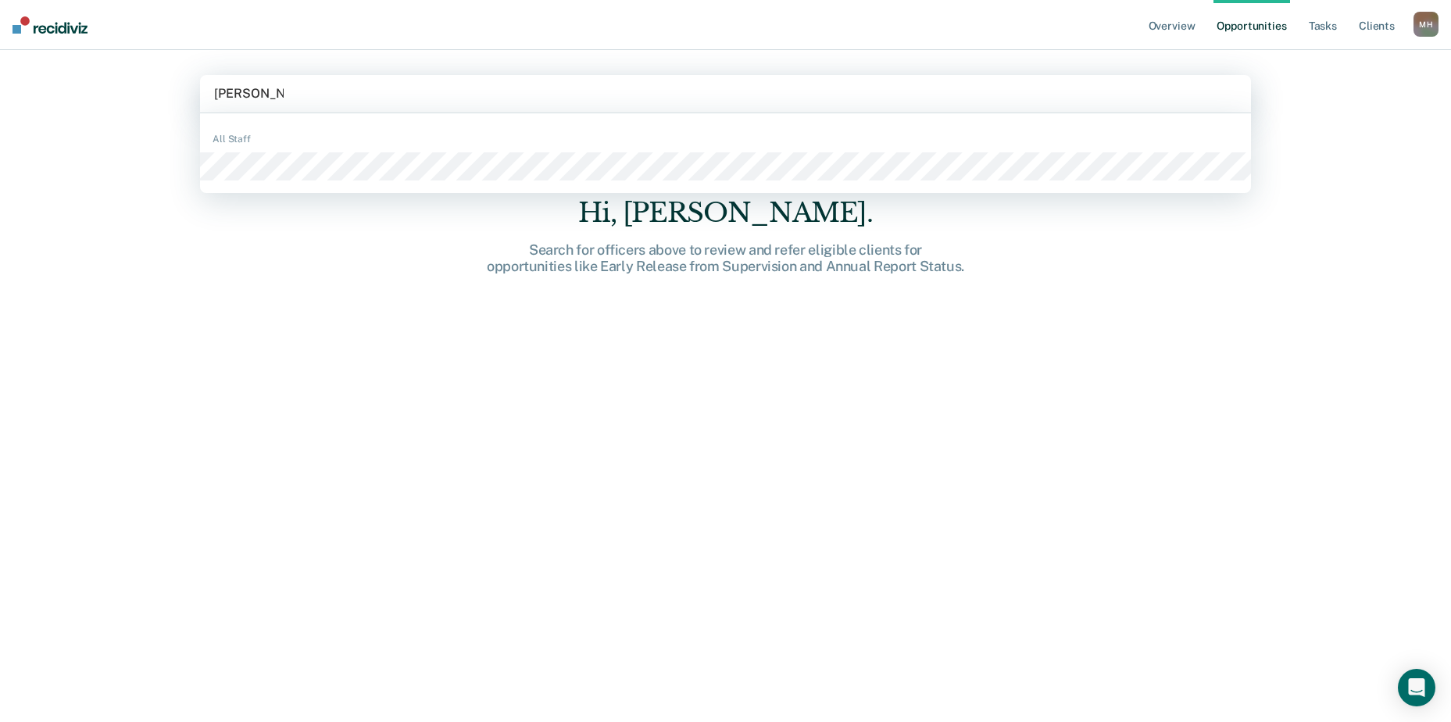
type input "charles alston"
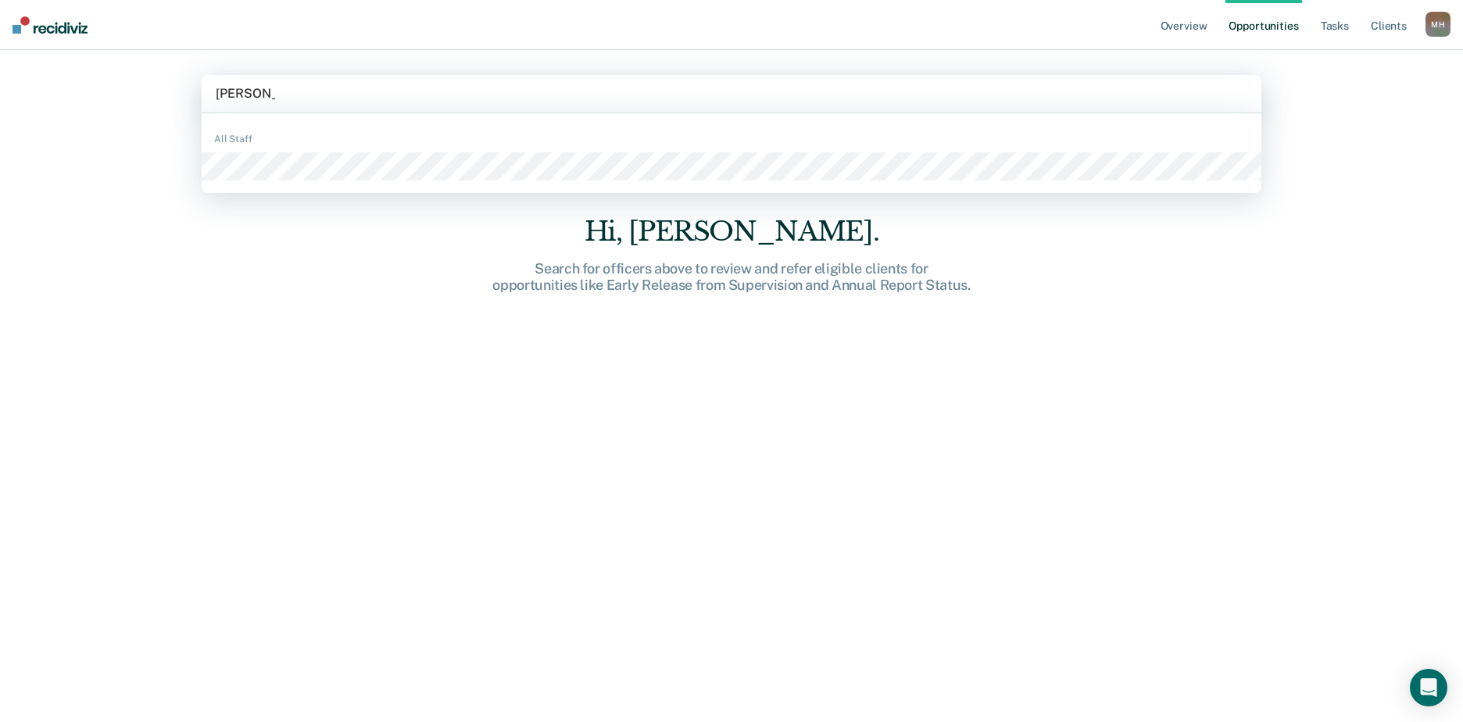
type input "denzil barnes"
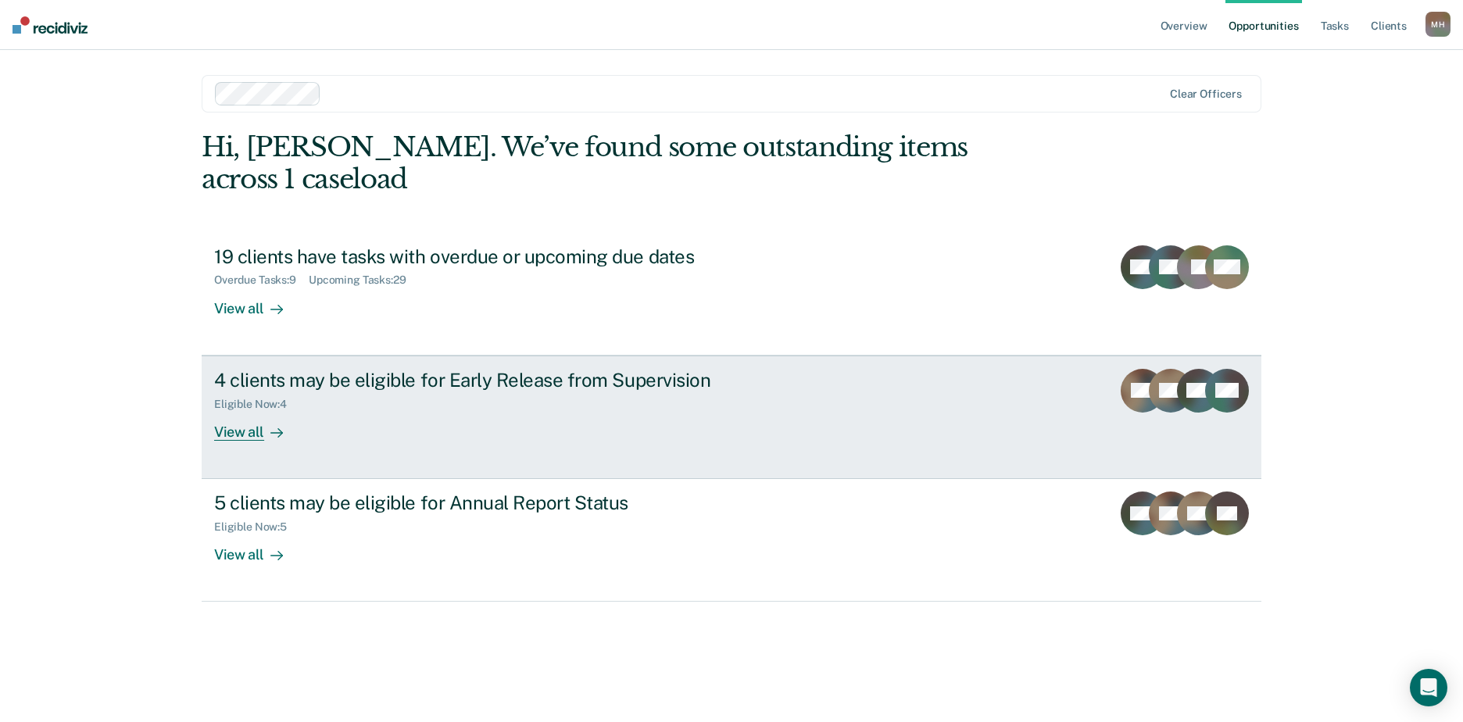
click at [525, 369] on div "4 clients may be eligible for Early Release from Supervision" at bounding box center [488, 380] width 549 height 23
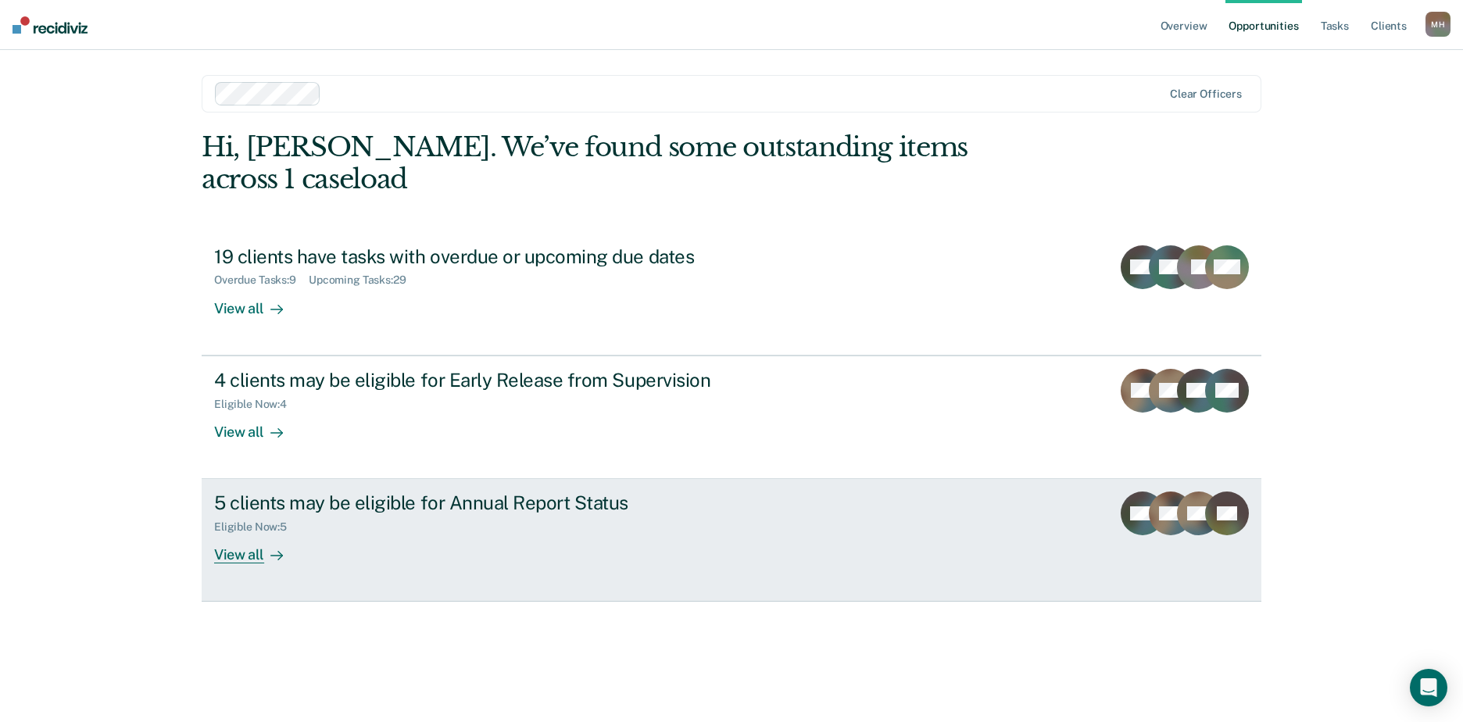
click at [288, 492] on div "5 clients may be eligible for Annual Report Status" at bounding box center [488, 503] width 549 height 23
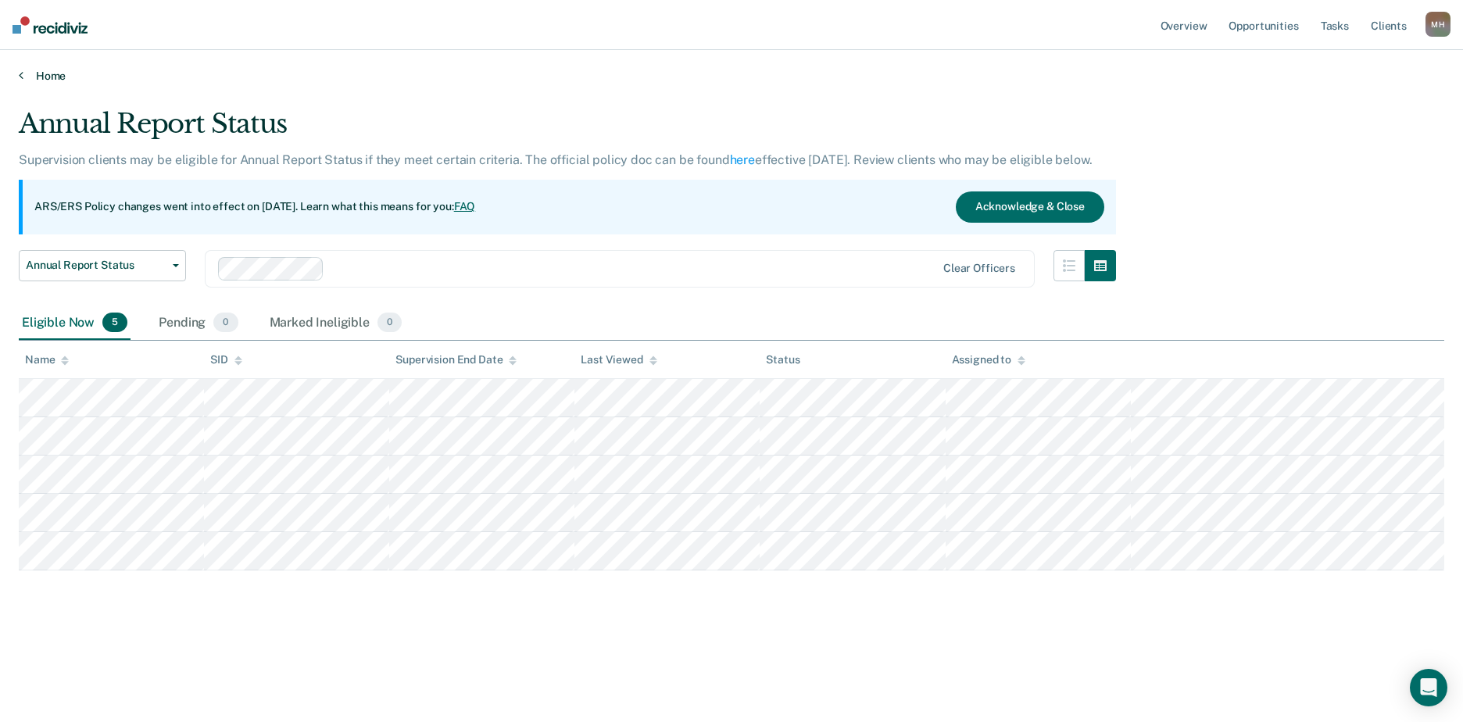
click at [48, 78] on link "Home" at bounding box center [732, 76] width 1426 height 14
